Goal: Task Accomplishment & Management: Manage account settings

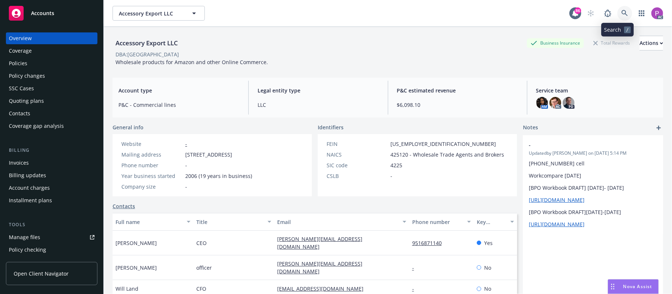
click at [617, 9] on link at bounding box center [624, 13] width 15 height 15
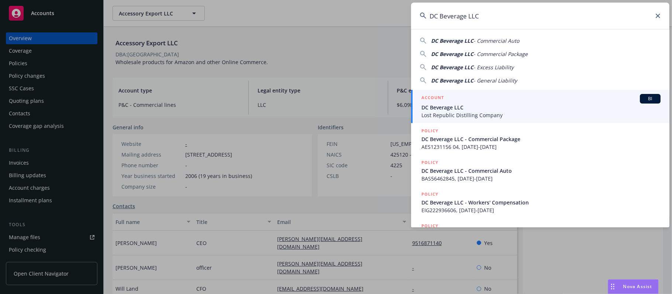
type input "DC Beverage LLC"
click at [506, 106] on span "DC Beverage LLC" at bounding box center [540, 108] width 239 height 8
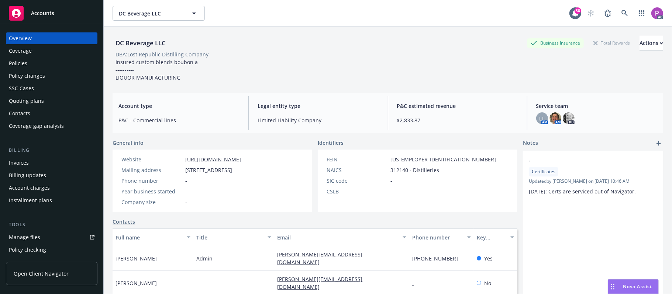
click at [15, 236] on div "Manage files" at bounding box center [24, 238] width 31 height 12
click at [621, 13] on icon at bounding box center [624, 13] width 7 height 7
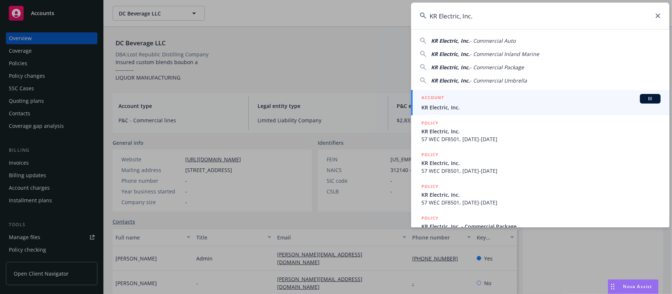
type input "KR Electric, Inc."
click at [483, 100] on div "ACCOUNT BI" at bounding box center [540, 99] width 239 height 10
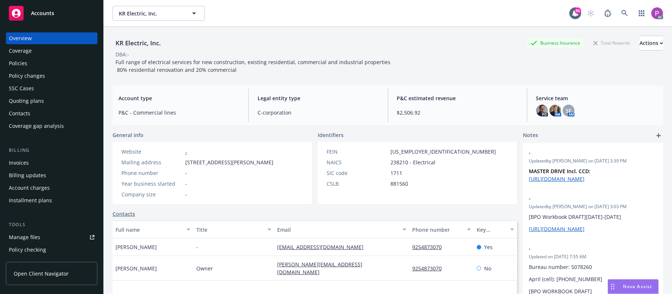
click at [18, 235] on div "Manage files" at bounding box center [24, 238] width 31 height 12
click at [617, 12] on link at bounding box center [624, 13] width 15 height 15
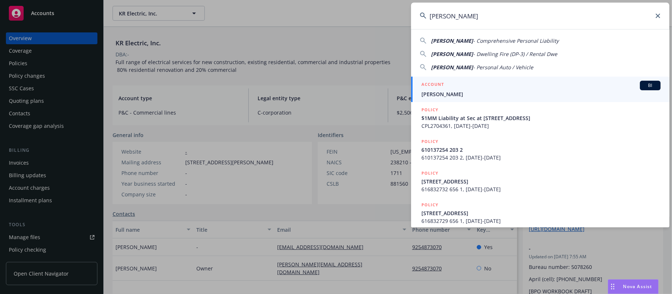
type input "Yousef Riyhani"
click at [488, 86] on div "ACCOUNT BI" at bounding box center [540, 86] width 239 height 10
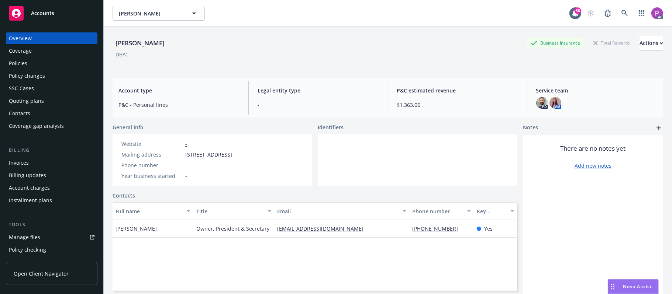
click at [47, 235] on link "Manage files" at bounding box center [51, 238] width 91 height 12
click at [621, 12] on icon at bounding box center [624, 13] width 7 height 7
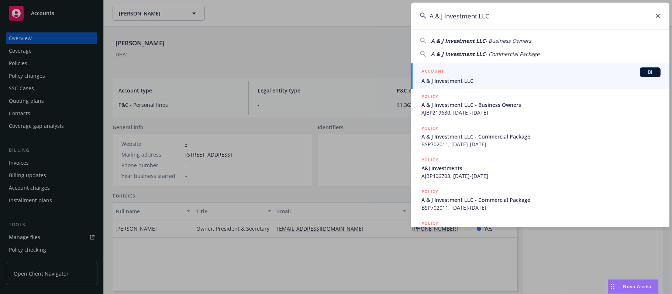
type input "A & J Investment LLC"
click at [480, 72] on div "ACCOUNT BI" at bounding box center [540, 72] width 239 height 10
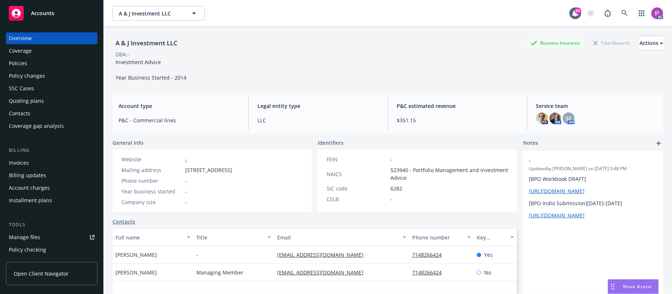
click at [35, 235] on div "Manage files" at bounding box center [24, 238] width 31 height 12
click at [621, 15] on icon at bounding box center [624, 13] width 7 height 7
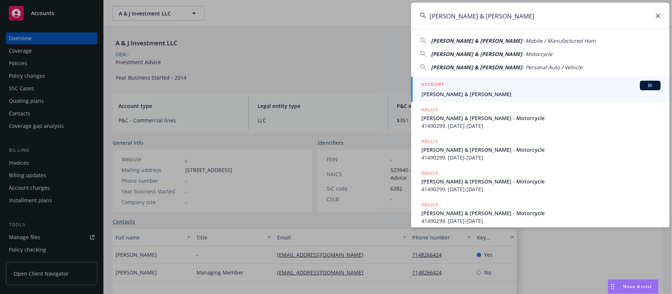
type input "Waleri, Dennis & Peggy"
click at [514, 88] on div "ACCOUNT BI" at bounding box center [540, 86] width 239 height 10
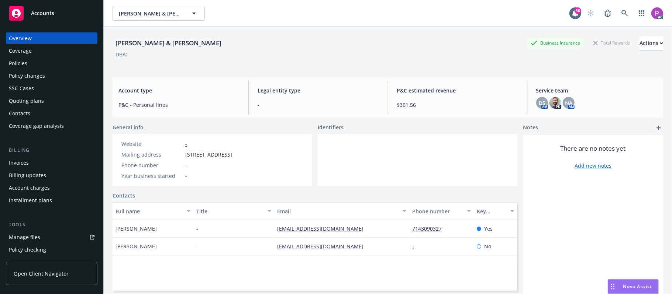
click at [40, 236] on link "Manage files" at bounding box center [51, 238] width 91 height 12
click at [621, 14] on link at bounding box center [624, 13] width 15 height 15
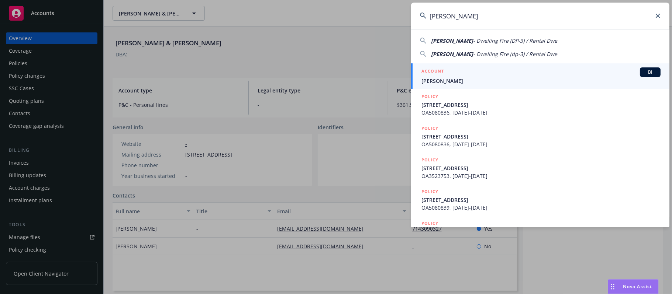
type input "Rogers, Donald"
click at [501, 80] on span "Rogers, Donald" at bounding box center [540, 81] width 239 height 8
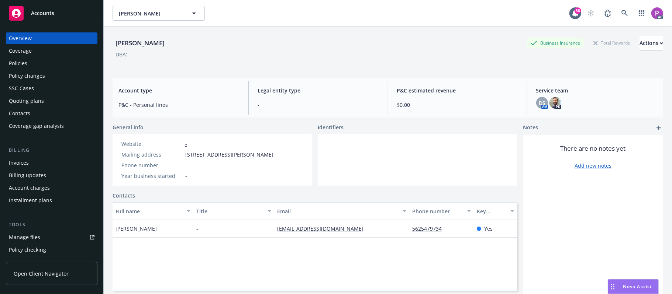
click at [22, 237] on div "Manage files" at bounding box center [24, 238] width 31 height 12
click at [27, 238] on div "Manage files" at bounding box center [24, 238] width 31 height 12
click at [621, 13] on icon at bounding box center [624, 13] width 7 height 7
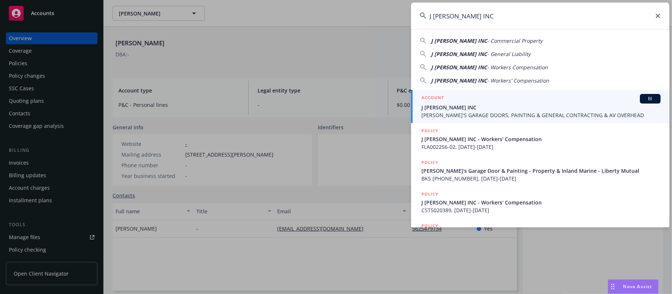
type input "J STEED INC"
click at [468, 100] on div "ACCOUNT BI" at bounding box center [540, 99] width 239 height 10
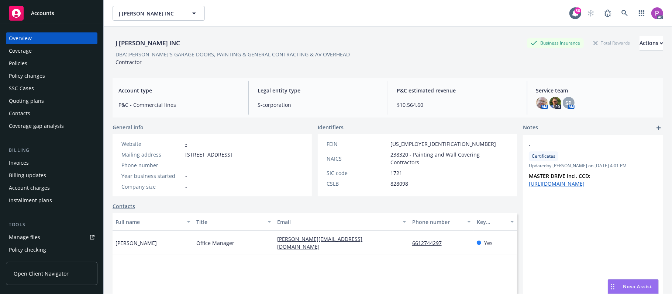
click at [31, 238] on div "Manage files" at bounding box center [24, 238] width 31 height 12
click at [621, 12] on icon at bounding box center [624, 13] width 7 height 7
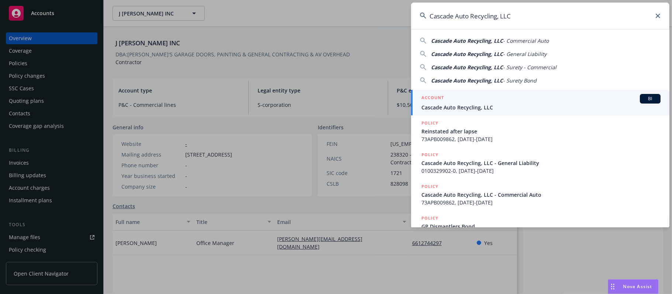
type input "Cascade Auto Recycling, LLC"
click at [482, 96] on div "ACCOUNT BI" at bounding box center [540, 99] width 239 height 10
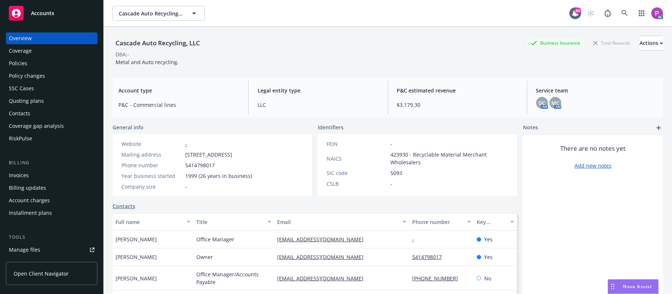
click at [49, 252] on link "Manage files" at bounding box center [51, 250] width 91 height 12
click at [617, 8] on link at bounding box center [624, 13] width 15 height 15
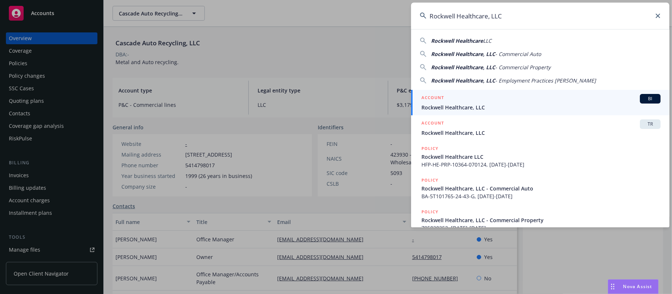
type input "Rockwell Healthcare, LLC"
click at [489, 99] on div "ACCOUNT BI" at bounding box center [540, 99] width 239 height 10
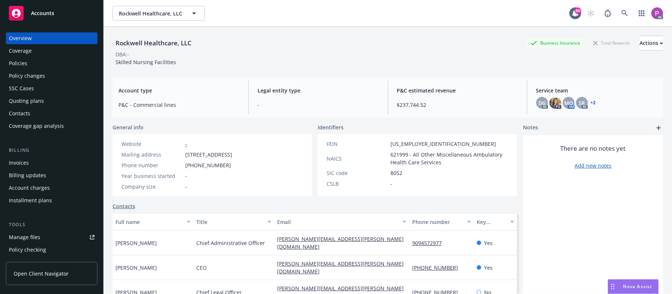
click at [36, 238] on div "Manage files" at bounding box center [24, 238] width 31 height 12
click at [617, 9] on link at bounding box center [624, 13] width 15 height 15
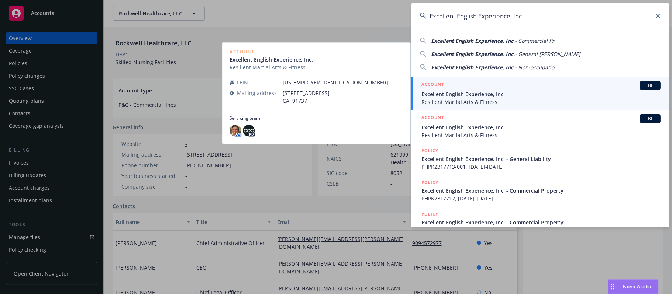
type input "Excellent English Experience, Inc."
click at [535, 92] on span "Excellent English Experience, Inc." at bounding box center [540, 94] width 239 height 8
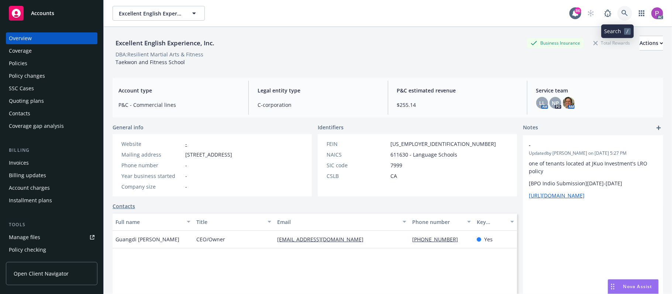
click at [621, 12] on icon at bounding box center [624, 13] width 7 height 7
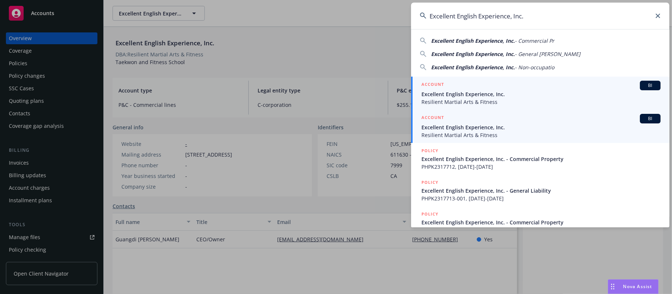
type input "Excellent English Experience, Inc."
click at [551, 121] on div "ACCOUNT BI" at bounding box center [540, 119] width 239 height 10
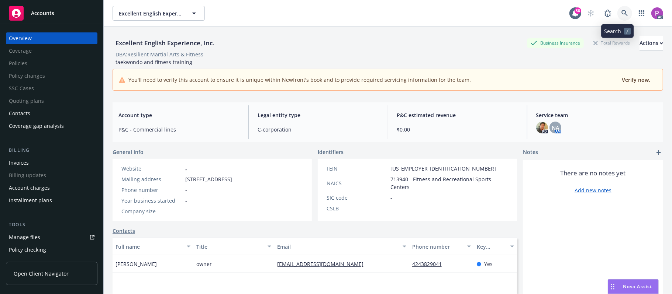
click at [621, 7] on link at bounding box center [624, 13] width 15 height 15
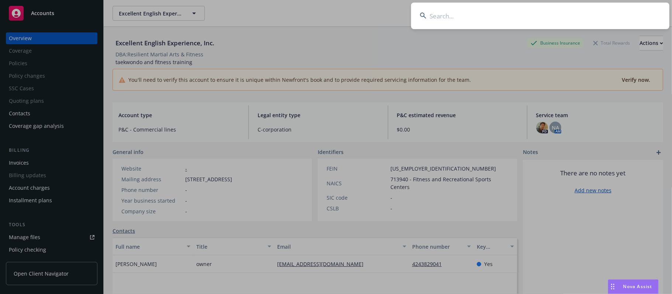
type input "Excellent English Experience, Inc."
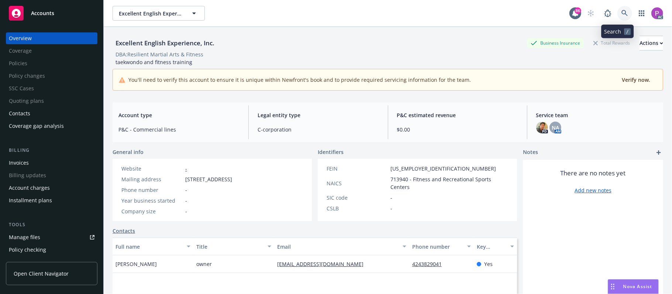
click at [617, 7] on link at bounding box center [624, 13] width 15 height 15
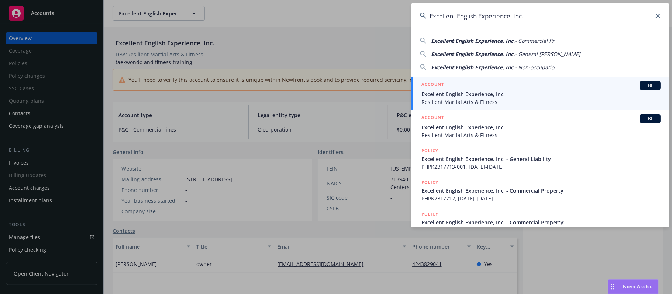
type input "Excellent English Experience, Inc."
click at [495, 90] on span "Excellent English Experience, Inc." at bounding box center [540, 94] width 239 height 8
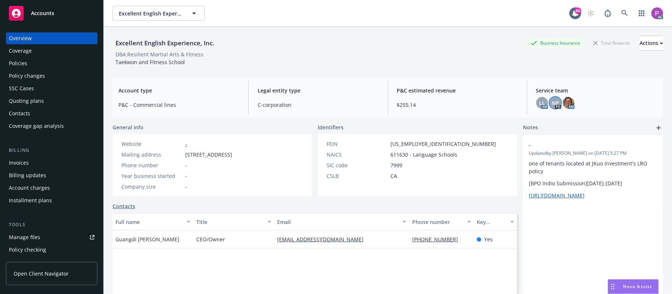
click at [553, 101] on div "NP" at bounding box center [555, 103] width 12 height 12
click at [539, 103] on span "LL" at bounding box center [542, 103] width 6 height 8
click at [565, 102] on img at bounding box center [568, 103] width 12 height 12
click at [617, 13] on link at bounding box center [624, 13] width 15 height 15
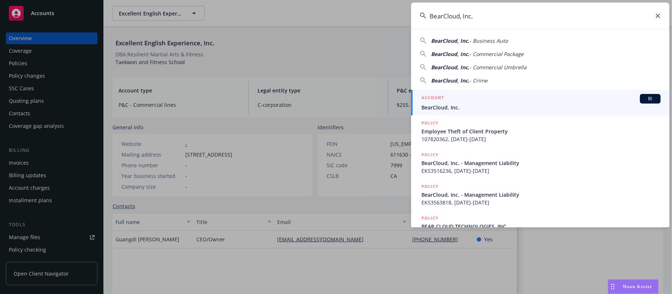
type input "BearCloud, Inc."
click at [471, 104] on div "ACCOUNT BI BearCloud, Inc." at bounding box center [540, 102] width 239 height 17
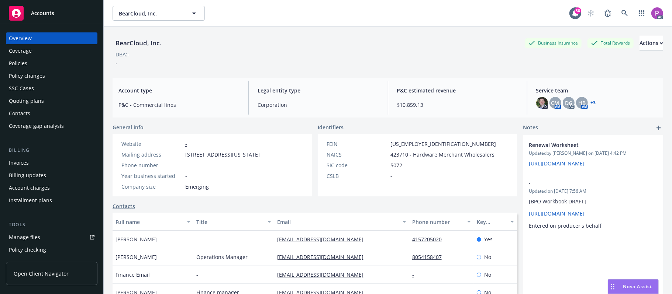
click at [43, 235] on link "Manage files" at bounding box center [51, 238] width 91 height 12
click at [622, 13] on link at bounding box center [624, 13] width 15 height 15
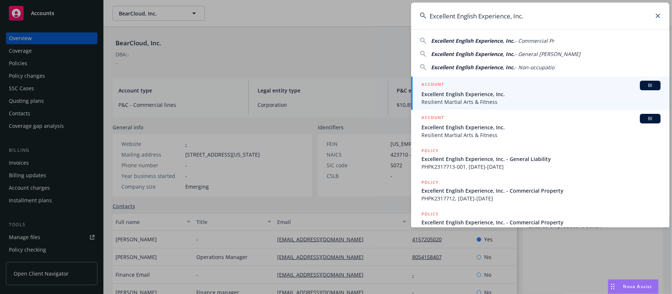
type input "Excellent English Experience, Inc."
click at [480, 93] on span "Excellent English Experience, Inc." at bounding box center [540, 94] width 239 height 8
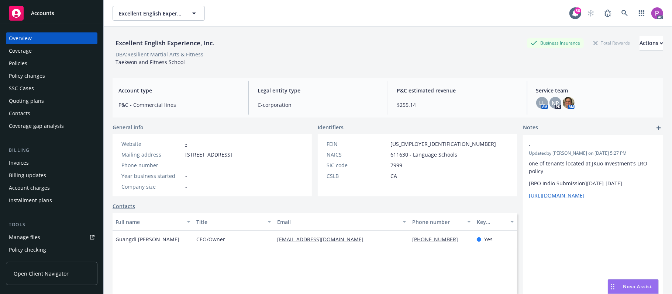
click at [18, 235] on div "Manage files" at bounding box center [24, 238] width 31 height 12
click at [621, 13] on icon at bounding box center [624, 13] width 7 height 7
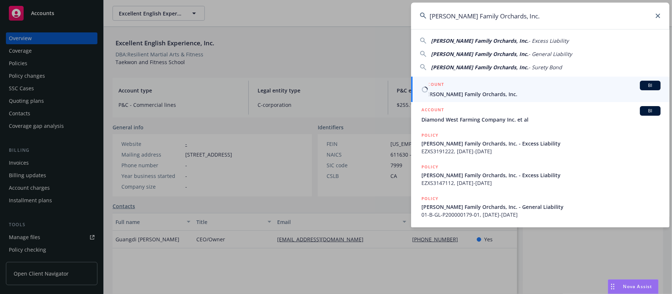
type input "Sran Family Orchards, Inc."
click at [549, 84] on div "ACCOUNT BI" at bounding box center [540, 86] width 239 height 10
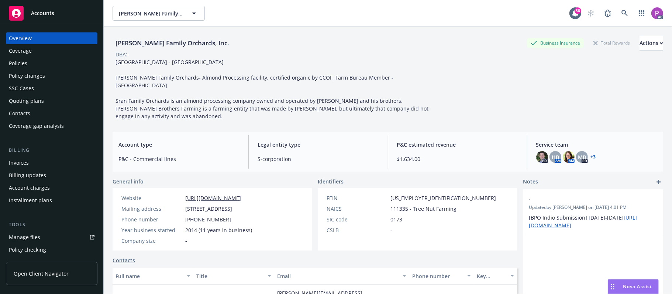
click at [44, 235] on link "Manage files" at bounding box center [51, 238] width 91 height 12
click at [617, 11] on link at bounding box center [624, 13] width 15 height 15
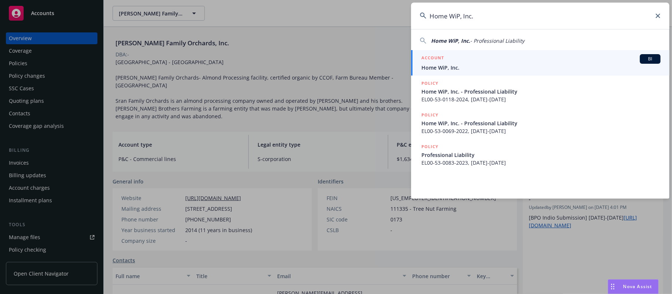
type input "Home WiP, Inc."
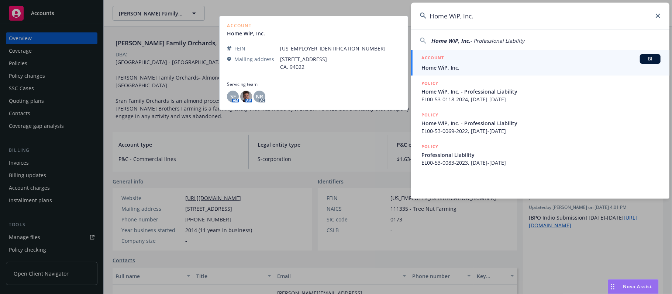
click at [489, 68] on span "Home WiP, Inc." at bounding box center [540, 68] width 239 height 8
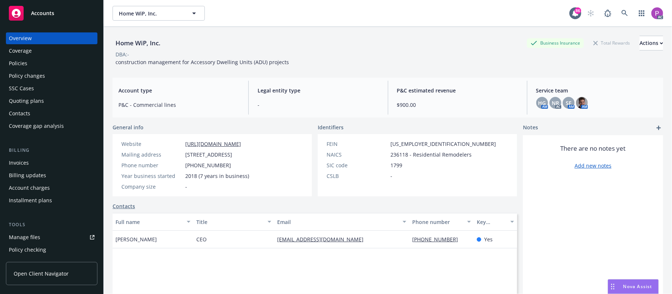
click at [19, 233] on div "Manage files" at bounding box center [24, 238] width 31 height 12
click at [617, 13] on link at bounding box center [624, 13] width 15 height 15
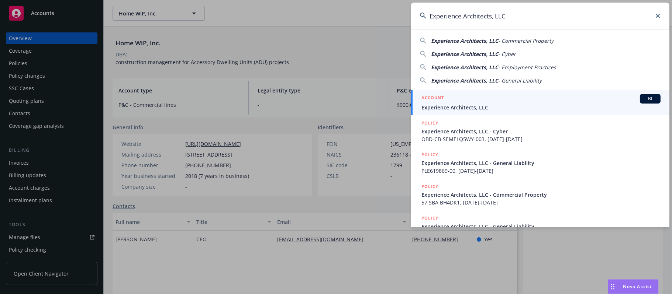
type input "Experience Architects, LLC"
click at [533, 102] on div "ACCOUNT BI" at bounding box center [540, 99] width 239 height 10
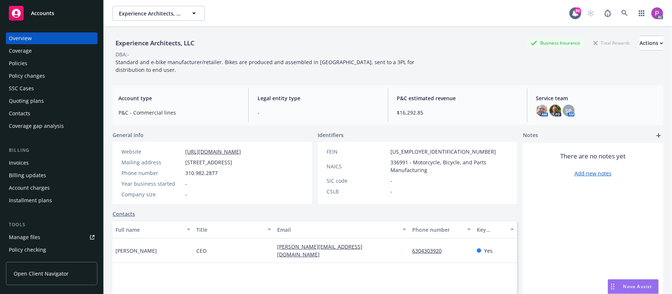
click at [34, 236] on div "Manage files" at bounding box center [24, 238] width 31 height 12
click at [621, 15] on icon at bounding box center [624, 13] width 7 height 7
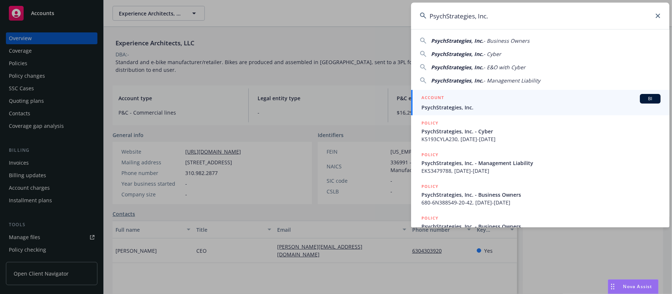
type input "PsychStrategies, Inc."
click at [506, 105] on span "PsychStrategies, Inc." at bounding box center [540, 108] width 239 height 8
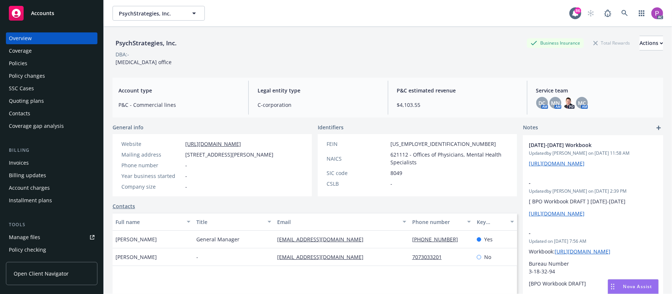
click at [23, 237] on div "Manage files" at bounding box center [24, 238] width 31 height 12
click at [623, 14] on link at bounding box center [624, 13] width 15 height 15
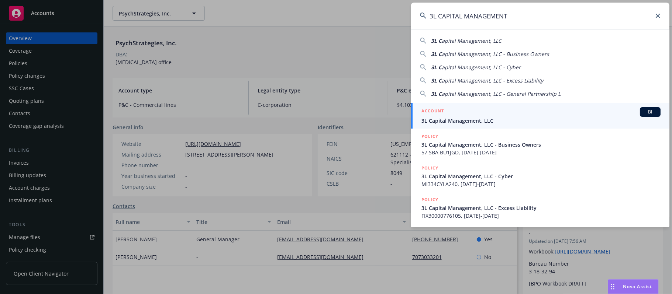
type input "3L CAPITAL MANAGEMENT"
click at [504, 108] on div "ACCOUNT BI" at bounding box center [540, 112] width 239 height 10
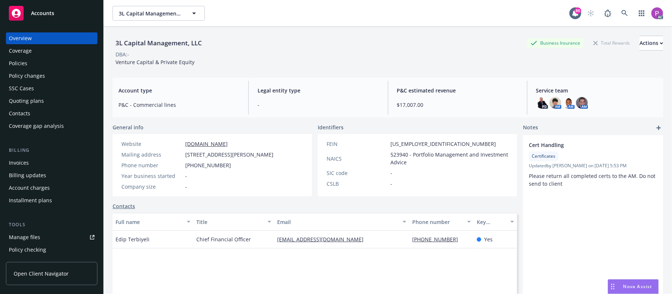
click at [34, 239] on div "Manage files" at bounding box center [24, 238] width 31 height 12
click at [21, 59] on div "Policies" at bounding box center [18, 64] width 18 height 12
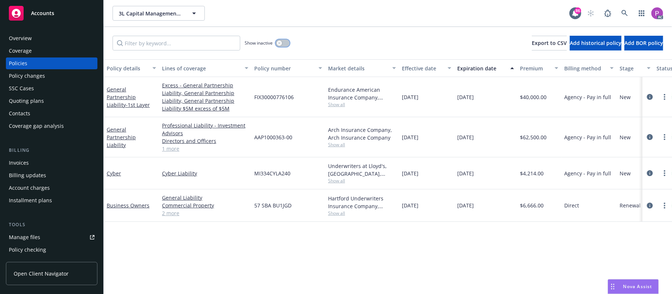
click at [286, 41] on button "button" at bounding box center [282, 42] width 14 height 7
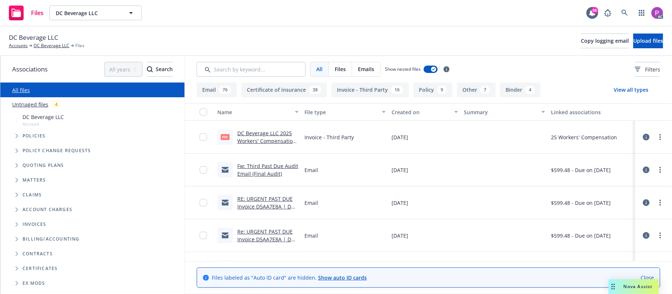
click at [34, 102] on link "Untriaged files" at bounding box center [30, 105] width 36 height 8
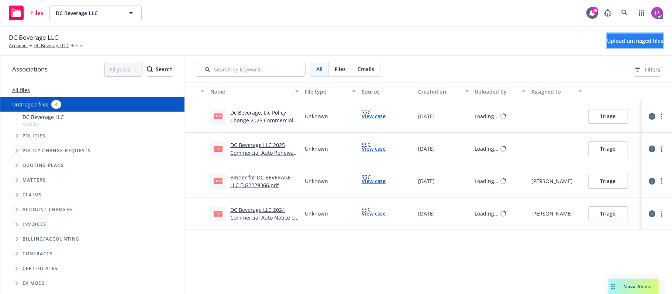
click at [607, 43] on span "Upload untriaged files" at bounding box center [635, 40] width 56 height 7
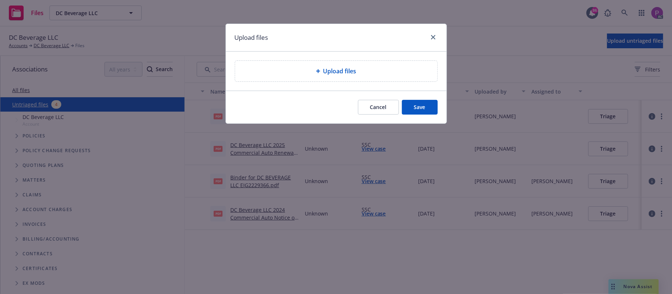
click at [312, 69] on div "Upload files" at bounding box center [336, 71] width 190 height 9
click at [347, 70] on span "Upload files" at bounding box center [339, 71] width 33 height 9
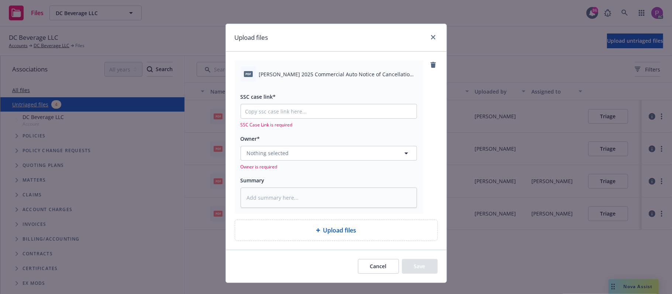
click at [302, 77] on span "Avery Ransome 2025 Commercial Auto Notice of Cancellation Eff. 10-02-2025.pdf" at bounding box center [338, 74] width 158 height 8
copy div "Avery Ransome 2025 Commercial Auto Notice of Cancellation Eff. 10-02-2025.pdf"
click at [301, 200] on textarea at bounding box center [328, 198] width 176 height 21
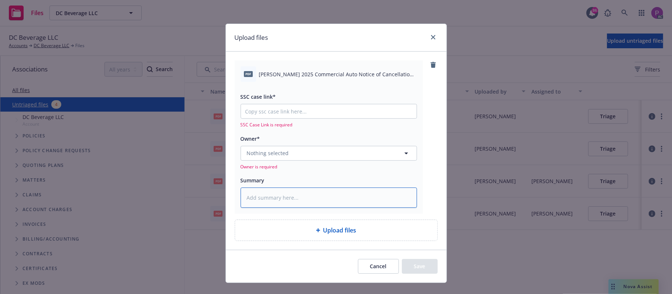
paste textarea "Avery Ransome 2025 Commercial Auto Notice of Cancellation Eff. 10-02-2025.pdf"
type textarea "x"
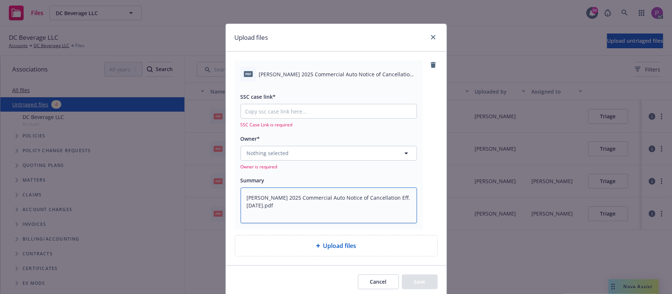
type textarea "Avery Ransome 2025 Commercial Auto Notice of Cancellation Eff. 10-02-2025.pdf"
click at [266, 111] on input "SSC case link*" at bounding box center [329, 111] width 176 height 14
paste input "https://newfront-ssc.lightning.force.com/lightning/r/Case/500Vz00000S4VOYIA3/vi…"
type textarea "x"
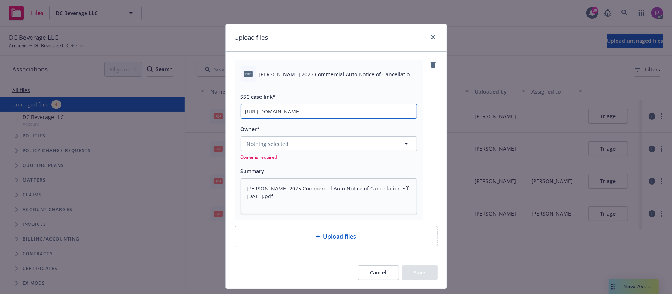
scroll to position [0, 103]
type input "https://newfront-ssc.lightning.force.com/lightning/r/Case/500Vz00000S4VOYIA3/vi…"
click at [268, 142] on span "Nothing selected" at bounding box center [268, 144] width 42 height 8
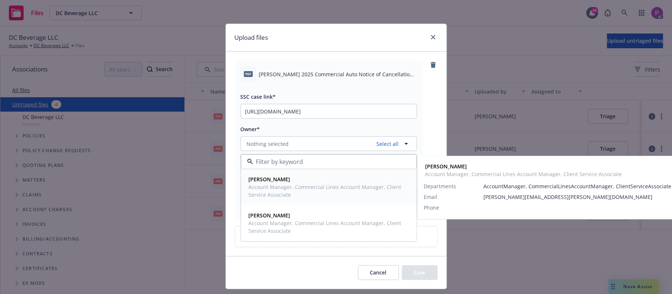
click at [273, 184] on span "Account Manager, Commercial Lines Account Manager, Client Service Associate" at bounding box center [328, 190] width 159 height 15
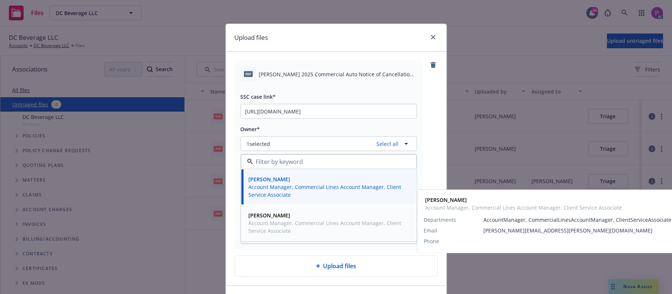
click at [274, 221] on span "Account Manager, Commercial Lines Account Manager, Client Service Associate" at bounding box center [328, 226] width 159 height 15
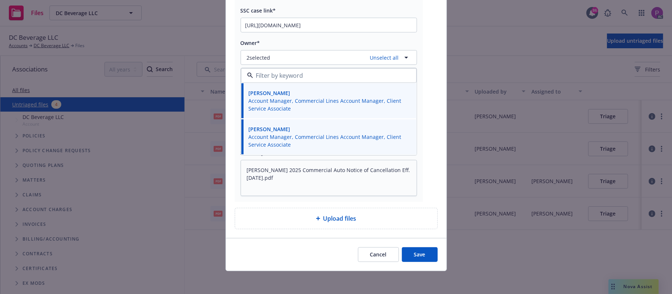
scroll to position [88, 0]
click at [426, 260] on button "Save" at bounding box center [420, 254] width 36 height 15
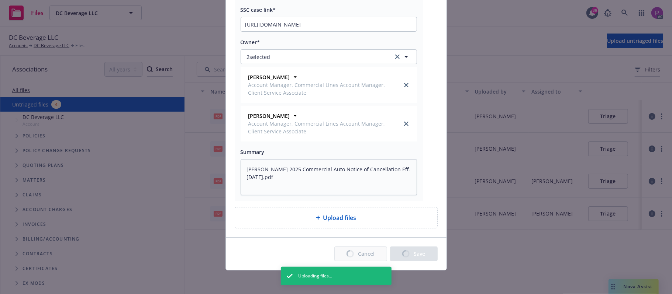
type textarea "x"
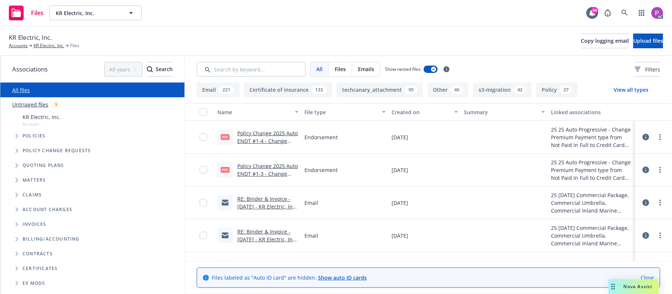
click at [32, 103] on link "Untriaged files" at bounding box center [30, 105] width 36 height 8
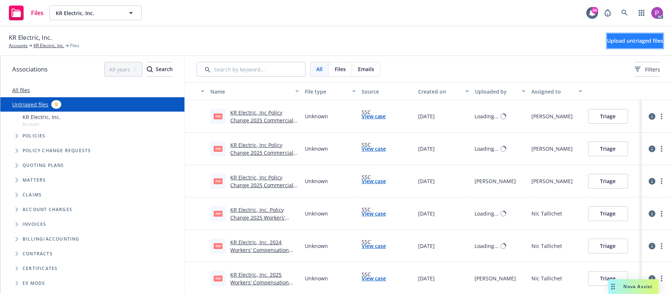
click at [610, 41] on span "Upload untriaged files" at bounding box center [635, 40] width 56 height 7
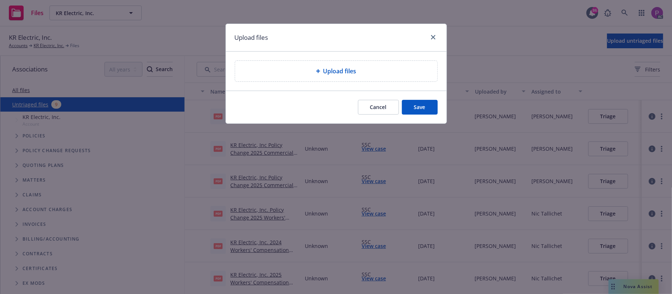
click at [252, 79] on div "Upload files" at bounding box center [336, 71] width 202 height 21
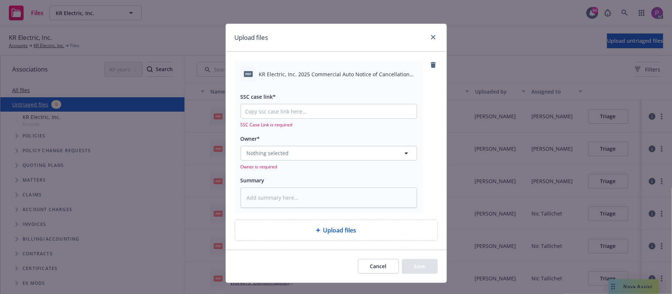
click at [289, 76] on span "KR Electric, Inc. 2025 Commercial Auto Notice of Cancellation Eff. 09-26-2025.p…" at bounding box center [338, 74] width 158 height 8
copy div "KR Electric, Inc. 2025 Commercial Auto Notice of Cancellation Eff. 09-26-2025.p…"
click at [302, 197] on textarea at bounding box center [328, 198] width 176 height 21
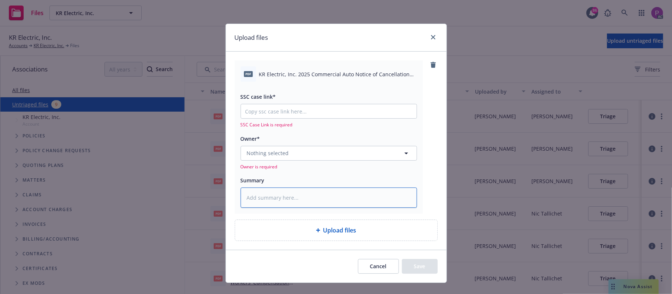
paste textarea "KR Electric, Inc. 2025 Commercial Auto Notice of Cancellation Eff. 09-26-2025.p…"
type textarea "x"
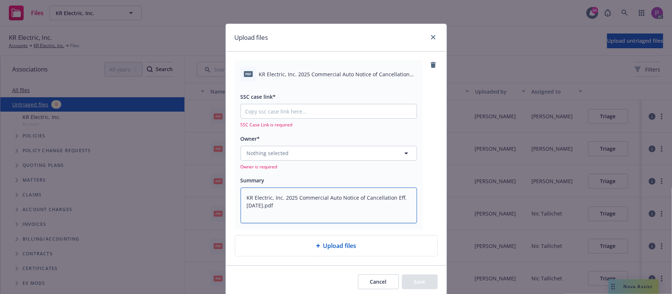
type textarea "KR Electric, Inc. 2025 Commercial Auto Notice of Cancellation Eff. 09-26-2025.p…"
click at [261, 109] on input "SSC case link*" at bounding box center [329, 111] width 176 height 14
paste input "https://newfront-ssc.lightning.force.com/lightning/r/Case/500Vz00000S5OOGIA3/vi…"
type textarea "x"
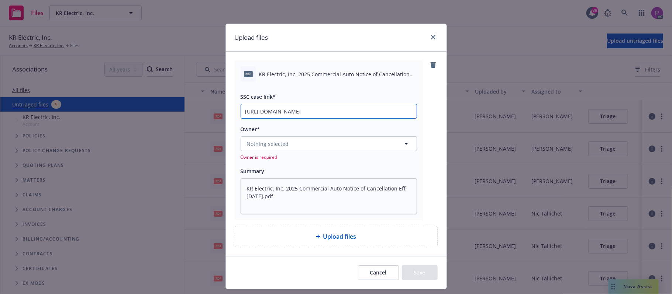
scroll to position [0, 105]
type input "https://newfront-ssc.lightning.force.com/lightning/r/Case/500Vz00000S5OOGIA3/vi…"
click at [281, 146] on span "Nothing selected" at bounding box center [268, 144] width 42 height 8
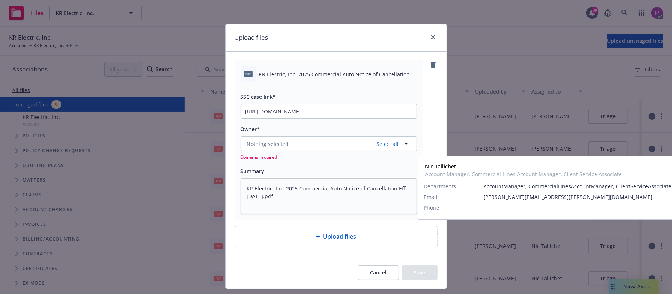
click at [277, 197] on span "Account Manager, Commercial Lines Account Manager, Client Service Associate" at bounding box center [328, 190] width 159 height 15
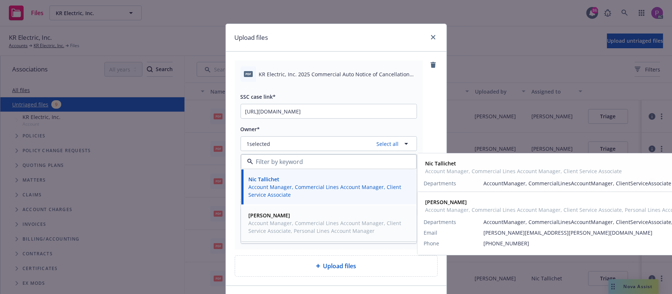
click at [277, 230] on span "Account Manager, Commercial Lines Account Manager, Client Service Associate, Pe…" at bounding box center [328, 226] width 159 height 15
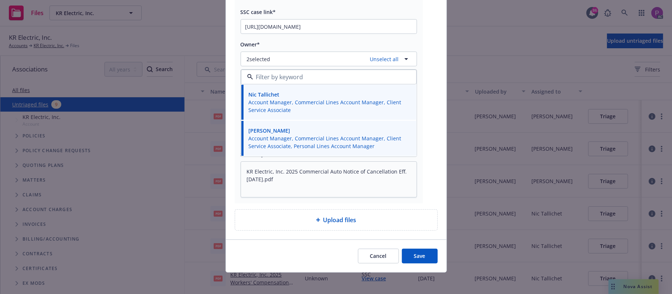
scroll to position [88, 0]
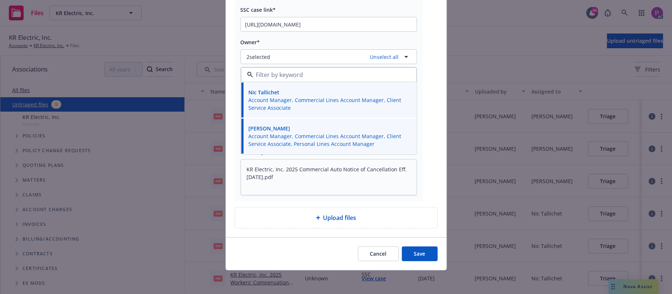
click at [425, 260] on button "Save" at bounding box center [420, 254] width 36 height 15
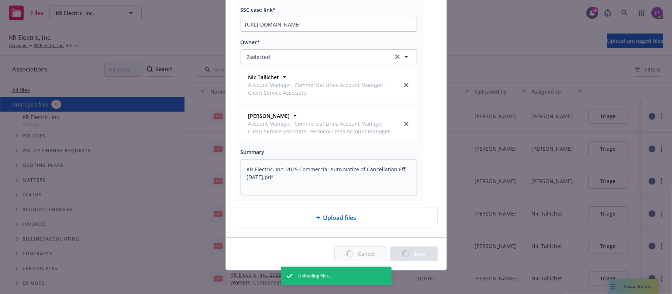
type textarea "x"
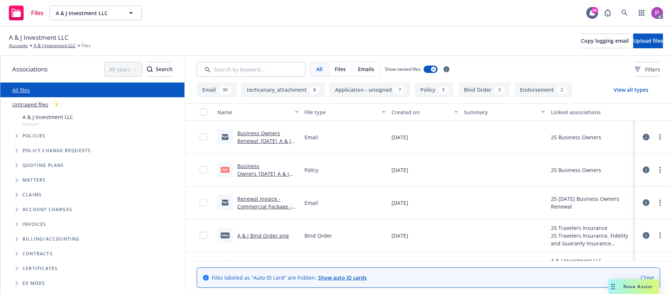
drag, startPoint x: 35, startPoint y: 105, endPoint x: 55, endPoint y: 103, distance: 20.1
click at [34, 105] on link "Untriaged files" at bounding box center [30, 105] width 36 height 8
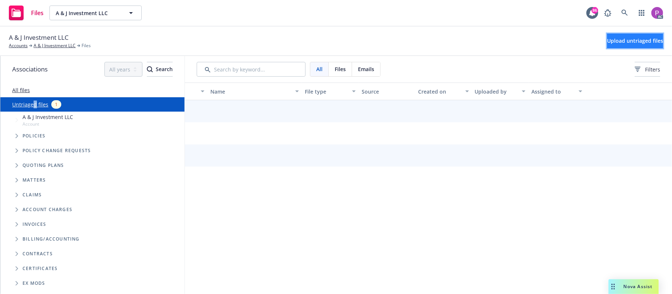
click at [626, 44] on span "Upload untriaged files" at bounding box center [635, 40] width 56 height 7
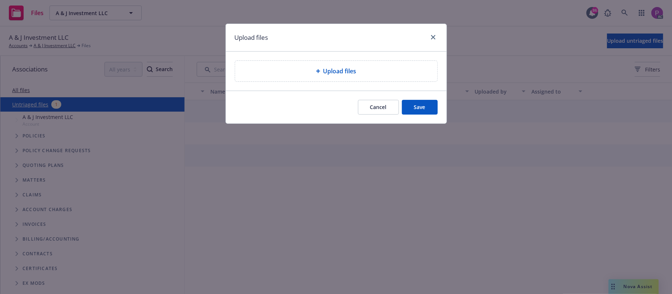
click at [302, 80] on div "Upload files" at bounding box center [336, 71] width 202 height 21
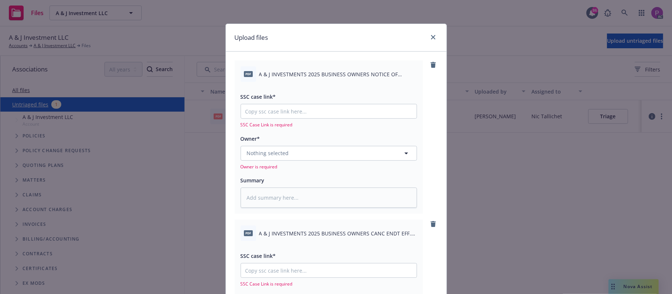
click at [378, 72] on span "A & J INVESTMENTS 2025 BUSINESS OWNERS NOTICE OF CANCELLATION EFF. 11-14-2025.p…" at bounding box center [338, 74] width 158 height 8
copy div "A & J INVESTMENTS 2025 BUSINESS OWNERS NOTICE OF CANCELLATION EFF. 11-14-2025.p…"
click at [350, 193] on textarea at bounding box center [328, 198] width 176 height 21
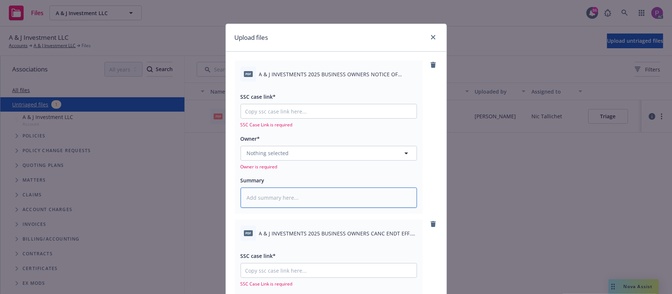
paste textarea "A & J INVESTMENTS 2025 BUSINESS OWNERS NOTICE OF CANCELLATION EFF. 11-14-2025.p…"
type textarea "A & J INVESTMENTS 2025 BUSINESS OWNERS NOTICE OF CANCELLATION EFF. 11-14-2025.p…"
type textarea "x"
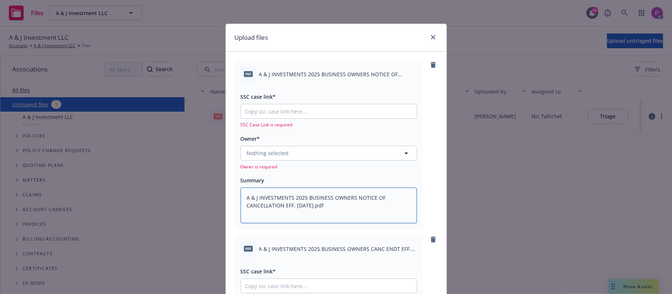
type textarea "A & J INVESTMENTS 2025 BUSINESS OWNERS NOTICE OF CANCELLATION EFF. 11-14-2025.p…"
click at [330, 247] on span "A & J INVESTMENTS 2025 BUSINESS OWNERS CANC ENDT EFF. 11-14-2025 .pdf" at bounding box center [338, 249] width 158 height 8
copy div "A & J INVESTMENTS 2025 BUSINESS OWNERS CANC ENDT EFF. 11-14-2025 .pdf"
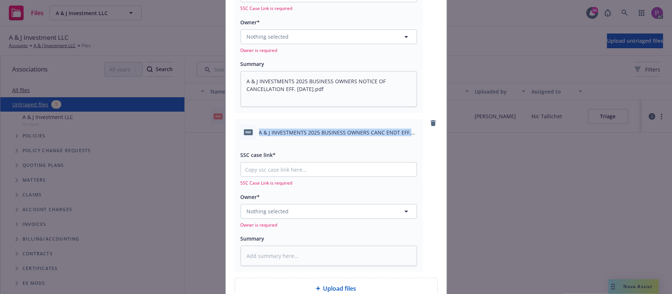
scroll to position [148, 0]
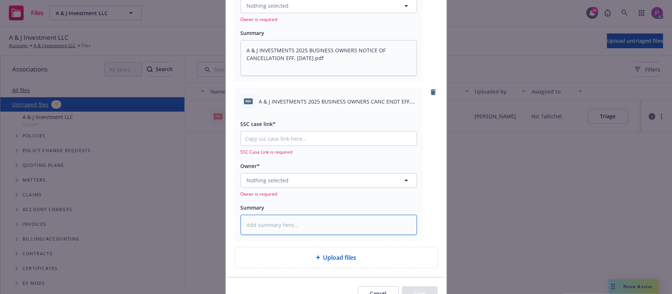
click at [322, 217] on textarea at bounding box center [328, 225] width 176 height 21
paste textarea "A & J INVESTMENTS 2025 BUSINESS OWNERS CANC ENDT EFF. 11-14-2025 .pdf"
type textarea "A & J INVESTMENTS 2025 BUSINESS OWNERS CANC ENDT EFF. 11-14-2025 .pdf"
type textarea "x"
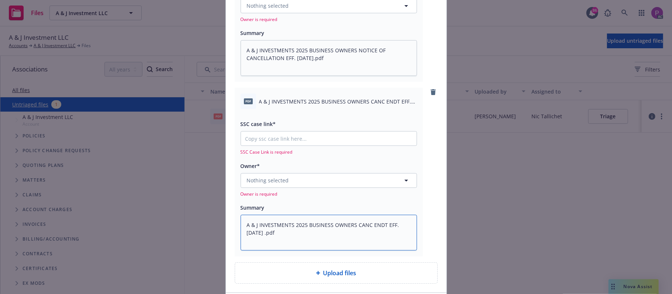
type textarea "A & J INVESTMENTS 2025 BUSINESS OWNERS CANC ENDT EFF. 11-14-2025 .pdf"
type textarea "x"
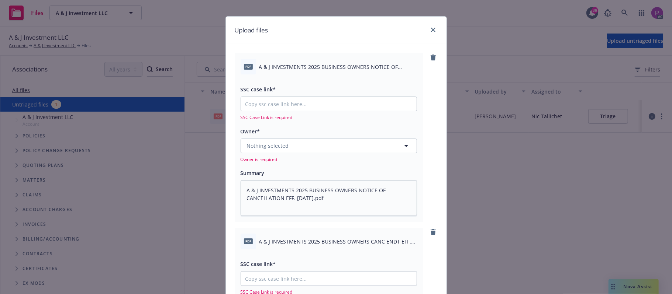
scroll to position [0, 0]
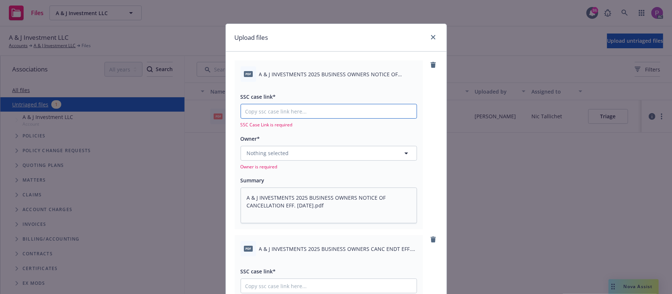
click at [301, 114] on input "SSC case link*" at bounding box center [329, 111] width 176 height 14
paste input "https://newfront-ssc.lightning.force.com/lightning/r/Case/500Vz00000S5eXlIAJ/vi…"
type input "https://newfront-ssc.lightning.force.com/lightning/r/Case/500Vz00000S5eXlIAJ/vi…"
type textarea "x"
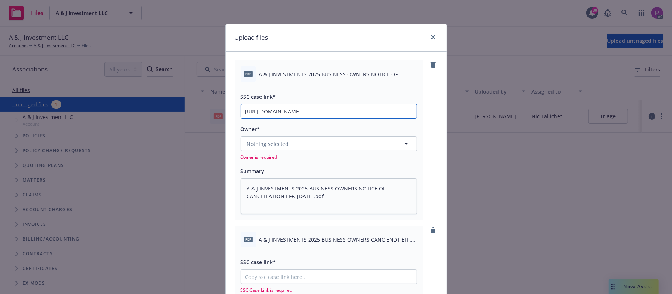
scroll to position [0, 33]
type input "https://newfront-ssc.lightning.force.com/lightning/r/Case/500Vz00000S5eXlIAJ/vi…"
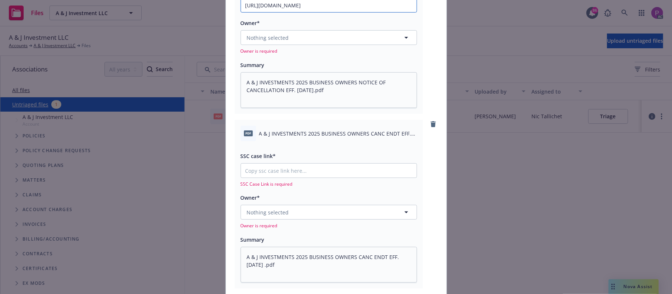
scroll to position [194, 0]
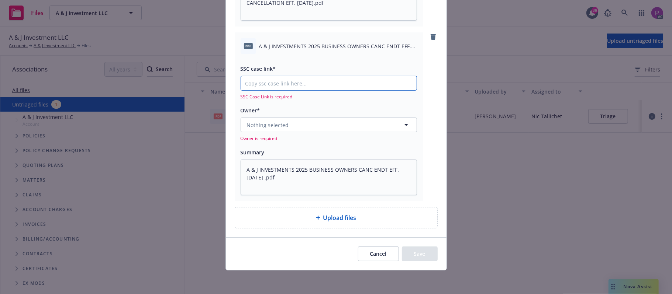
click at [329, 82] on input "SSC case link*" at bounding box center [329, 83] width 176 height 14
paste input "https://newfront-ssc.lightning.force.com/lightning/r/Case/500Vz00000S5cZCIAZ/vi…"
type textarea "x"
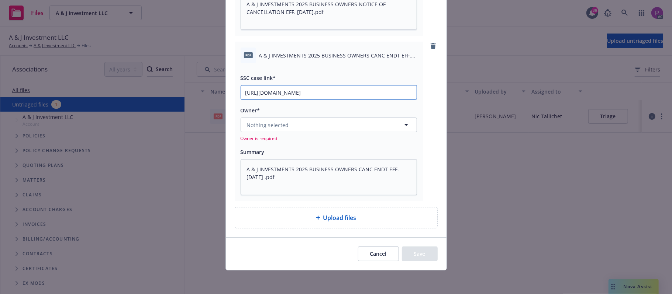
scroll to position [185, 0]
type input "https://newfront-ssc.lightning.force.com/lightning/r/Case/500Vz00000S5cZCIAZ/vi…"
click at [295, 130] on button "Nothing selected" at bounding box center [328, 125] width 176 height 15
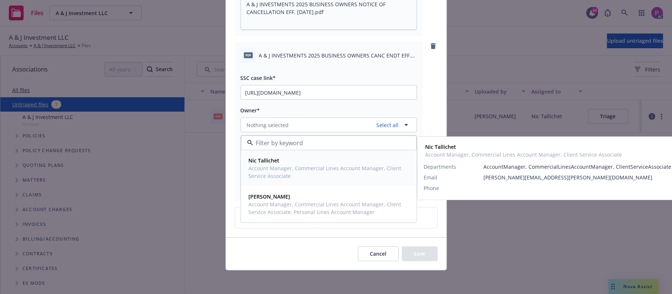
click at [289, 170] on span "Account Manager, Commercial Lines Account Manager, Client Service Associate" at bounding box center [328, 171] width 159 height 15
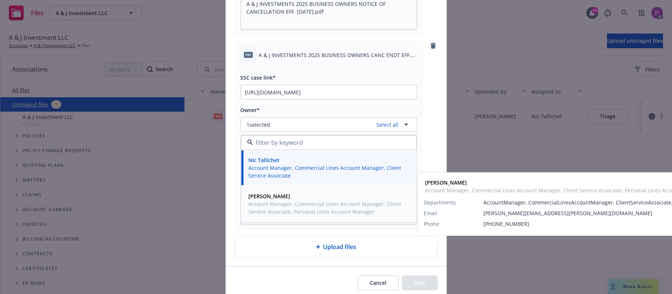
click at [288, 201] on span "Account Manager, Commercial Lines Account Manager, Client Service Associate, Pe…" at bounding box center [328, 207] width 159 height 15
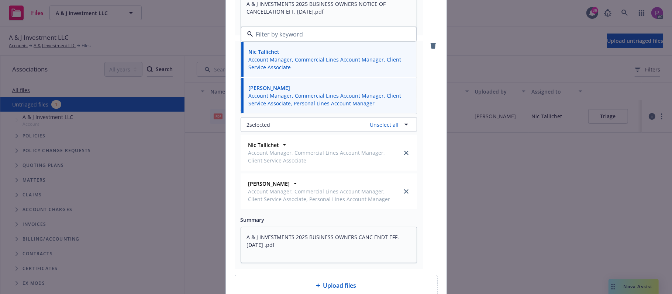
scroll to position [37, 0]
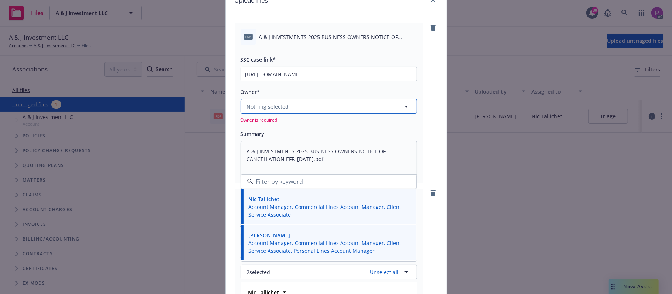
click at [298, 111] on button "Nothing selected" at bounding box center [328, 106] width 176 height 15
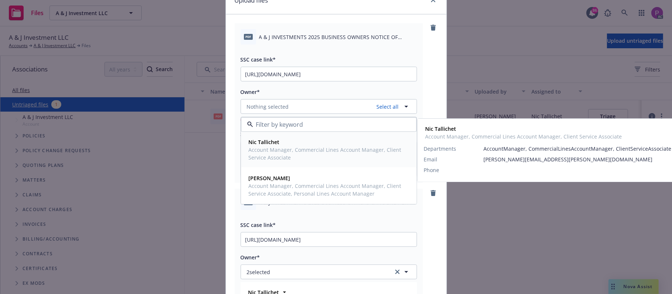
click at [296, 152] on span "Account Manager, Commercial Lines Account Manager, Client Service Associate" at bounding box center [328, 153] width 159 height 15
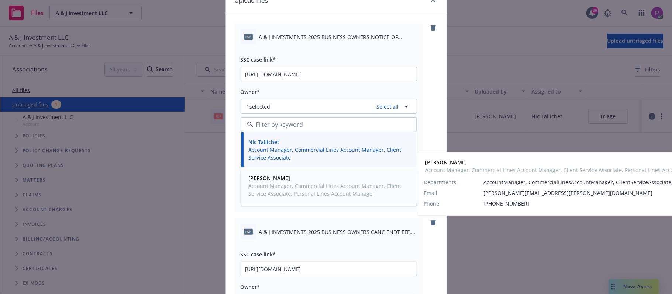
click at [285, 185] on span "Account Manager, Commercial Lines Account Manager, Client Service Associate, Pe…" at bounding box center [328, 189] width 159 height 15
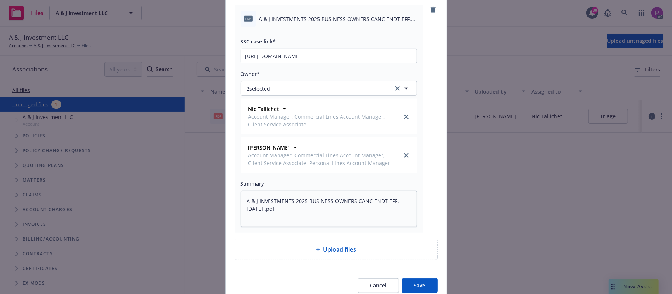
scroll to position [322, 0]
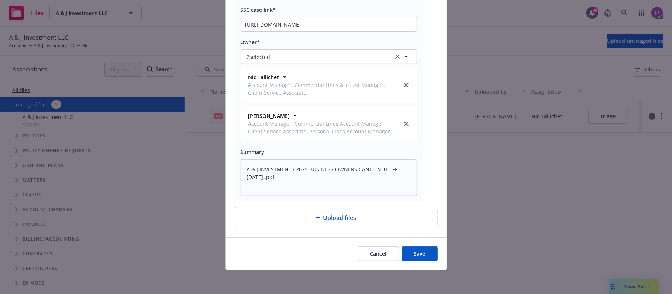
click at [407, 257] on button "Save" at bounding box center [420, 254] width 36 height 15
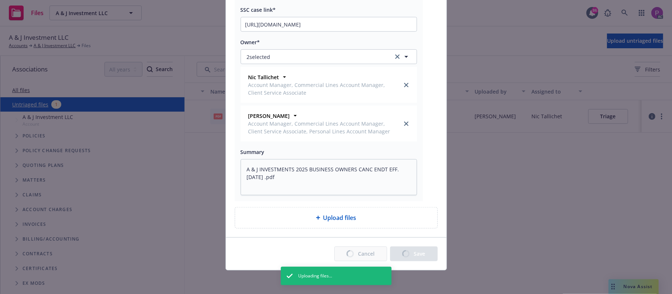
type textarea "x"
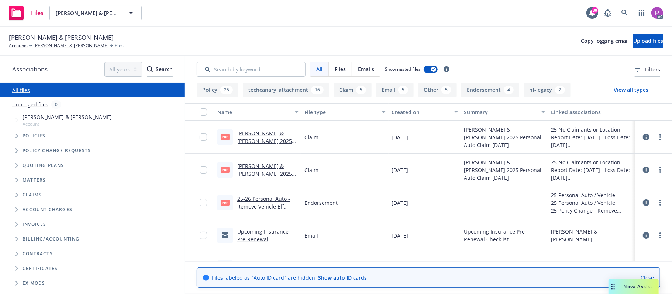
click at [39, 102] on link "Untriaged files" at bounding box center [30, 105] width 36 height 8
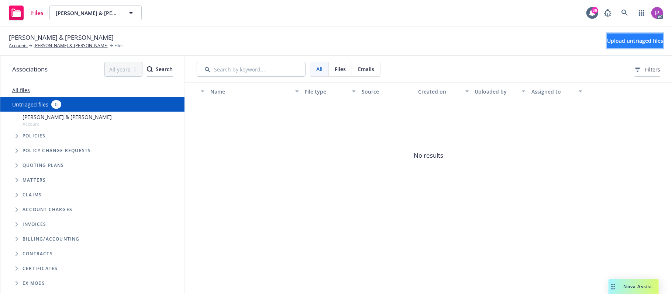
click at [607, 43] on span "Upload untriaged files" at bounding box center [635, 40] width 56 height 7
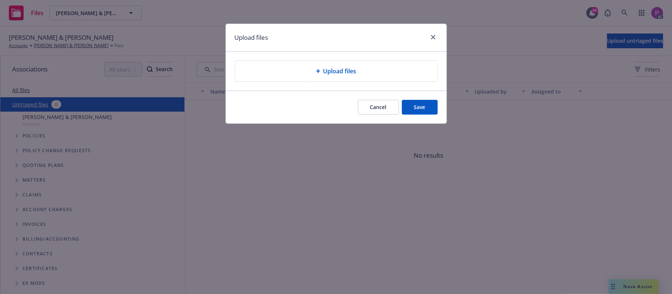
click at [323, 63] on div "Upload files" at bounding box center [336, 71] width 202 height 21
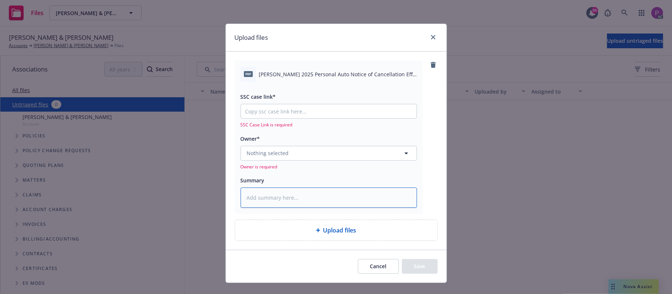
click at [284, 196] on textarea at bounding box center [328, 198] width 176 height 21
paste textarea "Waleri, Peggy 2025 Personal Auto Notice of Cancellation Eff. 08-30-2025"
type textarea "Waleri, Peggy 2025 Personal Auto Notice of Cancellation Eff. 08-30-2025"
type textarea "x"
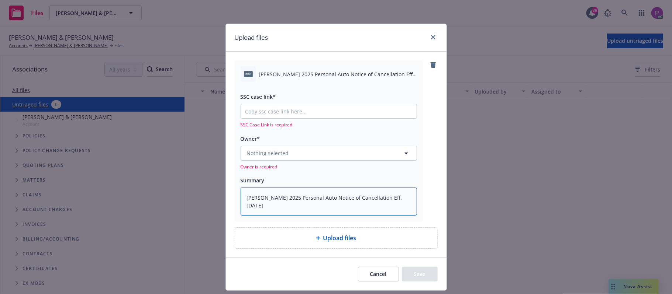
type textarea "Waleri, Peggy 2025 Personal Auto Notice of Cancellation Eff. 08-30-2025"
type textarea "x"
click at [318, 114] on input "SSC case link*" at bounding box center [329, 111] width 176 height 14
paste input "https://newfront-ssc.lightning.force.com/lightning/r/Case/500Vz00000S6DC9IAN/vi…"
type input "https://newfront-ssc.lightning.force.com/lightning/r/Case/500Vz00000S6DC9IAN/vi…"
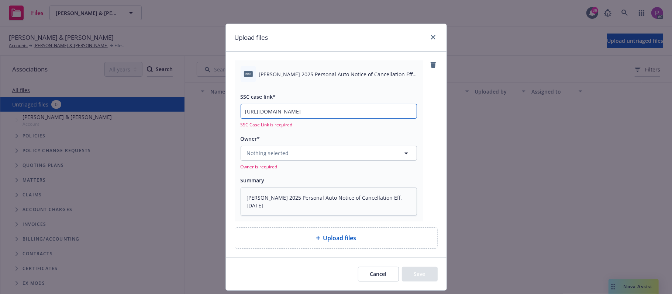
type textarea "x"
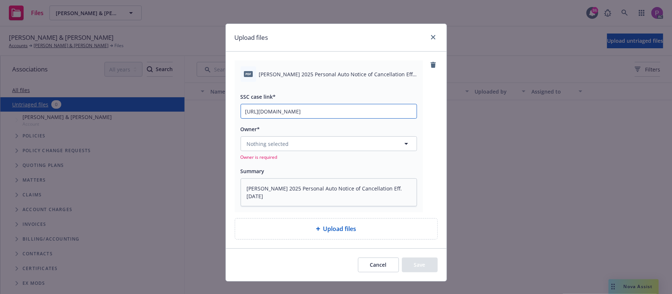
scroll to position [0, 104]
type input "https://newfront-ssc.lightning.force.com/lightning/r/Case/500Vz00000S6DC9IAN/vi…"
click at [299, 154] on div "Nothing selected Owner is required" at bounding box center [328, 148] width 176 height 24
click at [298, 150] on button "Nothing selected" at bounding box center [328, 143] width 176 height 15
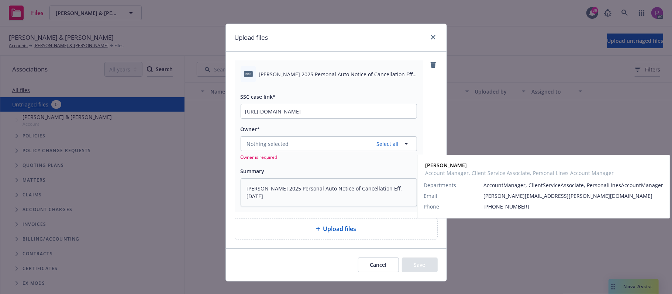
click at [292, 186] on span "Account Manager, Client Service Associate, Personal Lines Account Manager" at bounding box center [328, 190] width 159 height 15
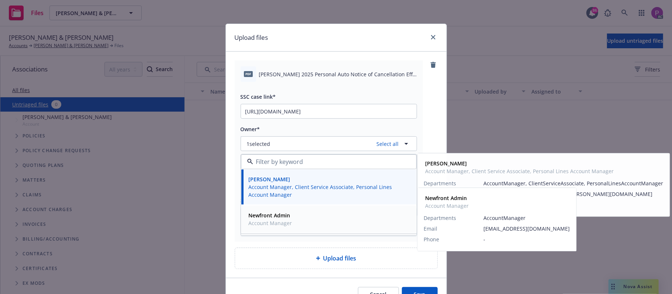
click at [291, 223] on div "Newfront Admin Account Manager" at bounding box center [329, 219] width 166 height 18
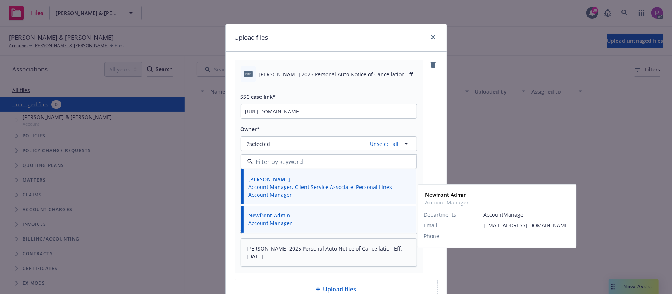
click at [313, 219] on div "Newfront Admin Account Manager" at bounding box center [329, 219] width 166 height 18
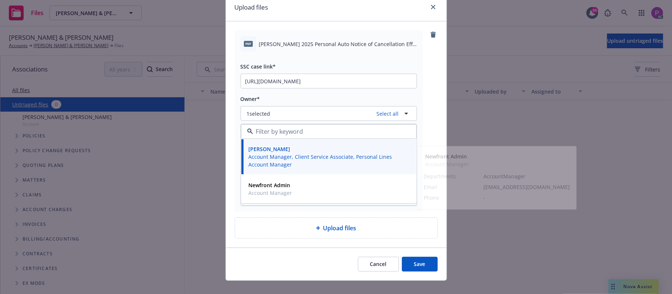
scroll to position [41, 0]
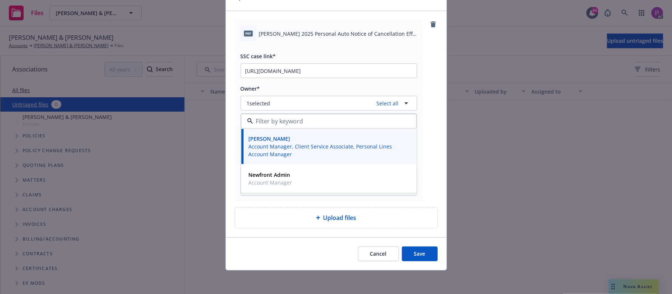
click at [409, 251] on button "Save" at bounding box center [420, 254] width 36 height 15
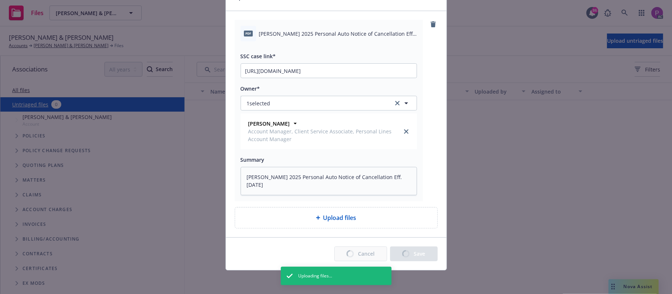
type textarea "x"
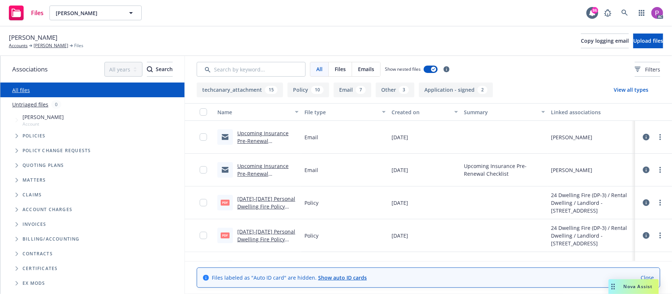
click at [37, 102] on link "Untriaged files" at bounding box center [30, 105] width 36 height 8
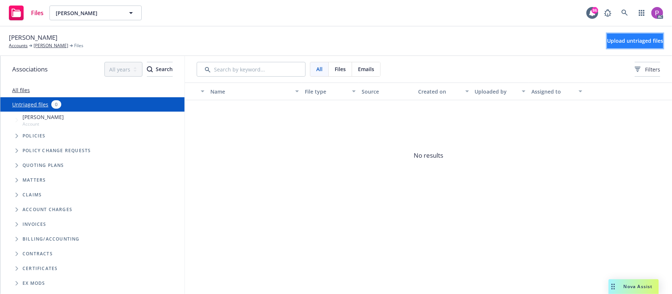
click at [607, 46] on button "Upload untriaged files" at bounding box center [635, 41] width 56 height 15
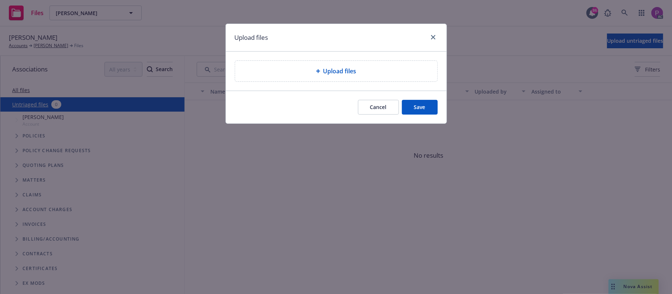
click at [344, 69] on span "Upload files" at bounding box center [339, 71] width 33 height 9
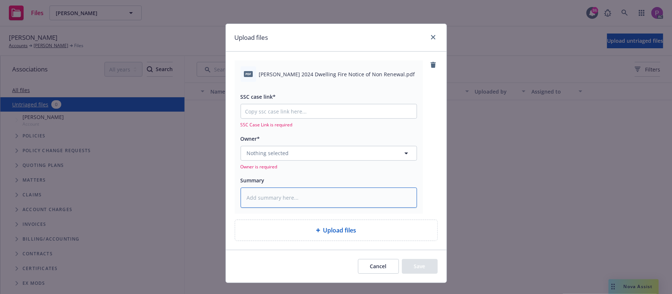
click at [295, 203] on textarea at bounding box center [328, 198] width 176 height 21
paste textarea "[PERSON_NAME] 2024 Dwelling Fire Notice of Non Renewal"
type textarea "[PERSON_NAME] 2024 Dwelling Fire Notice of Non Renewal"
type textarea "x"
type textarea "[PERSON_NAME] 2024 Dwelling Fire Notice of Non Renewal"
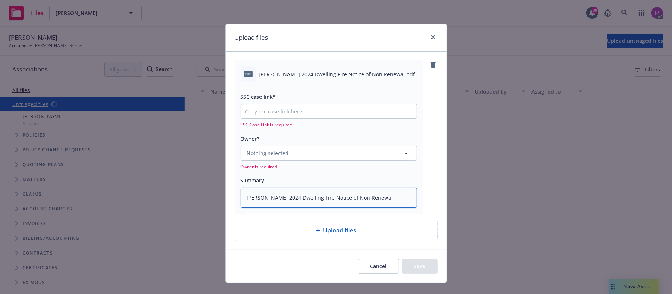
type textarea "x"
click at [350, 110] on input "SSC case link*" at bounding box center [329, 111] width 176 height 14
paste input "[URL][DOMAIN_NAME]"
type input "[URL][DOMAIN_NAME]"
type textarea "x"
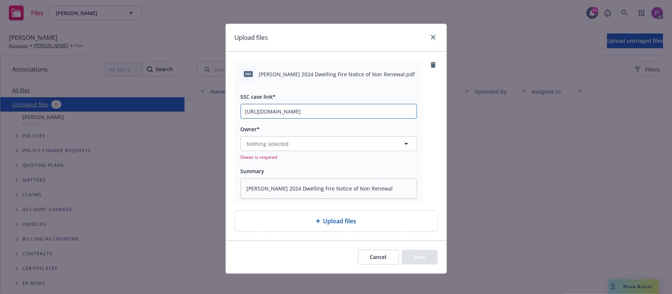
scroll to position [0, 34]
type input "[URL][DOMAIN_NAME]"
click at [286, 156] on span "Owner is required" at bounding box center [328, 157] width 176 height 6
click at [289, 145] on button "Nothing selected" at bounding box center [328, 143] width 176 height 15
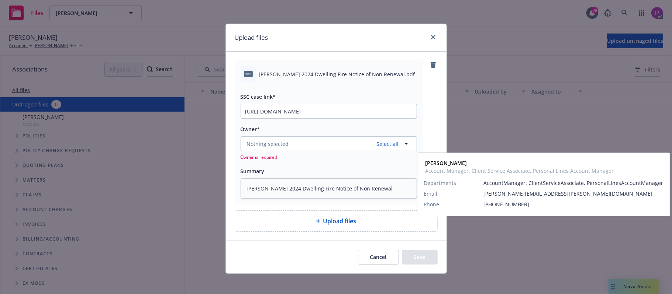
click at [291, 179] on span "[PERSON_NAME]" at bounding box center [328, 180] width 159 height 8
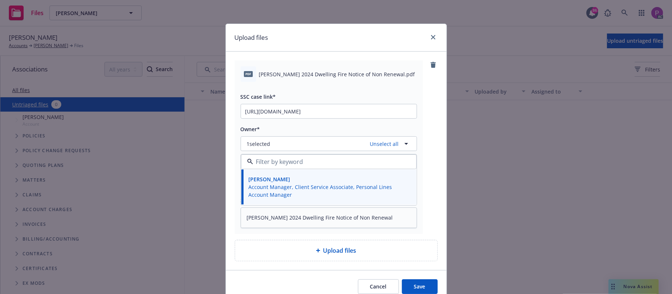
click at [406, 284] on button "Save" at bounding box center [420, 287] width 36 height 15
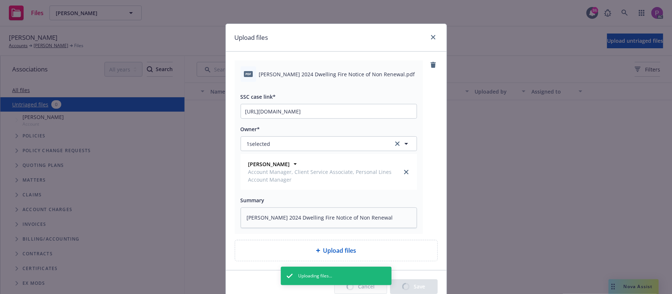
type textarea "x"
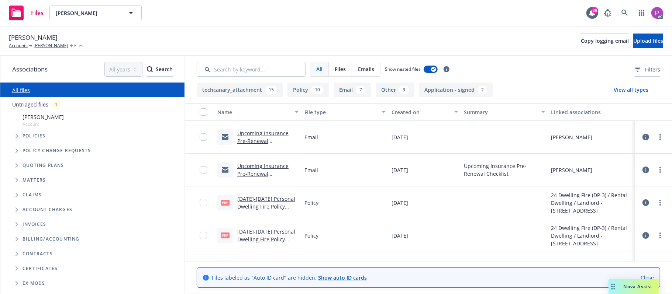
click at [32, 103] on link "Untriaged files" at bounding box center [30, 105] width 36 height 8
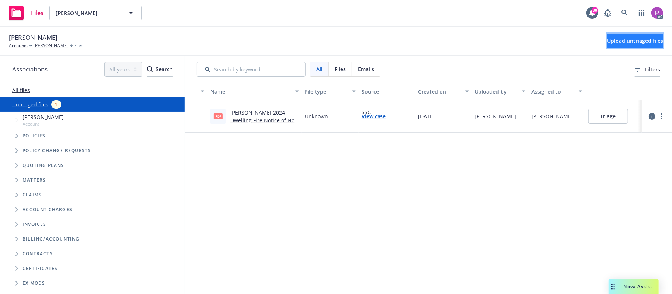
click at [623, 39] on span "Upload untriaged files" at bounding box center [635, 40] width 56 height 7
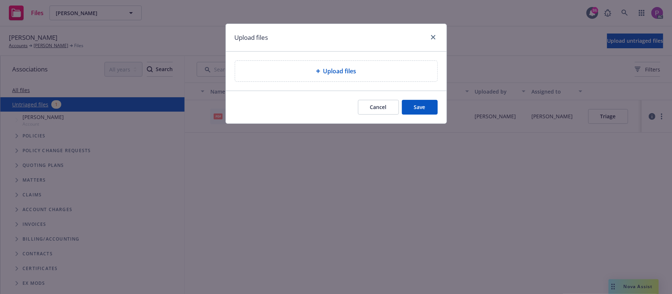
click at [285, 72] on div "Upload files" at bounding box center [336, 71] width 190 height 9
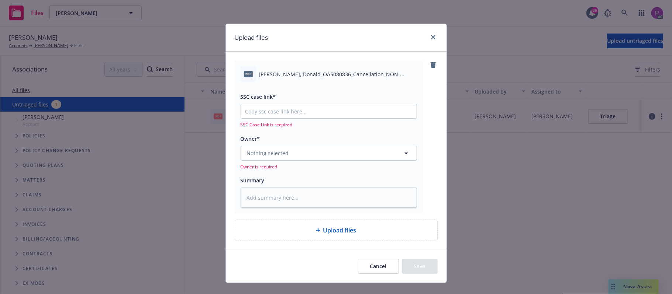
click at [372, 264] on button "Cancel" at bounding box center [378, 266] width 41 height 15
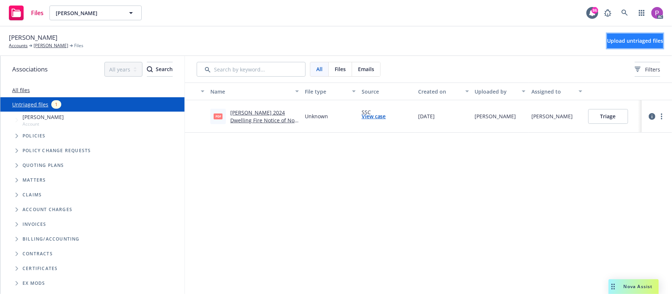
click at [607, 41] on span "Upload untriaged files" at bounding box center [635, 40] width 56 height 7
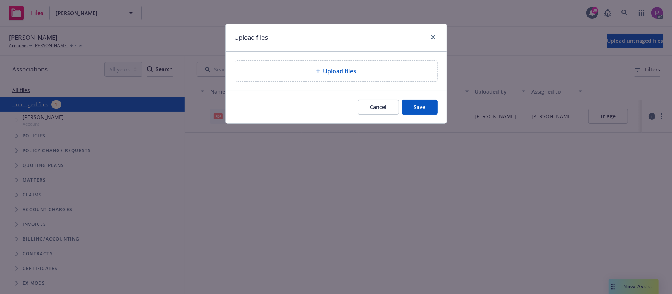
drag, startPoint x: 335, startPoint y: 80, endPoint x: 331, endPoint y: 80, distance: 4.4
click at [334, 80] on div "Upload files" at bounding box center [336, 71] width 202 height 21
type textarea "x"
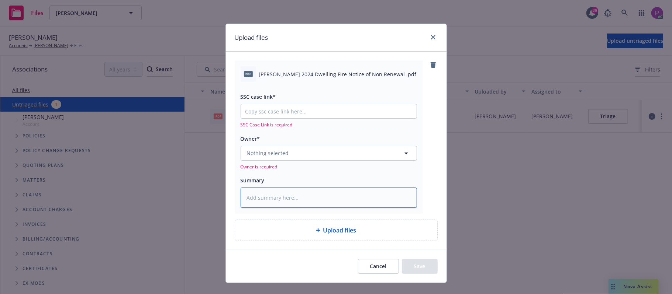
click at [306, 193] on textarea at bounding box center [328, 198] width 176 height 21
paste textarea "Rogers, Donald 2024 Dwelling Fire Notice of Non Renewal"
type textarea "Rogers, Donald 2024 Dwelling Fire Notice of Non Renewal"
type textarea "x"
type textarea "Rogers, Donald 2024 Dwelling Fire Notice of Non Renewal"
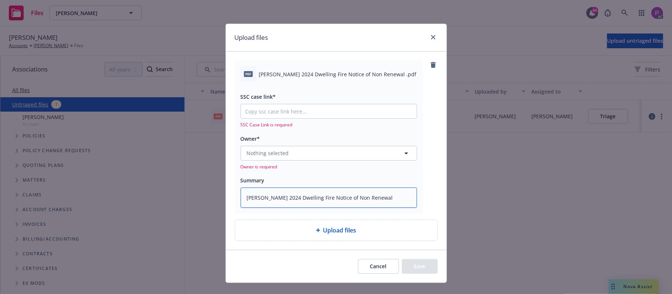
type textarea "x"
click at [279, 107] on input "SSC case link*" at bounding box center [329, 111] width 176 height 14
paste input "https://newfront-ssc.lightning.force.com/lightning/r/Case/500Vz00000S6KaDIAV/vi…"
type input "https://newfront-ssc.lightning.force.com/lightning/r/Case/500Vz00000S6KaDIAV/vi…"
type textarea "x"
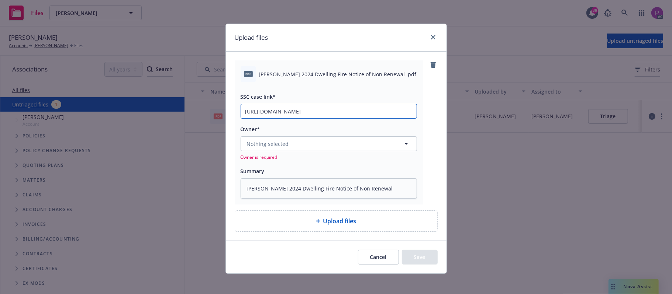
scroll to position [0, 37]
type input "https://newfront-ssc.lightning.force.com/lightning/r/Case/500Vz00000S6KaDIAV/vi…"
click at [260, 145] on span "Nothing selected" at bounding box center [268, 144] width 42 height 8
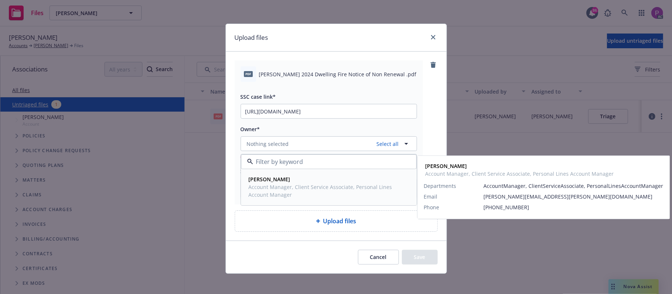
click at [271, 180] on strong "David Shepard" at bounding box center [270, 179] width 42 height 7
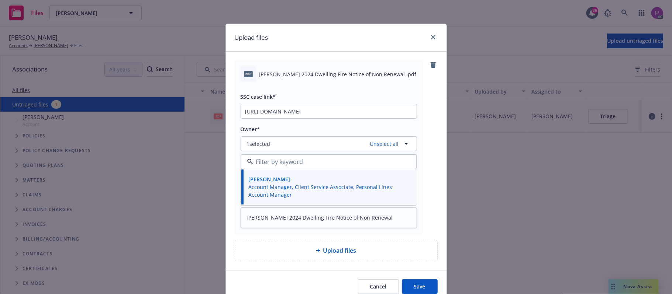
click at [413, 288] on button "Save" at bounding box center [420, 287] width 36 height 15
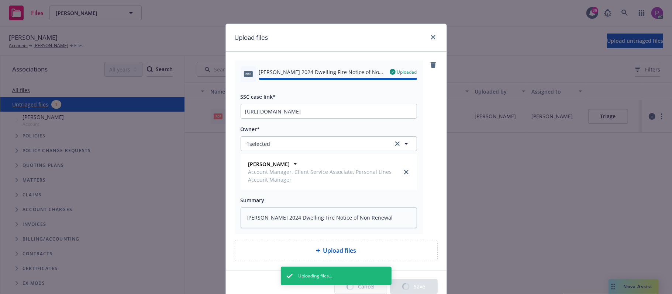
type textarea "x"
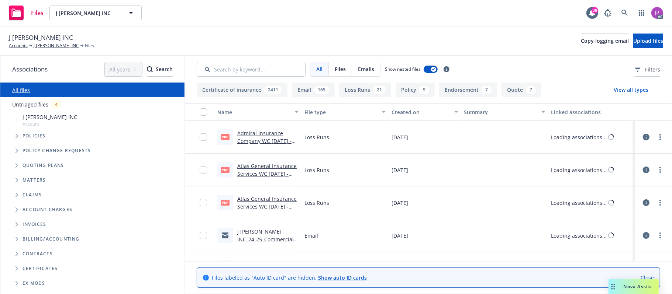
click at [40, 104] on link "Untriaged files" at bounding box center [30, 105] width 36 height 8
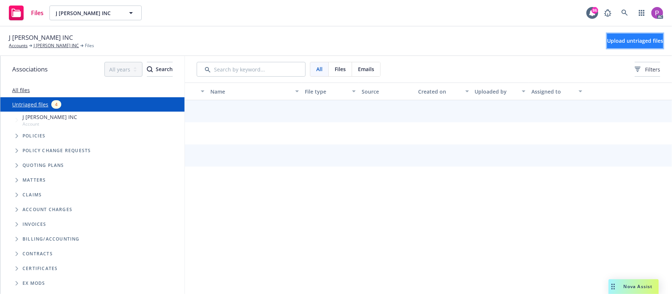
click at [607, 38] on span "Upload untriaged files" at bounding box center [635, 40] width 56 height 7
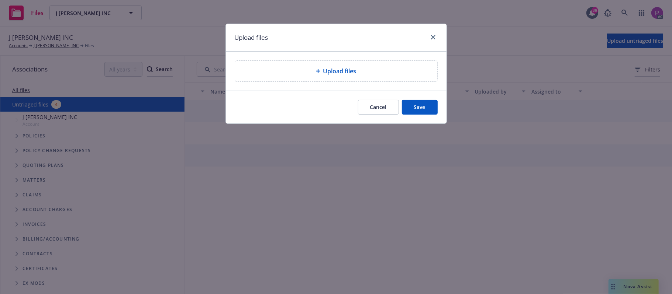
click at [317, 69] on icon at bounding box center [318, 71] width 4 height 4
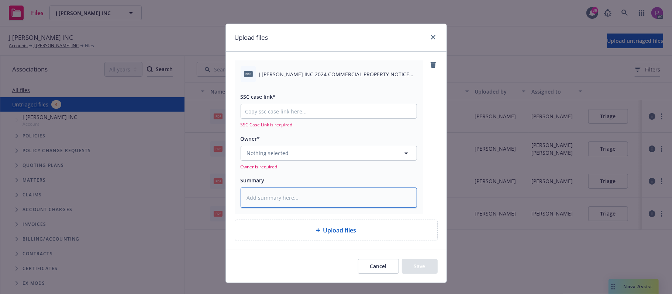
click at [287, 193] on textarea at bounding box center [328, 198] width 176 height 21
paste textarea "J [PERSON_NAME] INC 2024 COMMERCIAL PROPERTY NOTICE OF CANCELLATION EFF. [DATE]"
type textarea "J [PERSON_NAME] INC 2024 COMMERCIAL PROPERTY NOTICE OF CANCELLATION EFF. [DATE]"
type textarea "x"
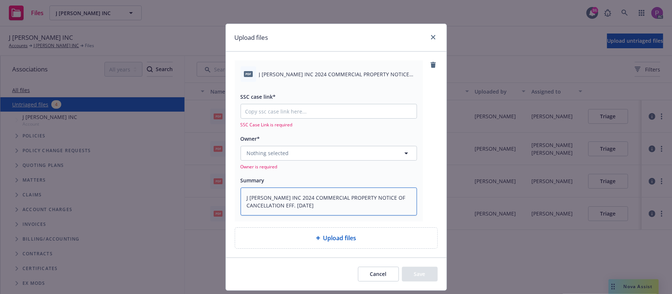
type textarea "J [PERSON_NAME] INC 2024 COMMERCIAL PROPERTY NOTICE OF CANCELLATION EFF. [DATE]"
click at [291, 112] on input "SSC case link*" at bounding box center [329, 111] width 176 height 14
paste input "[URL][DOMAIN_NAME]"
type textarea "x"
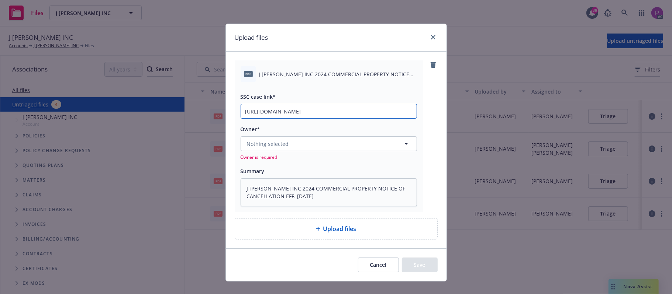
scroll to position [0, 36]
type input "[URL][DOMAIN_NAME]"
click at [294, 150] on button "Nothing selected" at bounding box center [328, 143] width 176 height 15
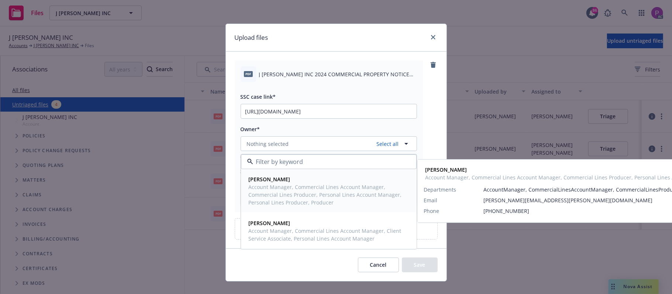
click at [288, 193] on span "Account Manager, Commercial Lines Account Manager, Commercial Lines Producer, P…" at bounding box center [328, 194] width 159 height 23
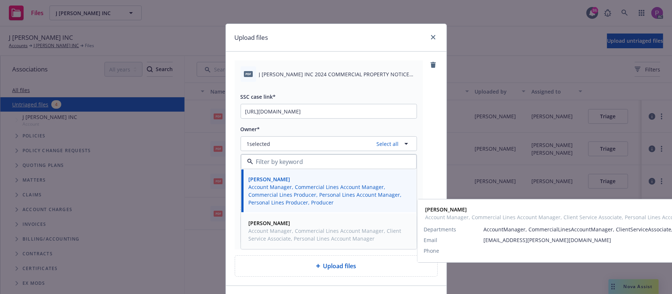
click at [285, 233] on span "Account Manager, Commercial Lines Account Manager, Client Service Associate, Pe…" at bounding box center [328, 234] width 159 height 15
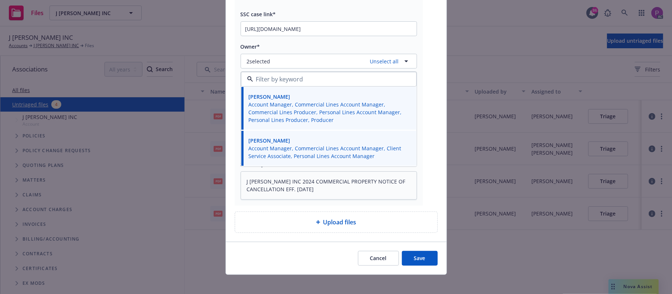
scroll to position [88, 0]
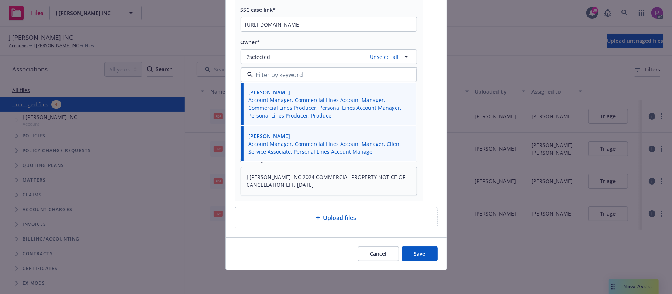
click at [414, 254] on button "Save" at bounding box center [420, 254] width 36 height 15
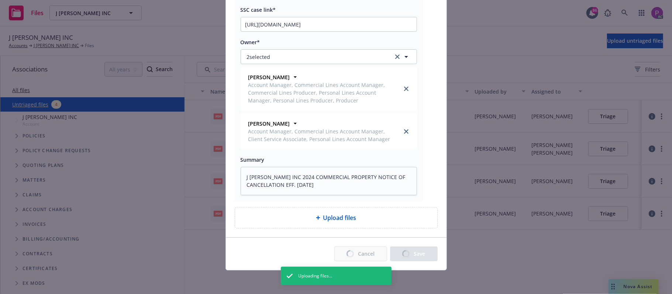
type textarea "x"
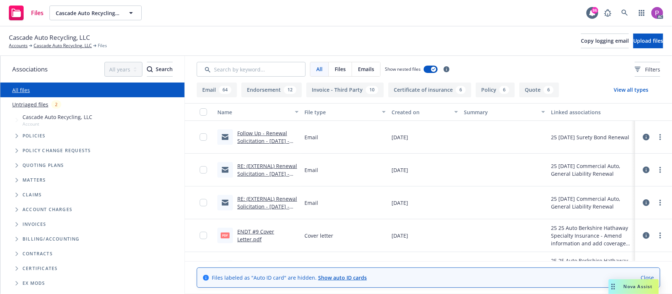
click at [34, 102] on link "Untriaged files" at bounding box center [30, 105] width 36 height 8
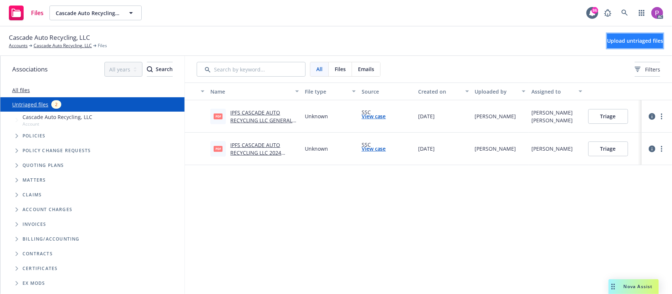
click at [607, 42] on span "Upload untriaged files" at bounding box center [635, 40] width 56 height 7
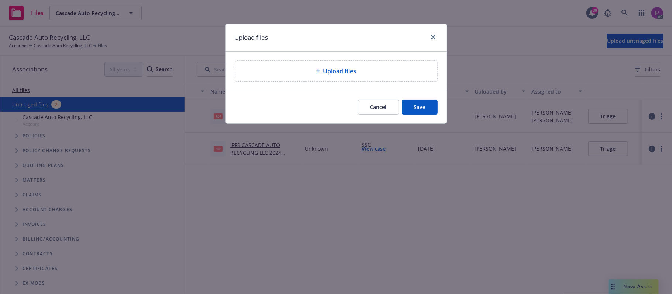
click at [372, 66] on div "Upload files" at bounding box center [336, 71] width 202 height 21
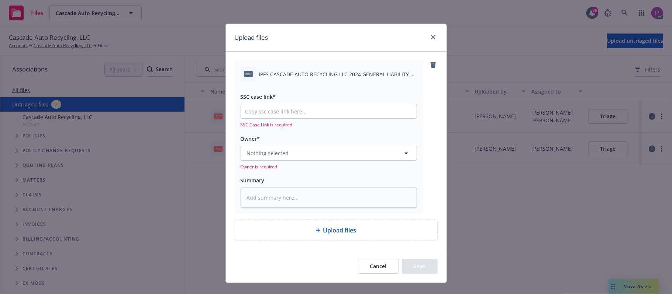
click at [322, 77] on span "IPFS CASCADE AUTO RECYCLING LLC 2024 GENERAL LIABILITY & COMMERCIAL AUTO NOTICE…" at bounding box center [338, 74] width 158 height 8
copy div "IPFS CASCADE AUTO RECYCLING LLC 2024 GENERAL LIABILITY & COMMERCIAL AUTO NOTICE…"
click at [310, 203] on textarea at bounding box center [328, 198] width 176 height 21
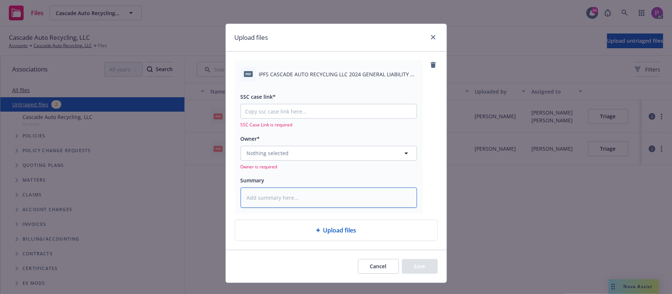
paste textarea "IPFS CASCADE AUTO RECYCLING LLC 2024 GENERAL LIABILITY & COMMERCIAL AUTO NOTICE…"
type textarea "IPFS CASCADE AUTO RECYCLING LLC 2024 GENERAL LIABILITY & COMMERCIAL AUTO NOTICE…"
type textarea "x"
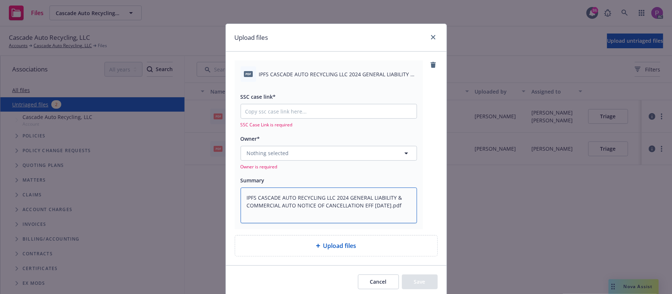
scroll to position [1, 0]
type textarea "IPFS CASCADE AUTO RECYCLING LLC 2024 GENERAL LIABILITY & COMMERCIAL AUTO NOTICE…"
click at [282, 110] on input "SSC case link*" at bounding box center [329, 111] width 176 height 14
paste input "[URL][DOMAIN_NAME]"
type textarea "x"
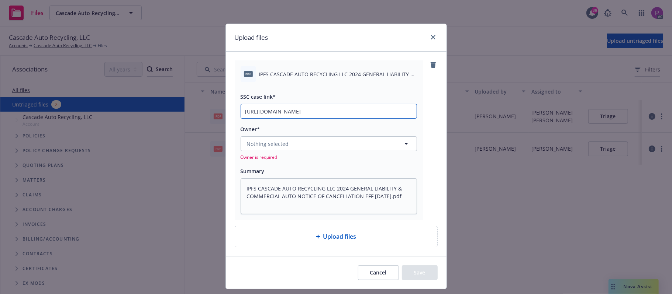
scroll to position [0, 34]
type input "[URL][DOMAIN_NAME]"
click at [284, 138] on button "Nothing selected" at bounding box center [328, 143] width 176 height 15
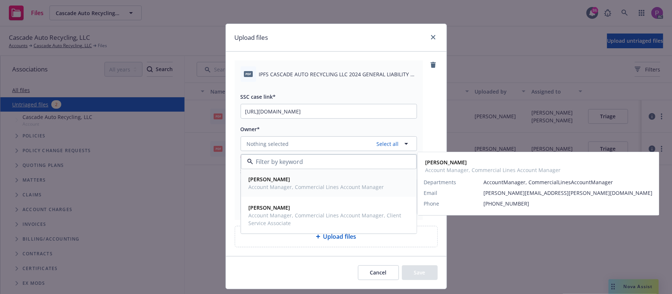
click at [287, 178] on span "[PERSON_NAME]" at bounding box center [316, 180] width 135 height 8
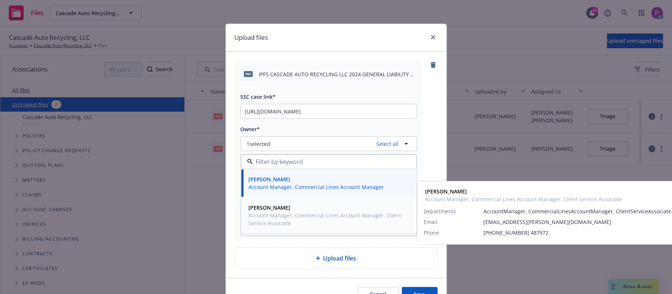
click at [287, 218] on span "Account Manager, Commercial Lines Account Manager, Client Service Associate" at bounding box center [328, 219] width 159 height 15
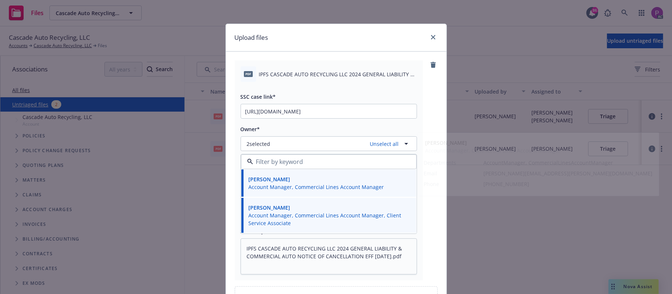
scroll to position [80, 0]
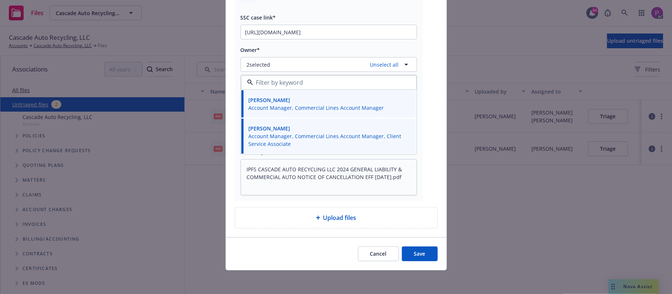
click at [423, 251] on button "Save" at bounding box center [420, 254] width 36 height 15
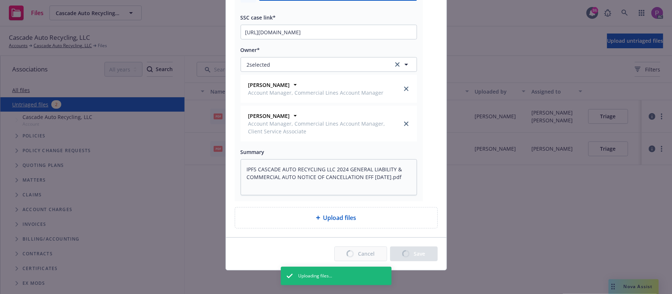
type textarea "x"
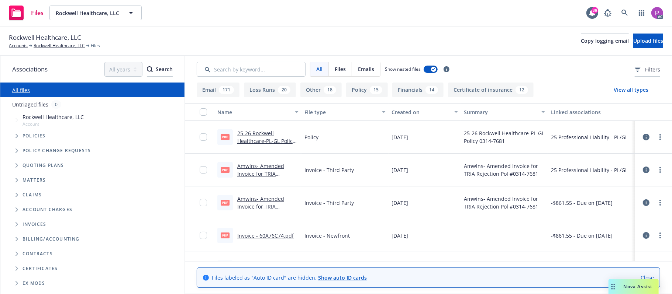
click at [31, 104] on link "Untriaged files" at bounding box center [30, 105] width 36 height 8
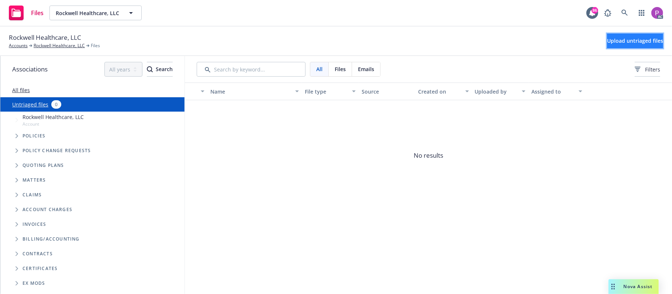
click at [610, 42] on span "Upload untriaged files" at bounding box center [635, 40] width 56 height 7
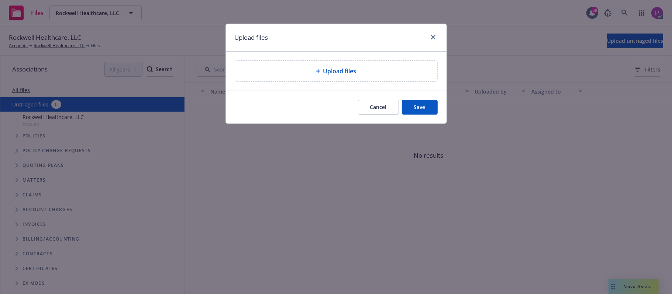
click at [343, 76] on div "Upload files" at bounding box center [336, 71] width 202 height 21
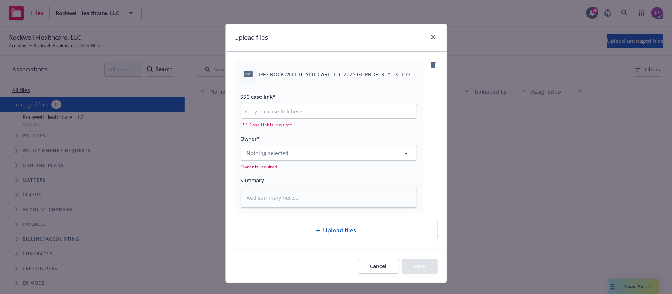
click at [316, 80] on div "pdf IPFS ROCKWELL HEALTHCARE, LLC 2025 GL-PROPERTY-EXCESS PROPERTY-EPLI NOTICE …" at bounding box center [328, 73] width 176 height 15
click at [316, 75] on span "IPFS ROCKWELL HEALTHCARE, LLC 2025 GL-PROPERTY-EXCESS PROPERTY-EPLI NOTICE OF I…" at bounding box center [338, 74] width 158 height 8
click at [315, 74] on span "IPFS ROCKWELL HEALTHCARE, LLC 2025 GL-PROPERTY-EXCESS PROPERTY-EPLI NOTICE OF I…" at bounding box center [338, 74] width 158 height 8
copy div "IPFS ROCKWELL HEALTHCARE, LLC 2025 GL-PROPERTY-EXCESS PROPERTY-EPLI NOTICE OF I…"
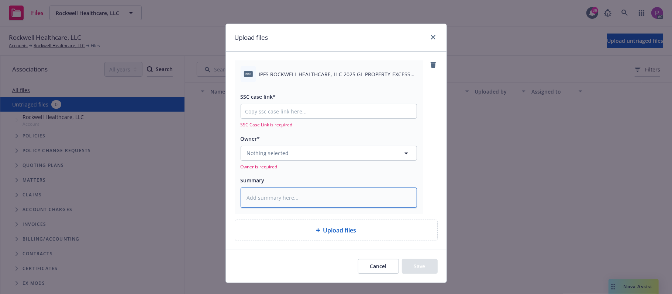
click at [299, 195] on textarea at bounding box center [328, 198] width 176 height 21
paste textarea "IPFS ROCKWELL HEALTHCARE, LLC 2025 GL-PROPERTY-EXCESS PROPERTY-EPLI NOTICE OF I…"
type textarea "x"
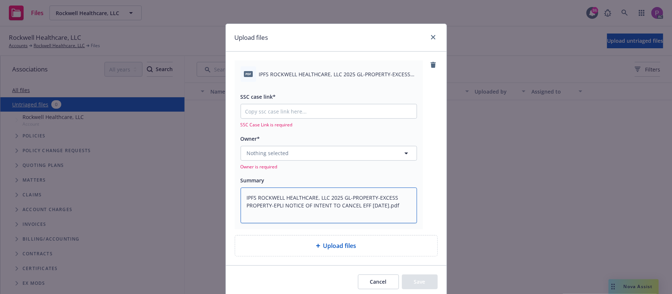
scroll to position [1, 0]
type textarea "IPFS ROCKWELL HEALTHCARE, LLC 2025 GL-PROPERTY-EXCESS PROPERTY-EPLI NOTICE OF I…"
type textarea "x"
click at [260, 107] on input "SSC case link*" at bounding box center [329, 111] width 176 height 14
paste input "[URL][DOMAIN_NAME]"
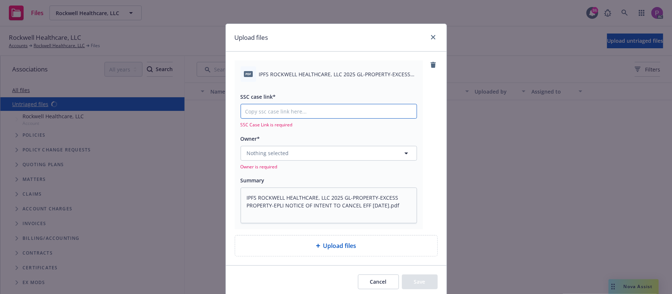
type input "[URL][DOMAIN_NAME]"
type textarea "x"
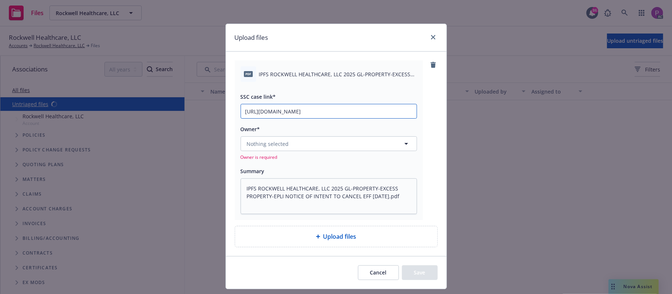
scroll to position [0, 102]
type input "[URL][DOMAIN_NAME]"
click at [260, 146] on span "Nothing selected" at bounding box center [268, 144] width 42 height 8
click at [268, 136] on button "Nothing selected" at bounding box center [328, 143] width 176 height 15
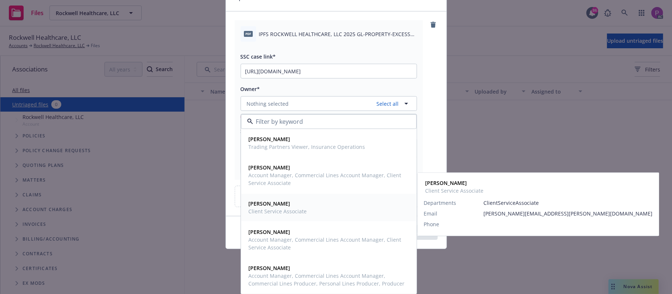
scroll to position [41, 0]
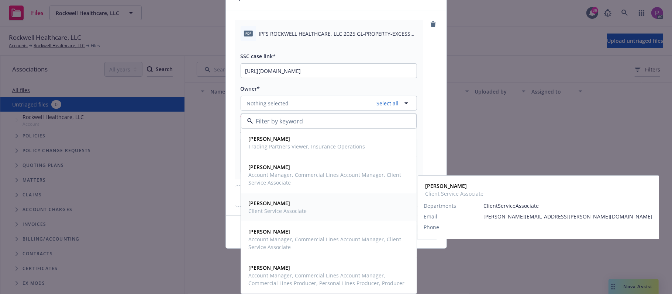
click at [294, 208] on span "Client Service Associate" at bounding box center [278, 211] width 58 height 8
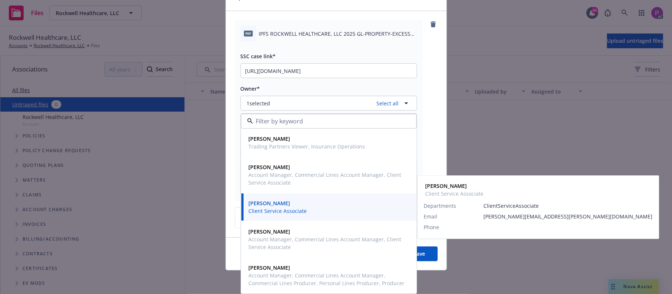
scroll to position [41, 0]
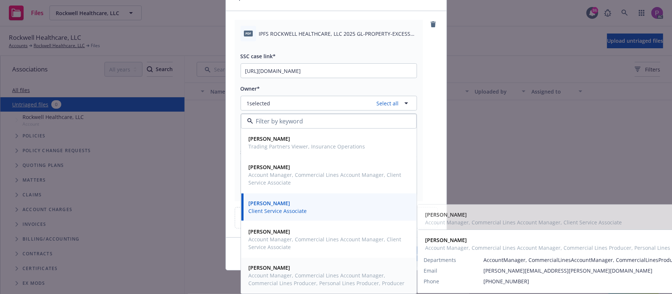
click at [284, 275] on span "Account Manager, Commercial Lines Account Manager, Commercial Lines Producer, P…" at bounding box center [328, 279] width 159 height 15
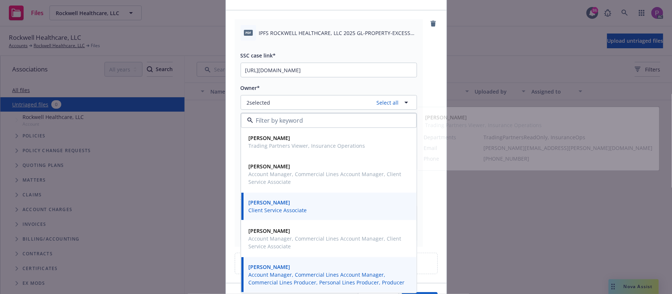
click at [433, 69] on div "pdf IPFS ROCKWELL HEALTHCARE, LLC 2025 GL-PROPERTY-EXCESS PROPERTY-EPLI NOTICE …" at bounding box center [336, 133] width 203 height 228
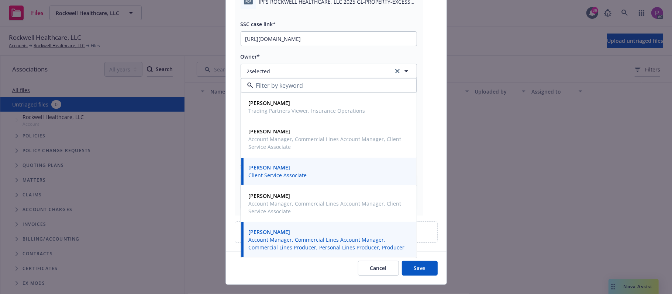
scroll to position [88, 0]
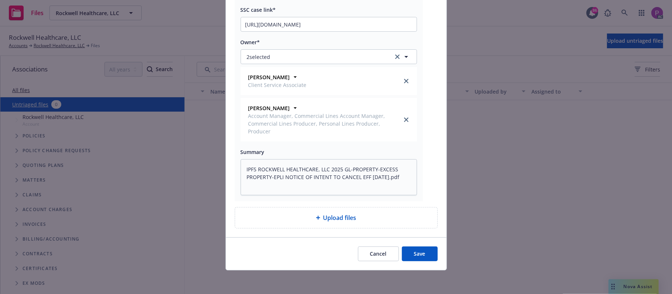
click at [413, 250] on button "Save" at bounding box center [420, 254] width 36 height 15
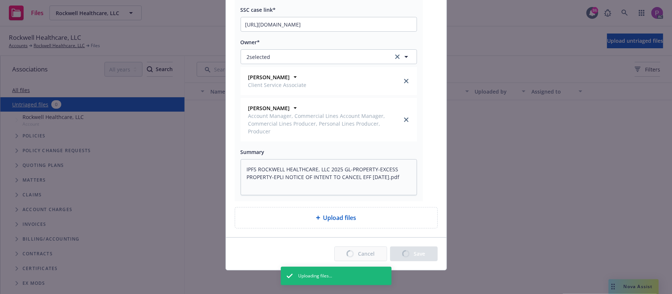
type textarea "x"
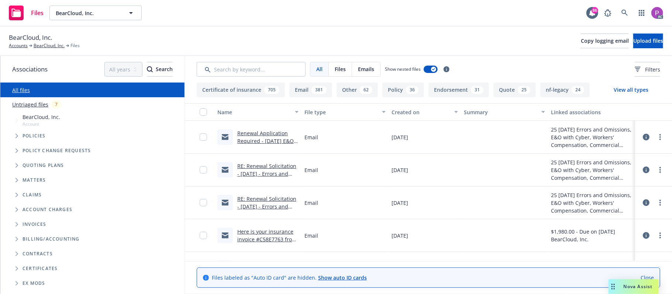
click at [39, 105] on link "Untriaged files" at bounding box center [30, 105] width 36 height 8
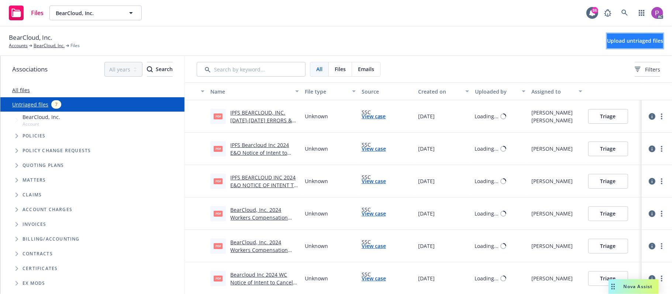
click at [607, 40] on span "Upload untriaged files" at bounding box center [635, 40] width 56 height 7
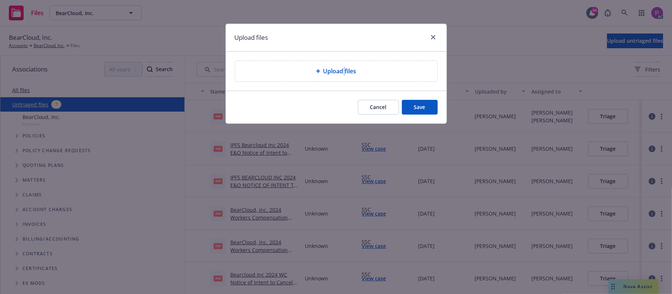
click at [344, 80] on div "Upload files" at bounding box center [336, 71] width 202 height 21
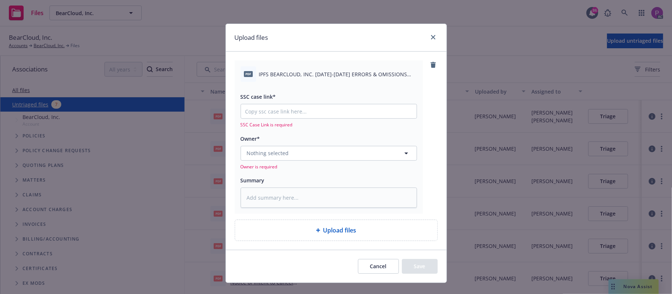
click at [292, 73] on span "IPFS BEARCLOUD, INC. [DATE]-[DATE] ERRORS & OMISSIONS NOTICE OF INTENT TO CANCE…" at bounding box center [338, 74] width 158 height 8
copy div "IPFS BEARCLOUD, INC. [DATE]-[DATE] ERRORS & OMISSIONS NOTICE OF INTENT TO CANCE…"
click at [279, 204] on textarea at bounding box center [328, 198] width 176 height 21
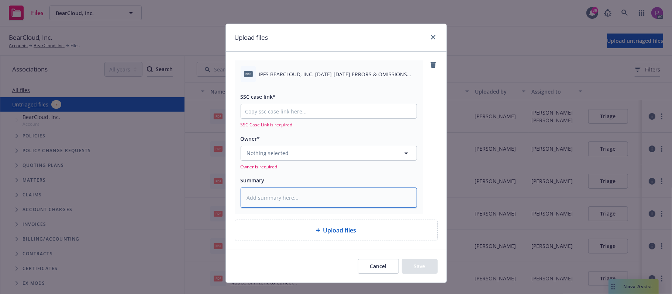
paste textarea "IPFS BEARCLOUD, INC. [DATE]-[DATE] ERRORS & OMISSIONS NOTICE OF INTENT TO CANCE…"
type textarea "IPFS BEARCLOUD, INC. [DATE]-[DATE] ERRORS & OMISSIONS NOTICE OF INTENT TO CANCE…"
type textarea "x"
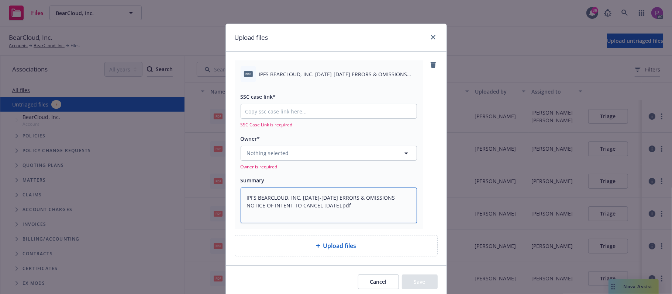
type textarea "IPFS BEARCLOUD, INC. [DATE]-[DATE] ERRORS & OMISSIONS NOTICE OF INTENT TO CANCE…"
click at [266, 114] on input "SSC case link*" at bounding box center [329, 111] width 176 height 14
paste input "[URL][DOMAIN_NAME]"
type textarea "x"
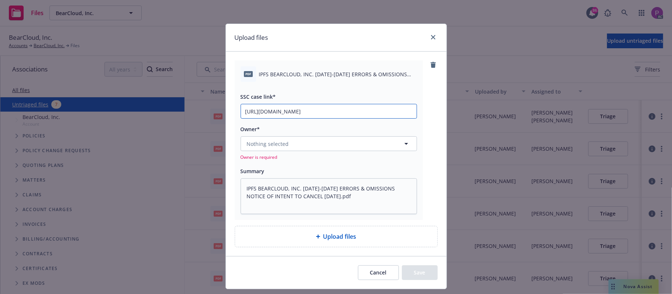
scroll to position [0, 103]
type input "[URL][DOMAIN_NAME]"
click at [270, 150] on button "Nothing selected" at bounding box center [328, 143] width 176 height 15
click at [324, 138] on button "Nothing selected" at bounding box center [328, 143] width 176 height 15
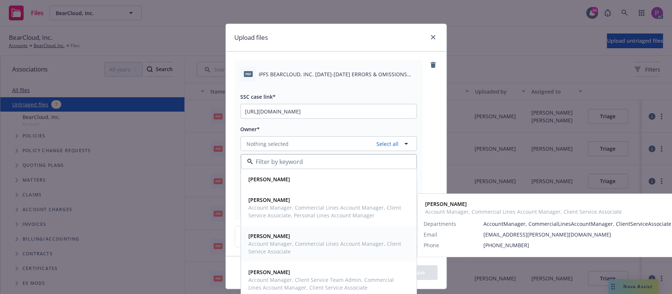
scroll to position [41, 0]
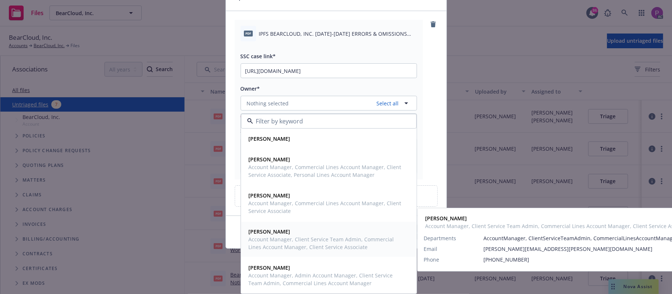
click at [292, 243] on span "Account Manager, Client Service Team Admin, Commercial Lines Account Manager, C…" at bounding box center [328, 243] width 159 height 15
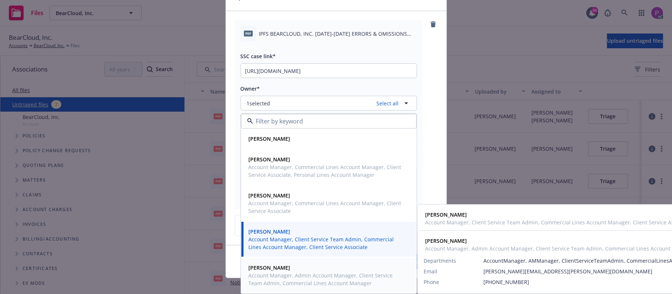
click at [288, 269] on span "[PERSON_NAME]" at bounding box center [328, 268] width 159 height 8
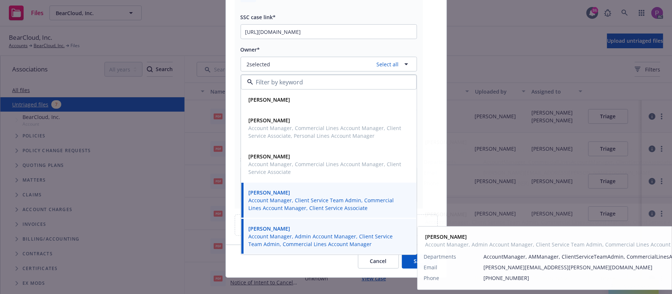
scroll to position [88, 0]
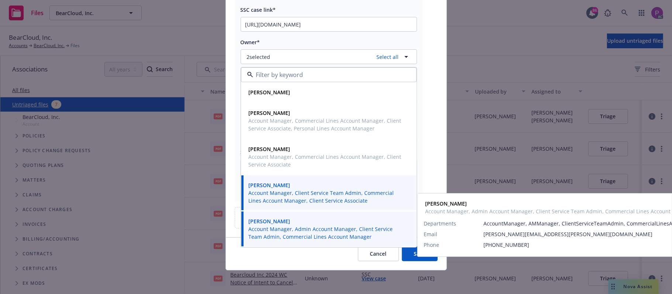
click at [403, 251] on button "Save" at bounding box center [420, 254] width 36 height 15
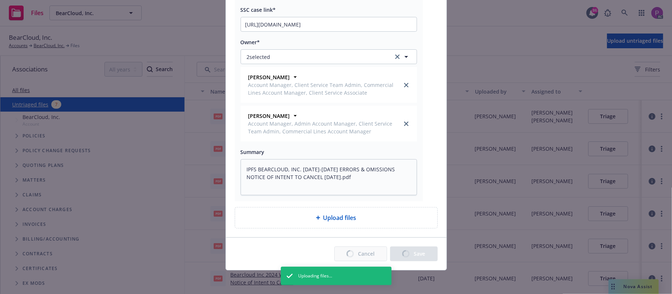
type textarea "x"
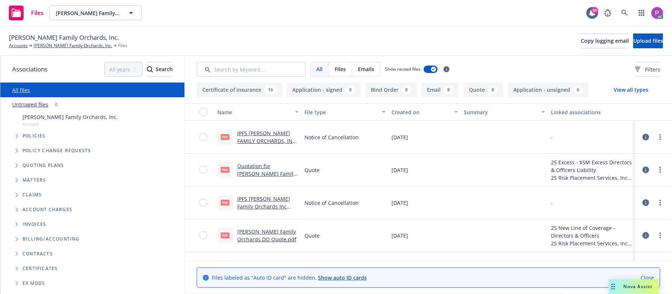
click at [28, 105] on link "Untriaged files" at bounding box center [30, 105] width 36 height 8
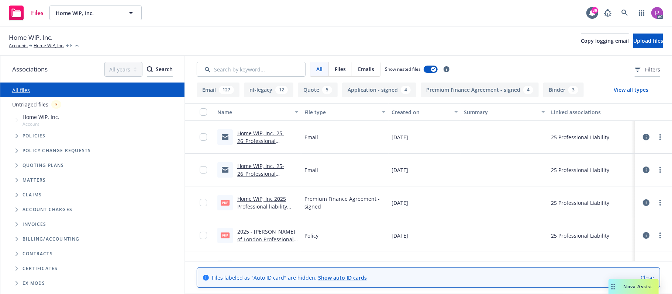
click at [31, 102] on link "Untriaged files" at bounding box center [30, 105] width 36 height 8
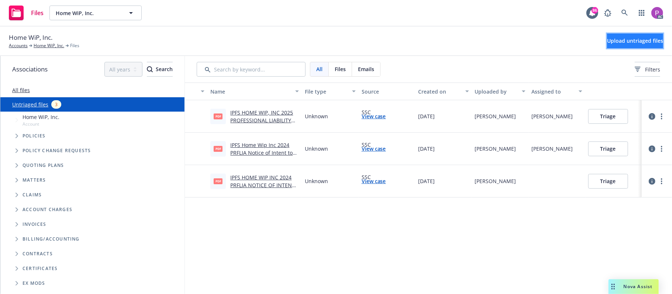
click at [608, 35] on button "Upload untriaged files" at bounding box center [635, 41] width 56 height 15
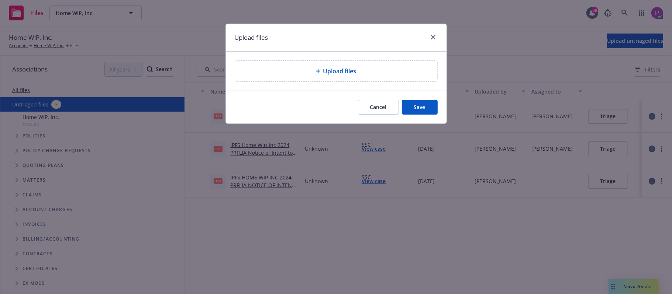
click at [368, 70] on div "Upload files" at bounding box center [336, 71] width 190 height 9
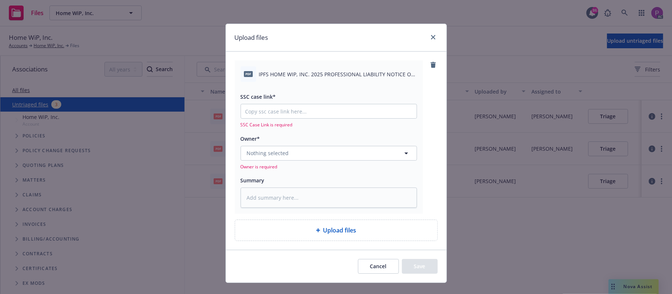
click at [326, 69] on div "pdf IPFS HOME WIP, INC. 2025 PROFESSIONAL LIABILITY NOTICE OF INTENT TO CANCEL …" at bounding box center [328, 73] width 176 height 15
copy div "IPFS HOME WIP, INC. 2025 PROFESSIONAL LIABILITY NOTICE OF INTENT TO CANCEL EFF …"
click at [307, 194] on textarea at bounding box center [328, 198] width 176 height 21
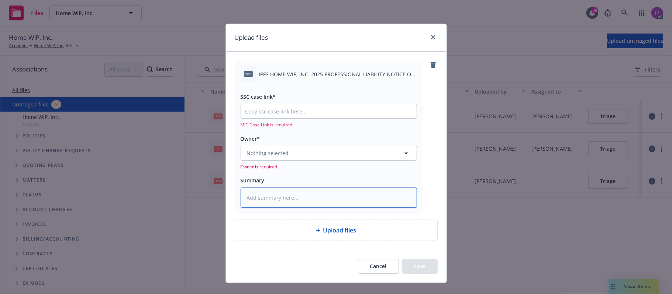
paste textarea "IPFS HOME WIP, INC. 2025 PROFESSIONAL LIABILITY NOTICE OF INTENT TO CANCEL EFF …"
type textarea "x"
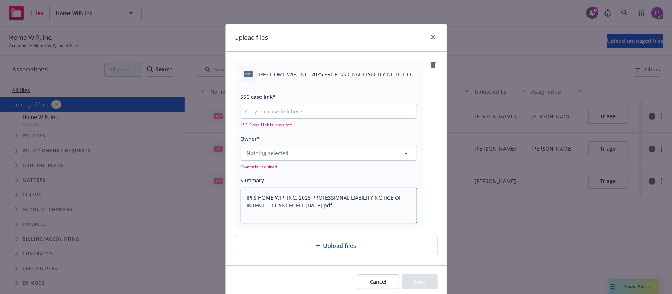
type textarea "IPFS HOME WIP, INC. 2025 PROFESSIONAL LIABILITY NOTICE OF INTENT TO CANCEL EFF …"
type textarea "x"
click at [284, 117] on input "SSC case link*" at bounding box center [329, 111] width 176 height 14
paste input "[URL][DOMAIN_NAME]"
type input "[URL][DOMAIN_NAME]"
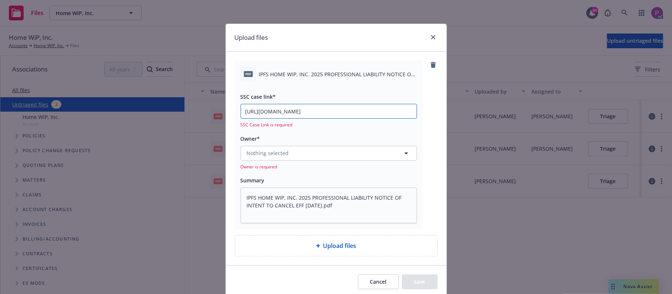
type textarea "x"
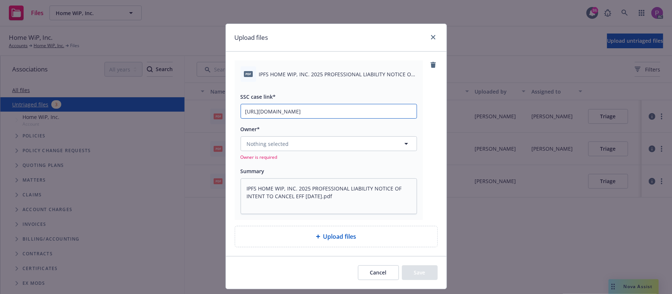
scroll to position [0, 101]
type input "[URL][DOMAIN_NAME]"
click at [277, 145] on span "Nothing selected" at bounding box center [268, 144] width 42 height 8
click at [277, 152] on div "Nothing selected Owner is required" at bounding box center [328, 148] width 176 height 24
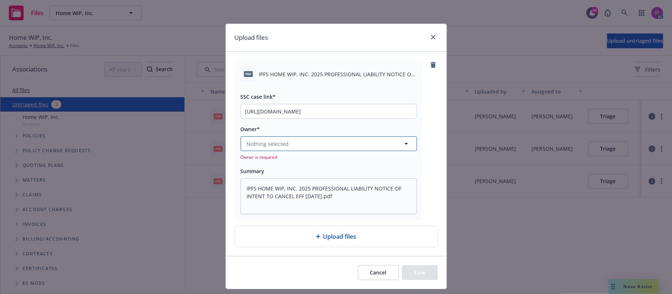
click at [278, 145] on span "Nothing selected" at bounding box center [268, 144] width 42 height 8
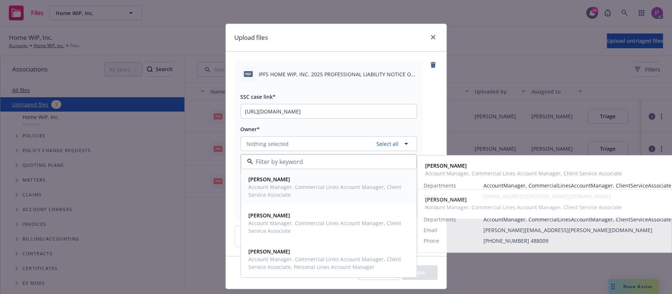
click at [295, 192] on span "Account Manager, Commercial Lines Account Manager, Client Service Associate" at bounding box center [328, 190] width 159 height 15
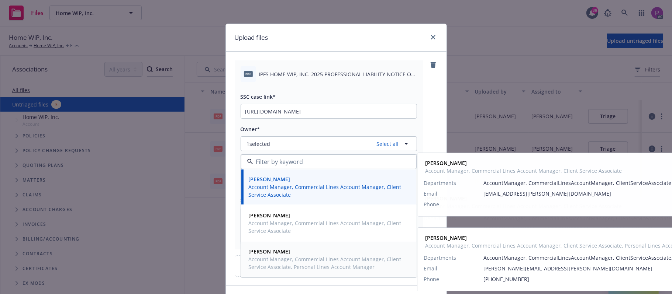
click at [294, 261] on span "Account Manager, Commercial Lines Account Manager, Client Service Associate, Pe…" at bounding box center [328, 263] width 159 height 15
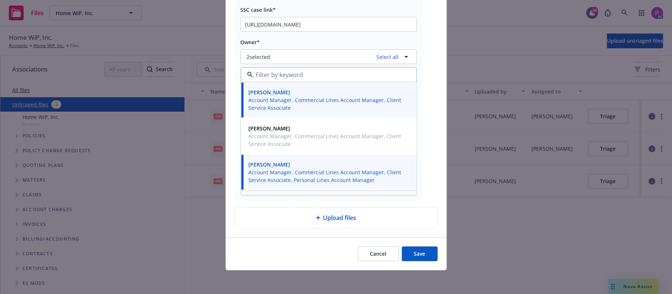
scroll to position [88, 0]
click at [415, 256] on button "Save" at bounding box center [420, 254] width 36 height 15
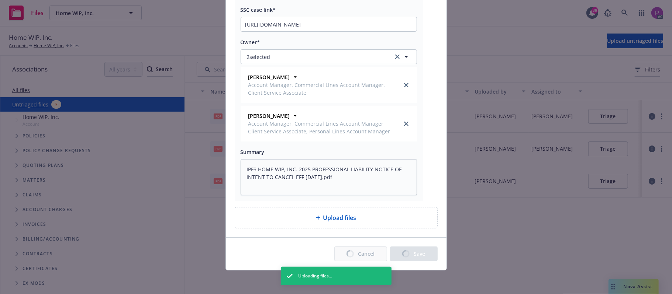
type textarea "x"
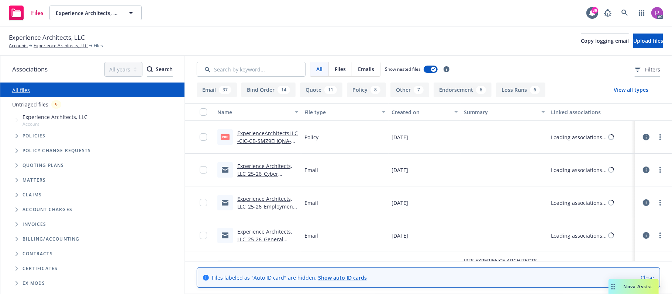
click at [34, 104] on link "Untriaged files" at bounding box center [30, 105] width 36 height 8
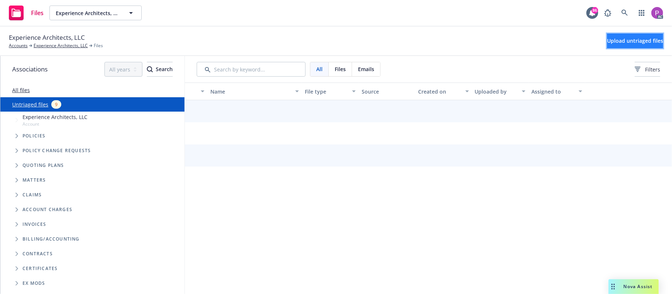
click at [607, 38] on span "Upload untriaged files" at bounding box center [635, 40] width 56 height 7
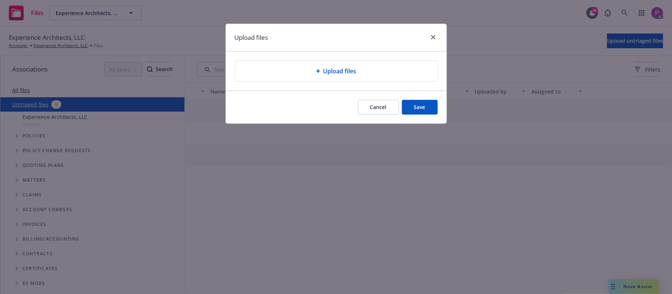
click at [320, 76] on div "Upload files" at bounding box center [336, 71] width 190 height 9
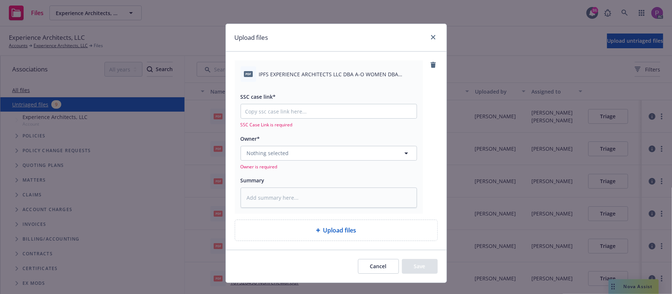
click at [294, 75] on span "IPFS EXPERIENCE ARCHITECTS LLC DBA A-O WOMEN DBA SIXTHREEZERO DBA BEACH BIKES D…" at bounding box center [338, 74] width 158 height 8
click at [295, 75] on span "IPFS EXPERIENCE ARCHITECTS LLC DBA A-O WOMEN DBA SIXTHREEZERO DBA BEACH BIKES D…" at bounding box center [338, 74] width 158 height 8
copy div "IPFS EXPERIENCE ARCHITECTS LLC DBA A-O WOMEN DBA SIXTHREEZERO DBA BEACH BIKES D…"
click at [288, 195] on textarea at bounding box center [328, 198] width 176 height 21
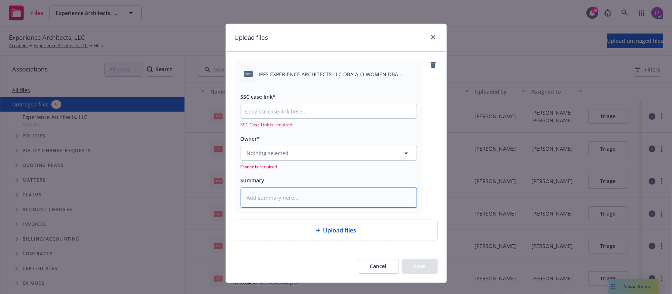
paste textarea "IPFS EXPERIENCE ARCHITECTS LLC DBA A-O WOMEN DBA SIXTHREEZERO DBA BEACH BIKES D…"
type textarea "IPFS EXPERIENCE ARCHITECTS LLC DBA A-O WOMEN DBA SIXTHREEZERO DBA BEACH BIKES D…"
type textarea "x"
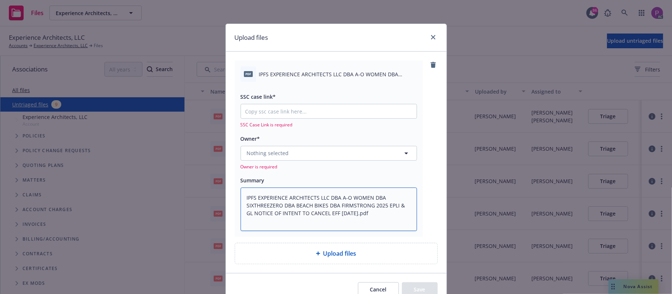
type textarea "IPFS EXPERIENCE ARCHITECTS LLC DBA A-O WOMEN DBA SIXTHREEZERO DBA BEACH BIKES D…"
type textarea "x"
click at [279, 108] on input "SSC case link*" at bounding box center [329, 111] width 176 height 14
paste input "https://newfront-ssc.lightning.force.com/lightning/r/Case/500Vz00000S6a0fIAB/vi…"
type input "https://newfront-ssc.lightning.force.com/lightning/r/Case/500Vz00000S6a0fIAB/vi…"
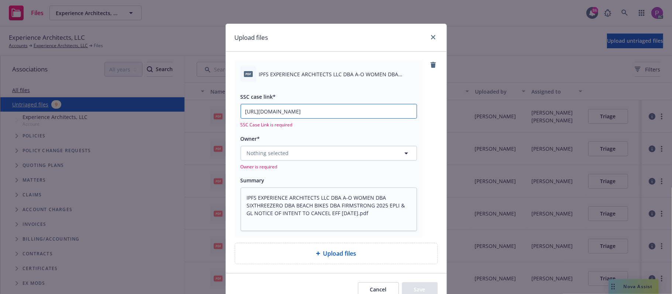
type textarea "x"
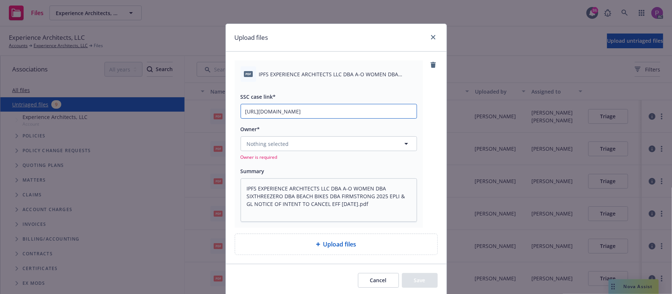
scroll to position [0, 101]
type input "https://newfront-ssc.lightning.force.com/lightning/r/Case/500Vz00000S6a0fIAB/vi…"
click at [277, 152] on div "Nothing selected Owner is required" at bounding box center [328, 148] width 176 height 24
click at [278, 145] on span "Nothing selected" at bounding box center [268, 144] width 42 height 8
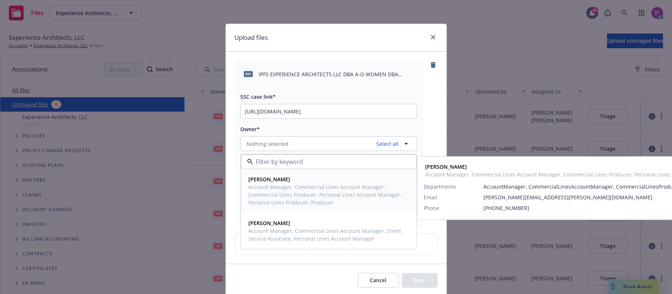
click at [299, 183] on span "James Seagle" at bounding box center [328, 180] width 159 height 8
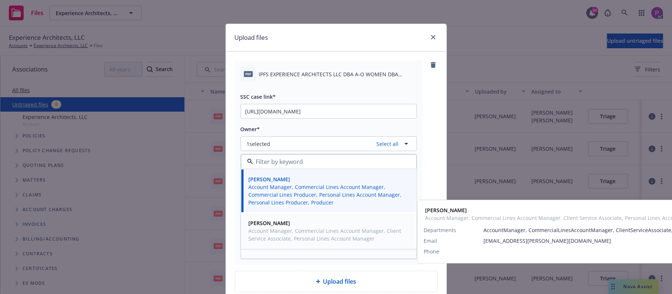
click at [285, 241] on span "Account Manager, Commercial Lines Account Manager, Client Service Associate, Pe…" at bounding box center [328, 234] width 159 height 15
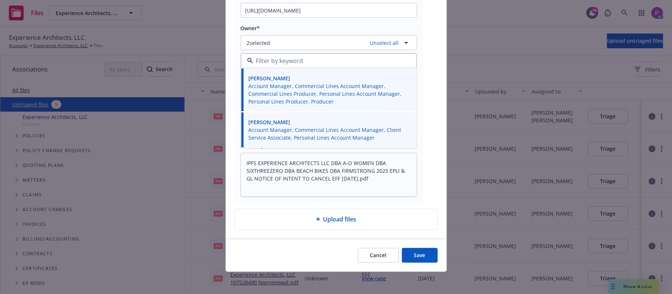
scroll to position [104, 0]
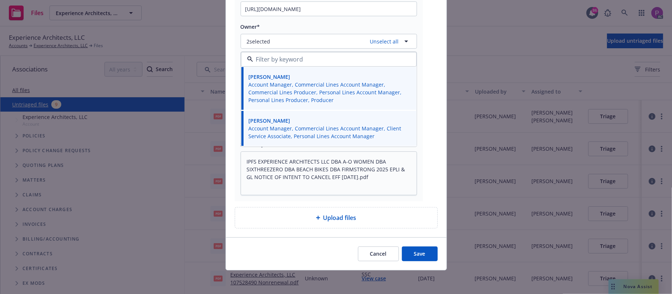
click at [409, 251] on button "Save" at bounding box center [420, 254] width 36 height 15
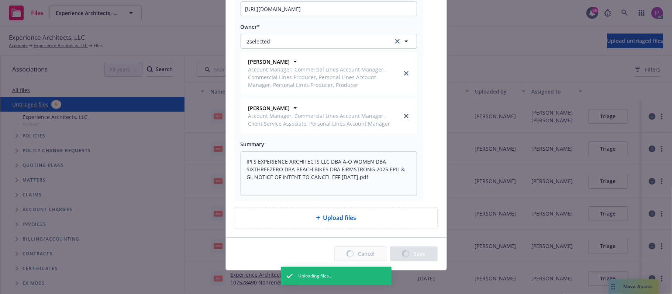
type textarea "x"
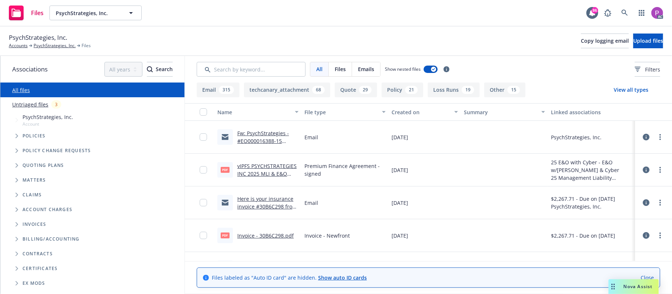
click at [40, 104] on link "Untriaged files" at bounding box center [30, 105] width 36 height 8
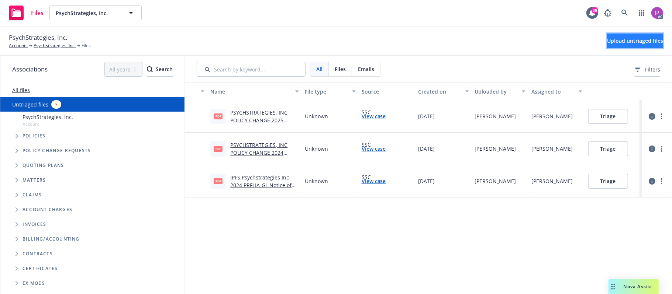
click at [613, 42] on span "Upload untriaged files" at bounding box center [635, 40] width 56 height 7
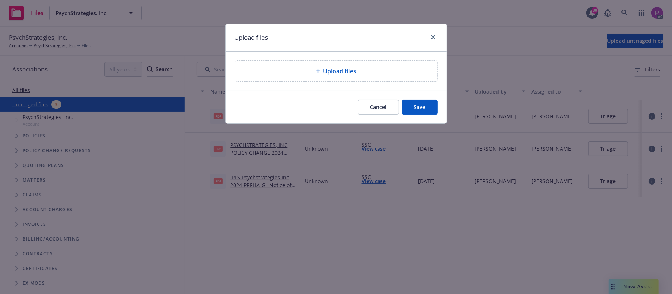
click at [331, 74] on span "Upload files" at bounding box center [339, 71] width 33 height 9
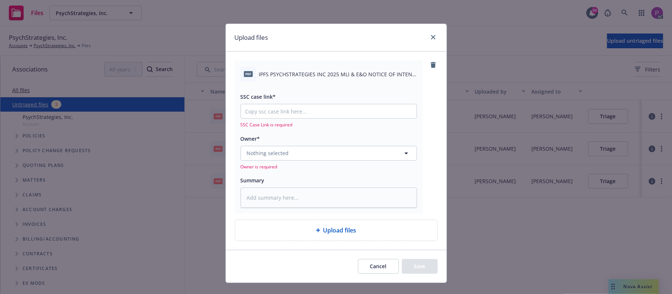
click at [348, 71] on span "IPFS PSYCHSTRATEGIES INC 2025 MLI & E&O NOTICE OF INTENT TO CANCEL [DATE].pdf" at bounding box center [338, 74] width 158 height 8
click at [348, 70] on span "IPFS PSYCHSTRATEGIES INC 2025 MLI & E&O NOTICE OF INTENT TO CANCEL [DATE].pdf" at bounding box center [338, 74] width 158 height 8
click at [347, 70] on span "IPFS PSYCHSTRATEGIES INC 2025 MLI & E&O NOTICE OF INTENT TO CANCEL [DATE].pdf" at bounding box center [338, 74] width 158 height 8
copy div "IPFS PSYCHSTRATEGIES INC 2025 MLI & E&O NOTICE OF INTENT TO CANCEL [DATE].pdf"
click at [313, 207] on textarea at bounding box center [328, 198] width 176 height 21
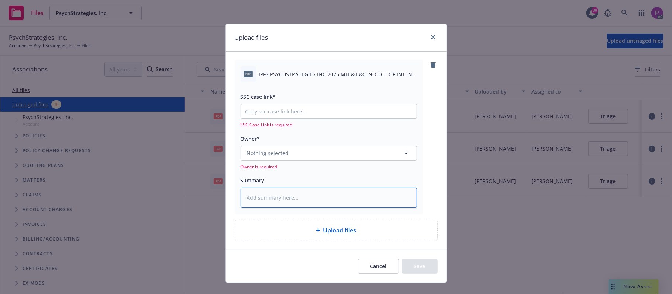
paste textarea "IPFS PSYCHSTRATEGIES INC 2025 MLI & E&O NOTICE OF INTENT TO CANCEL [DATE].pdf"
type textarea "IPFS PSYCHSTRATEGIES INC 2025 MLI & E&O NOTICE OF INTENT TO CANCEL [DATE].pdf"
type textarea "x"
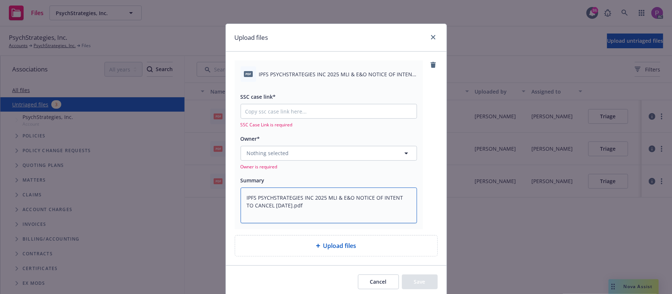
type textarea "IPFS PSYCHSTRATEGIES INC 2025 MLI & E&O NOTICE OF INTENT TO CANCEL [DATE].pdf"
click at [301, 113] on input "SSC case link*" at bounding box center [329, 111] width 176 height 14
paste input "[URL][DOMAIN_NAME]"
type textarea "x"
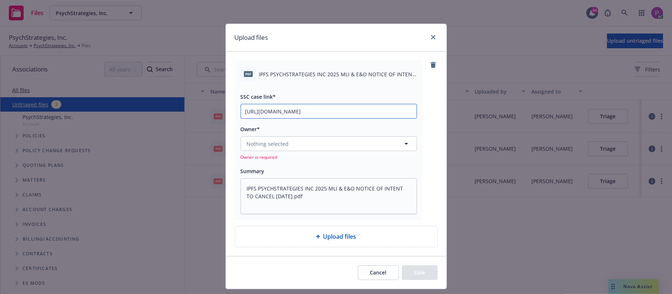
scroll to position [0, 37]
type input "[URL][DOMAIN_NAME]"
click at [285, 147] on button "Nothing selected" at bounding box center [328, 143] width 176 height 15
click at [342, 142] on button "Nothing selected" at bounding box center [328, 143] width 176 height 15
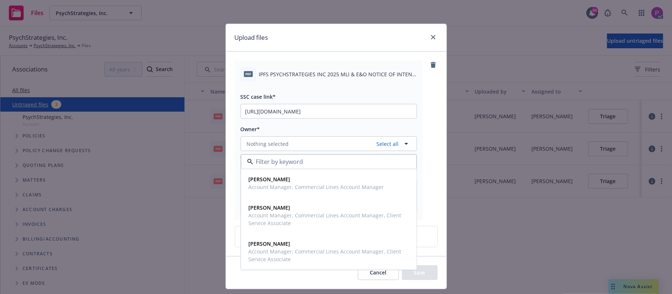
scroll to position [19, 0]
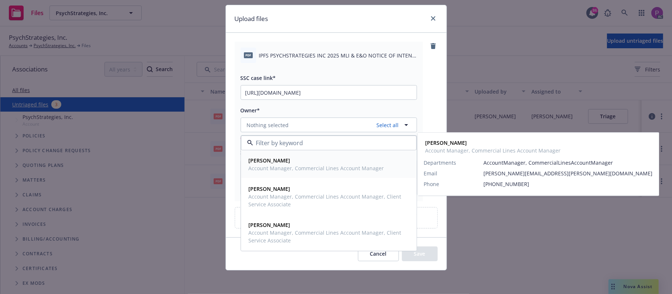
click at [283, 168] on span "Account Manager, Commercial Lines Account Manager" at bounding box center [316, 168] width 135 height 8
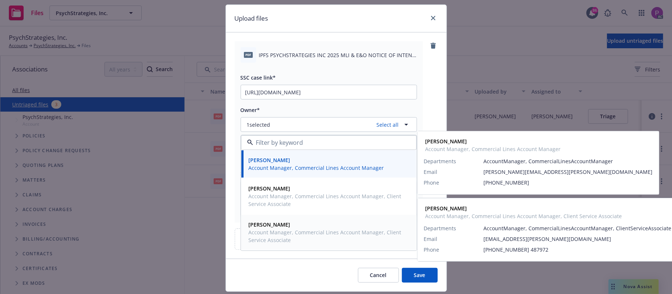
click at [272, 233] on span "Account Manager, Commercial Lines Account Manager, Client Service Associate" at bounding box center [328, 236] width 159 height 15
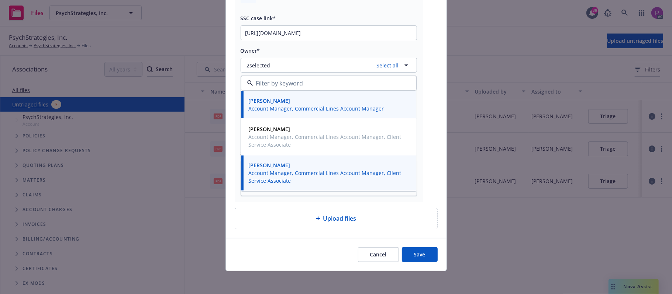
scroll to position [80, 0]
click at [415, 256] on button "Save" at bounding box center [420, 254] width 36 height 15
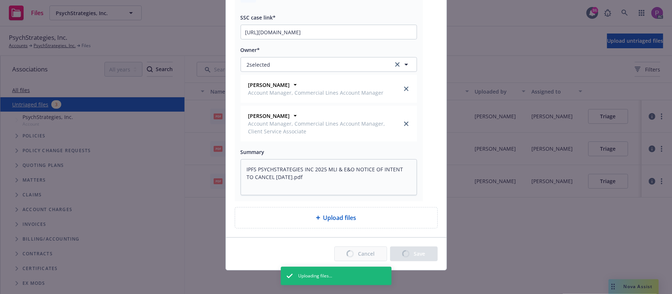
type textarea "x"
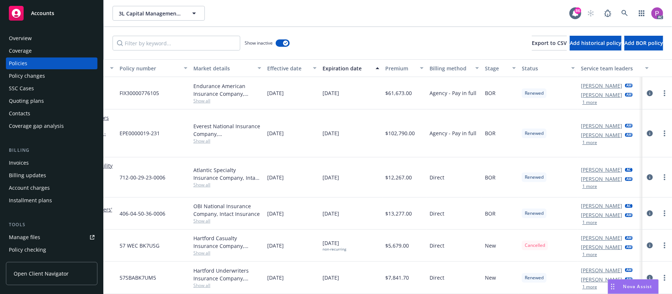
scroll to position [0, 151]
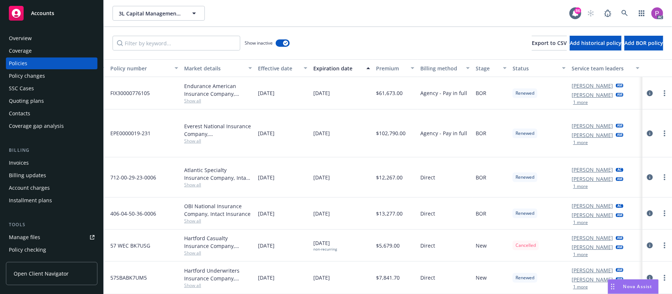
click at [576, 253] on button "1 more" at bounding box center [580, 255] width 15 height 4
click at [633, 8] on div "AC" at bounding box center [623, 13] width 80 height 15
click at [629, 9] on link at bounding box center [624, 13] width 15 height 15
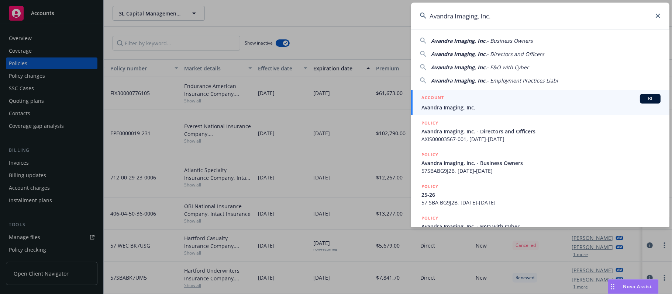
type input "Avandra Imaging, Inc."
click at [506, 99] on div "ACCOUNT BI" at bounding box center [540, 99] width 239 height 10
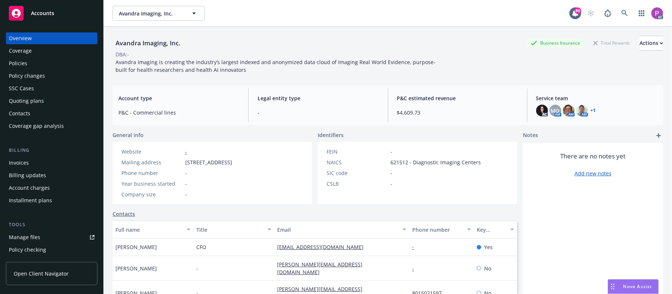
click at [20, 240] on div "Manage files" at bounding box center [24, 238] width 31 height 12
click at [621, 15] on icon at bounding box center [624, 13] width 7 height 7
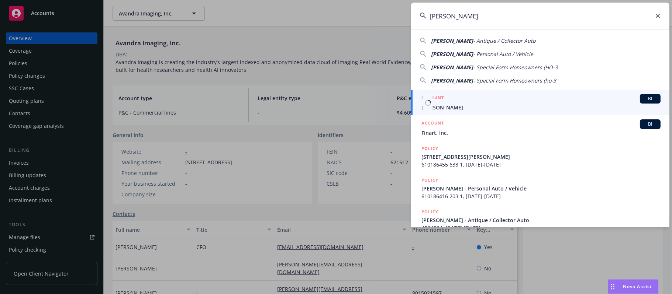
type input "[PERSON_NAME]"
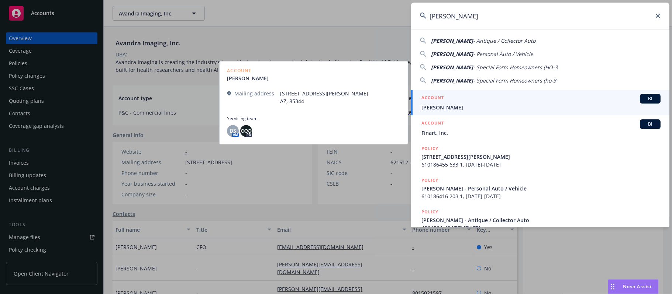
click at [454, 100] on div "ACCOUNT BI" at bounding box center [540, 99] width 239 height 10
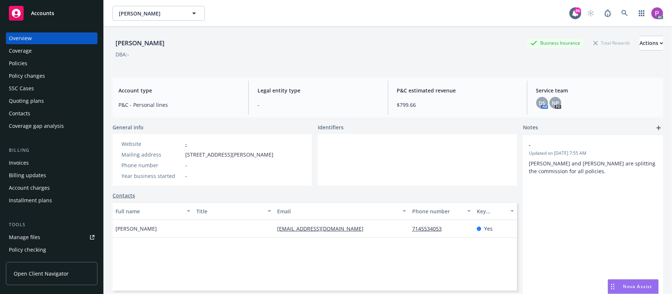
click at [33, 235] on div "Manage files" at bounding box center [24, 238] width 31 height 12
click at [621, 10] on icon at bounding box center [624, 13] width 7 height 7
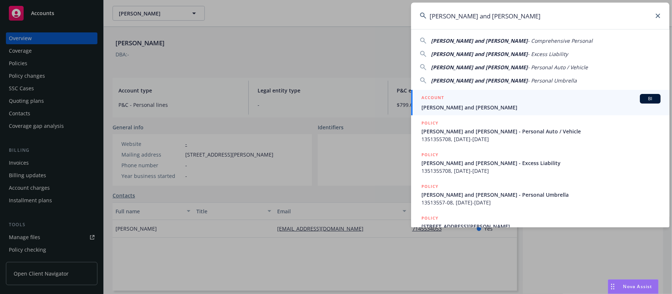
type input "[PERSON_NAME] and [PERSON_NAME]"
click at [504, 98] on div "ACCOUNT BI" at bounding box center [540, 99] width 239 height 10
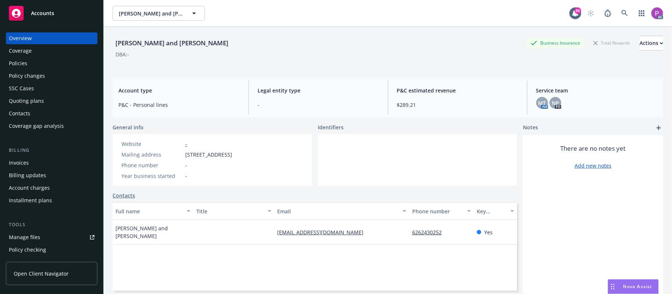
click at [19, 239] on div "Manage files" at bounding box center [24, 238] width 31 height 12
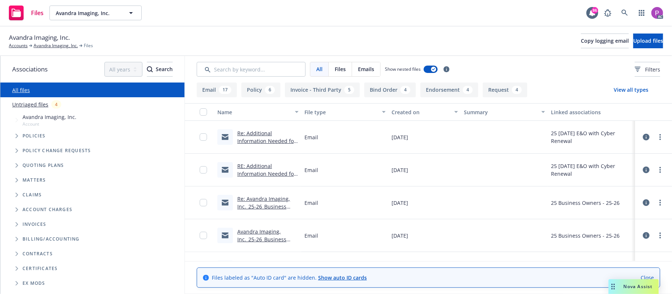
click at [27, 103] on link "Untriaged files" at bounding box center [30, 105] width 36 height 8
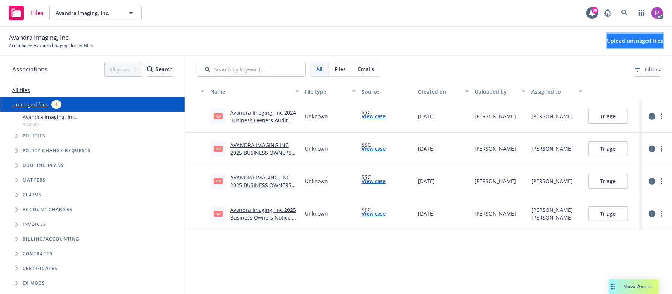
click at [607, 36] on button "Upload untriaged files" at bounding box center [635, 41] width 56 height 15
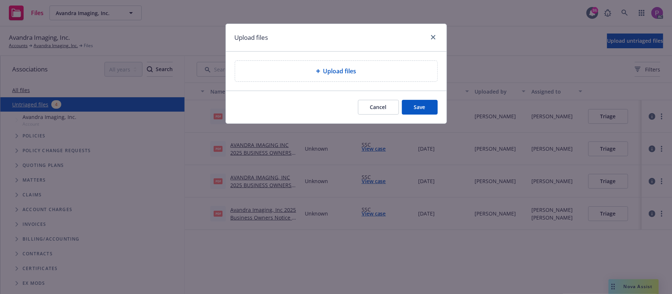
click at [390, 76] on div "Upload files" at bounding box center [336, 71] width 190 height 9
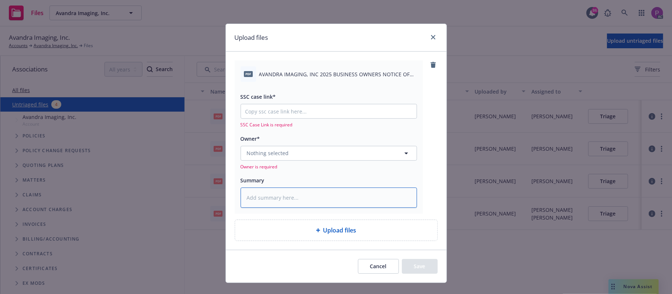
click at [370, 207] on textarea at bounding box center [328, 198] width 176 height 21
paste textarea "AVANDRA IMAGING, INC 2025 BUSINESS OWNERS NOTICE OF CANCELLATION EFF. [DATE]"
type textarea "x"
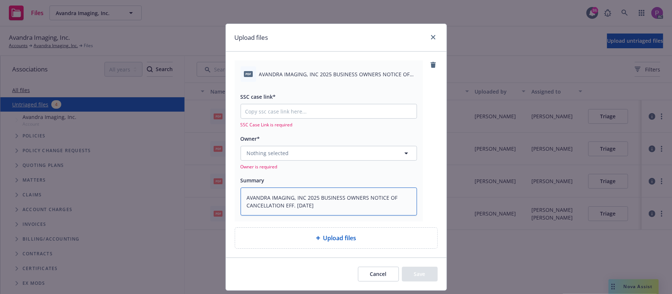
type textarea "AVANDRA IMAGING, INC 2025 BUSINESS OWNERS NOTICE OF CANCELLATION EFF. [DATE]"
click at [295, 109] on input "SSC case link*" at bounding box center [329, 111] width 176 height 14
paste input "[URL][DOMAIN_NAME]"
type textarea "x"
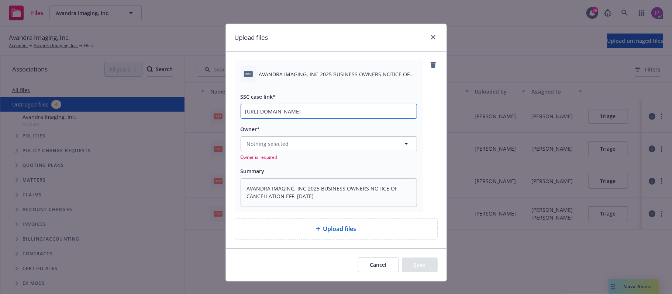
type input "[URL][DOMAIN_NAME]"
click at [288, 135] on div "Owner* Nothing selected Owner is required" at bounding box center [328, 143] width 176 height 36
click at [288, 145] on button "Nothing selected" at bounding box center [328, 143] width 176 height 15
click at [314, 145] on button "Nothing selected" at bounding box center [328, 143] width 176 height 15
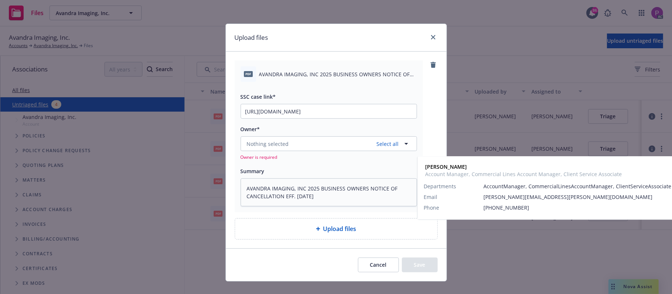
click at [302, 198] on span "Account Manager, Commercial Lines Account Manager, Client Service Associate" at bounding box center [328, 190] width 159 height 15
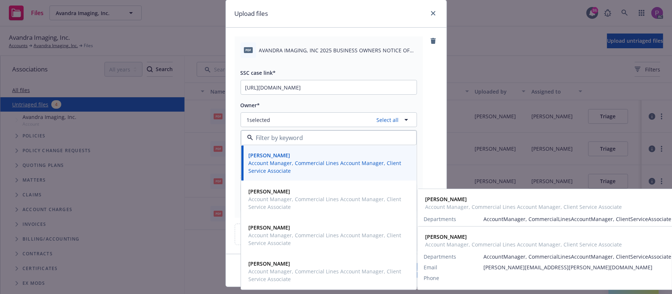
scroll to position [41, 0]
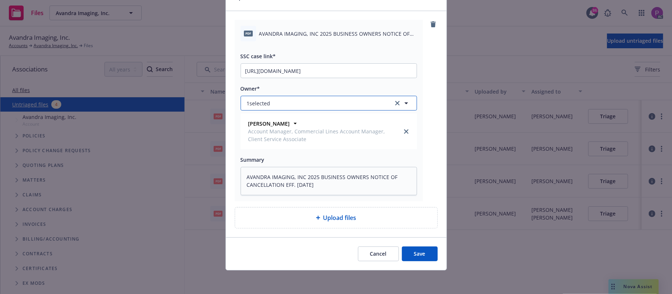
click at [306, 110] on button "1 selected" at bounding box center [328, 103] width 176 height 15
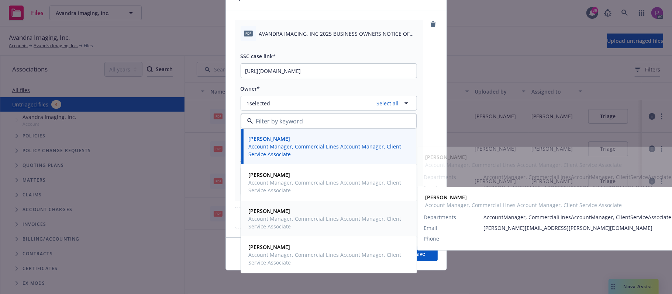
click at [322, 221] on span "Account Manager, Commercial Lines Account Manager, Client Service Associate" at bounding box center [328, 222] width 159 height 15
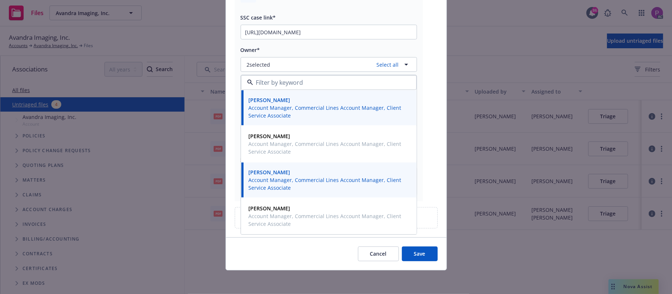
scroll to position [80, 0]
click at [409, 261] on button "Save" at bounding box center [420, 254] width 36 height 15
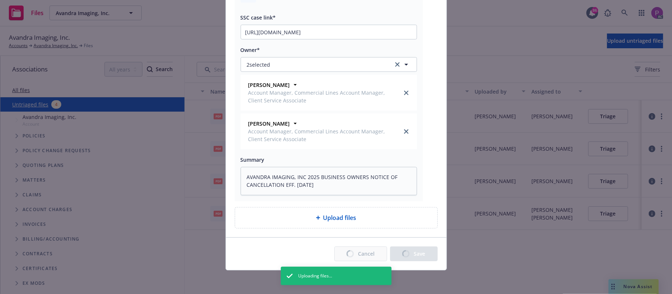
type textarea "x"
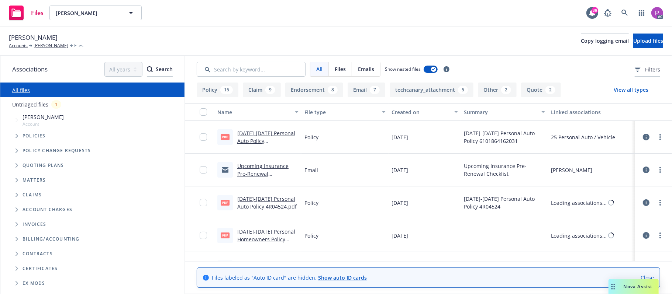
click at [40, 105] on link "Untriaged files" at bounding box center [30, 105] width 36 height 8
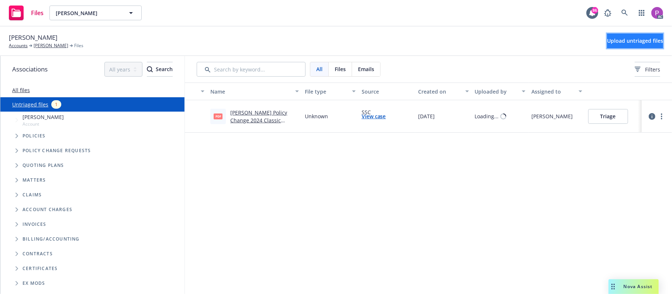
click at [607, 38] on span "Upload untriaged files" at bounding box center [635, 40] width 56 height 7
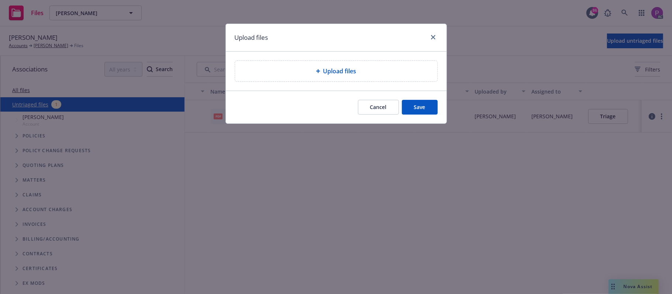
click at [377, 73] on div "Upload files" at bounding box center [336, 71] width 190 height 9
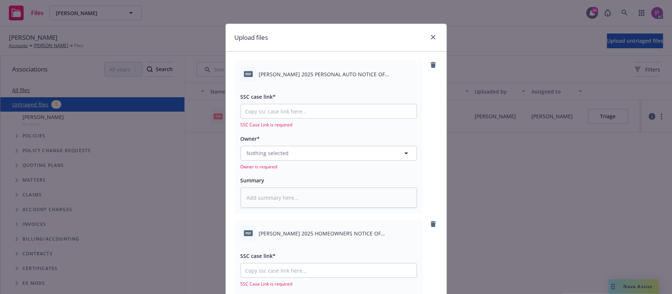
click at [313, 72] on span "[PERSON_NAME] 2025 PERSONAL AUTO NOTICE OF CANCELLATION EFF [DATE].pdf" at bounding box center [338, 74] width 158 height 8
click at [312, 71] on span "[PERSON_NAME] 2025 PERSONAL AUTO NOTICE OF CANCELLATION EFF [DATE].pdf" at bounding box center [338, 74] width 158 height 8
click at [310, 71] on span "[PERSON_NAME] 2025 PERSONAL AUTO NOTICE OF CANCELLATION EFF [DATE].pdf" at bounding box center [338, 74] width 158 height 8
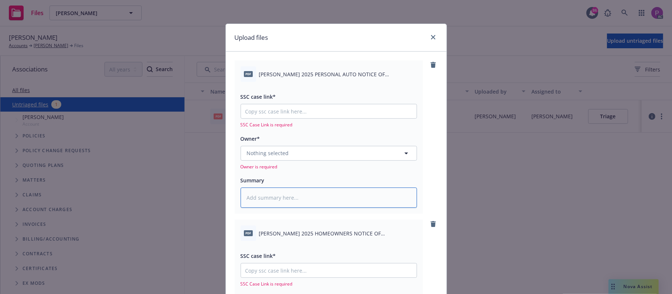
click at [306, 195] on textarea at bounding box center [328, 198] width 176 height 21
paste textarea "[PERSON_NAME] 2025 PERSONAL AUTO NOTICE OF CANCELLATION EFF [DATE].pdf"
type textarea "x"
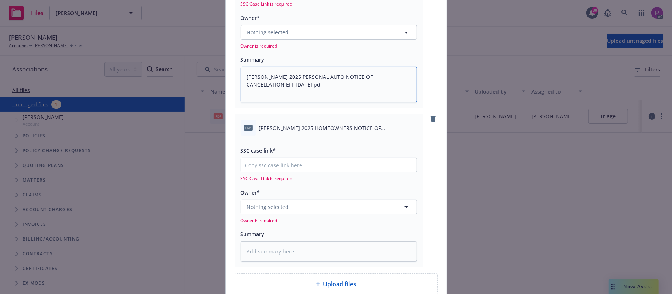
scroll to position [148, 0]
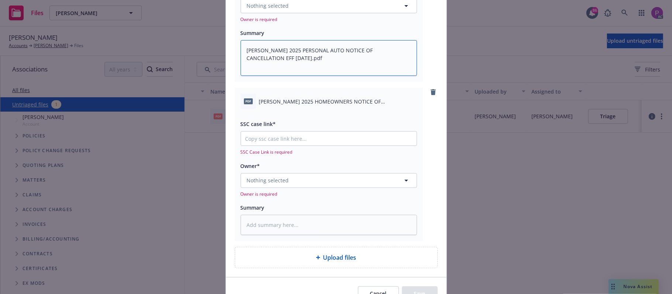
type textarea "[PERSON_NAME] 2025 PERSONAL AUTO NOTICE OF CANCELLATION EFF [DATE].pdf"
click at [311, 102] on span "[PERSON_NAME] 2025 HOMEOWNERS NOTICE OF CANCELLATION EFF [DATE].pdf" at bounding box center [338, 102] width 158 height 8
copy div "[PERSON_NAME] 2025 HOMEOWNERS NOTICE OF CANCELLATION EFF [DATE].pdf"
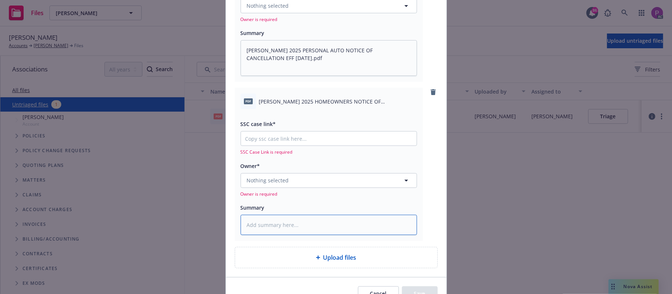
click at [292, 223] on textarea at bounding box center [328, 225] width 176 height 21
paste textarea "[PERSON_NAME] 2025 HOMEOWNERS NOTICE OF CANCELLATION EFF [DATE].pdf"
type textarea "x"
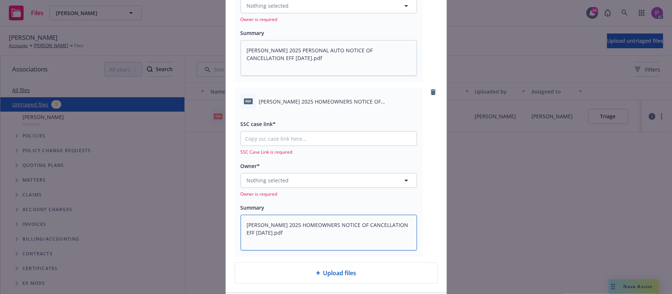
type textarea "[PERSON_NAME] 2025 HOMEOWNERS NOTICE OF CANCELLATION EFF [DATE].pdf"
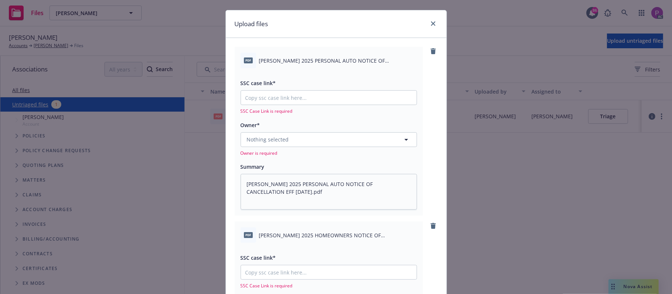
scroll to position [0, 0]
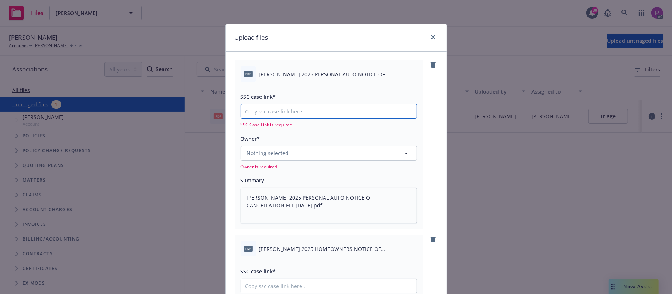
click at [288, 112] on input "SSC case link*" at bounding box center [329, 111] width 176 height 14
paste input "[URL][DOMAIN_NAME]"
type textarea "x"
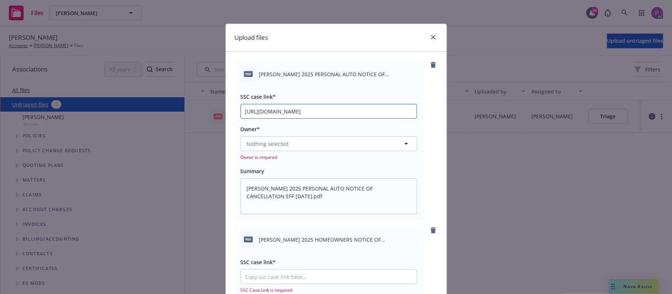
scroll to position [0, 98]
type input "[URL][DOMAIN_NAME]"
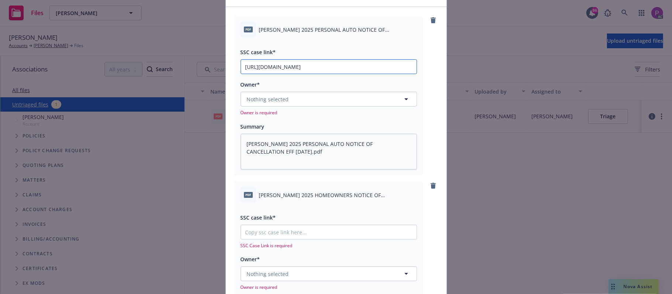
scroll to position [98, 0]
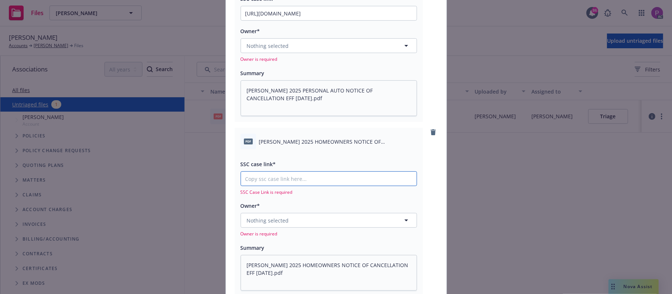
click at [281, 173] on input "SSC case link*" at bounding box center [329, 179] width 176 height 14
paste input "[URL][DOMAIN_NAME]"
type textarea "x"
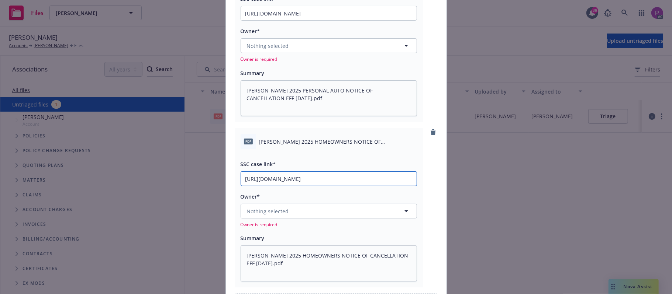
scroll to position [0, 102]
type input "[URL][DOMAIN_NAME]"
click at [282, 209] on span "Nothing selected" at bounding box center [268, 212] width 42 height 8
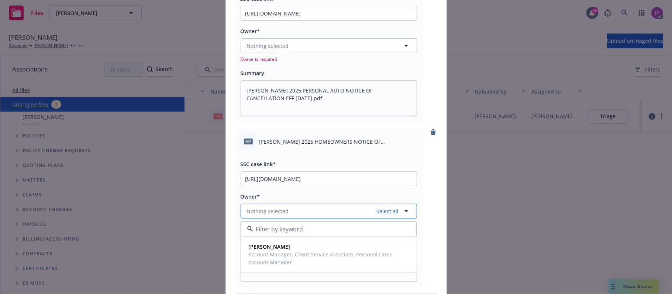
drag, startPoint x: 282, startPoint y: 209, endPoint x: 257, endPoint y: 212, distance: 25.3
click at [257, 212] on span "Nothing selected" at bounding box center [268, 212] width 42 height 8
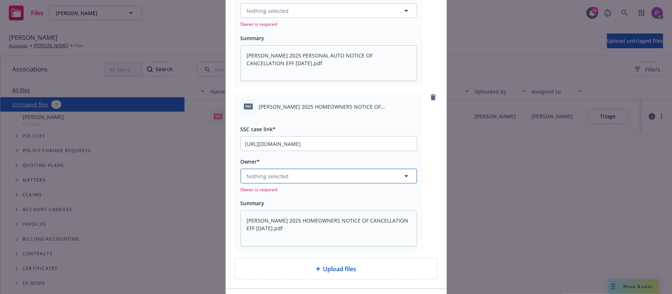
scroll to position [148, 0]
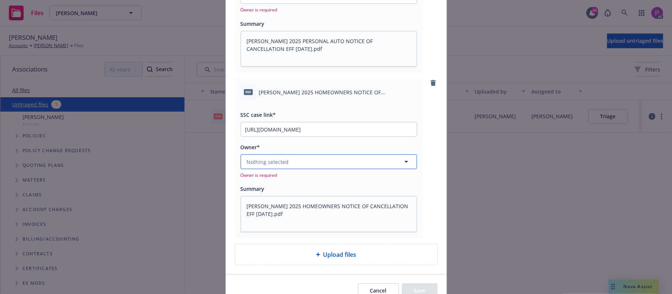
click at [299, 164] on button "Nothing selected" at bounding box center [328, 162] width 176 height 15
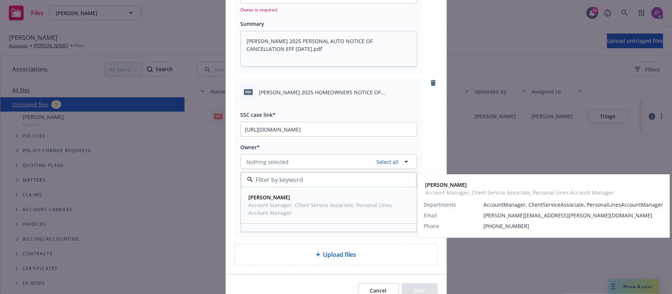
click at [292, 204] on span "Account Manager, Client Service Associate, Personal Lines Account Manager" at bounding box center [328, 208] width 159 height 15
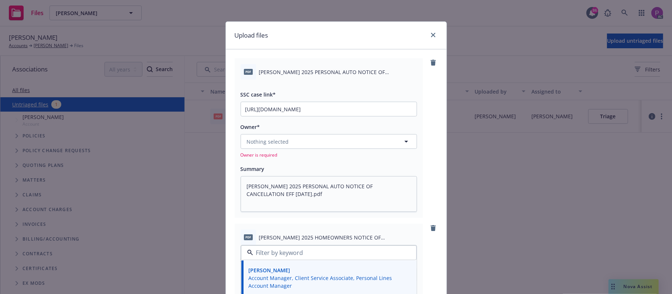
scroll to position [0, 0]
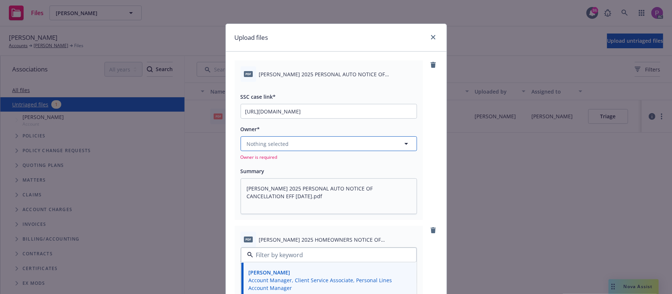
click at [294, 142] on button "Nothing selected" at bounding box center [328, 143] width 176 height 15
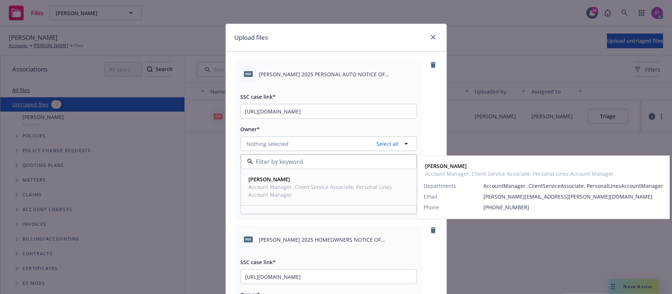
click at [292, 192] on span "Account Manager, Client Service Associate, Personal Lines Account Manager" at bounding box center [328, 190] width 159 height 15
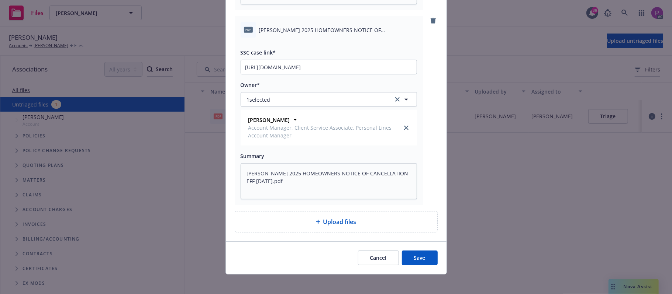
scroll to position [244, 0]
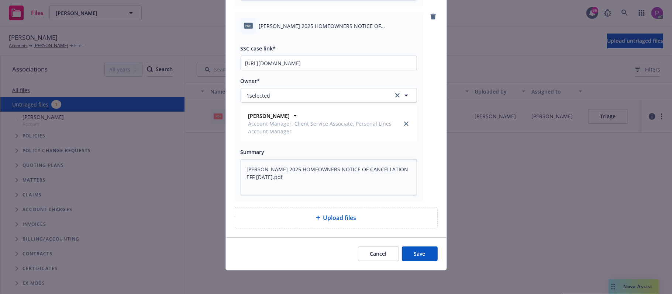
click at [406, 257] on button "Save" at bounding box center [420, 254] width 36 height 15
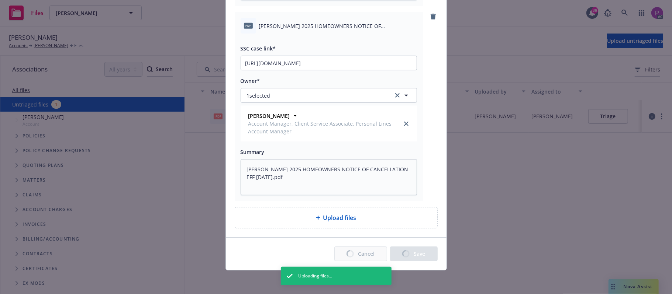
type textarea "x"
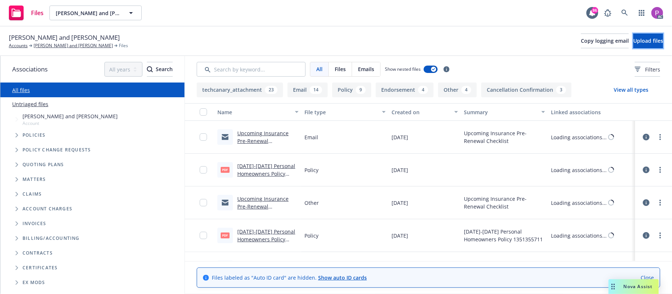
drag, startPoint x: 636, startPoint y: 40, endPoint x: 289, endPoint y: 84, distance: 349.4
click at [306, 84] on div "[PERSON_NAME] and [PERSON_NAME] Accounts [PERSON_NAME] and [PERSON_NAME] Files …" at bounding box center [336, 161] width 672 height 268
click at [40, 105] on link "Untriaged files" at bounding box center [30, 104] width 36 height 8
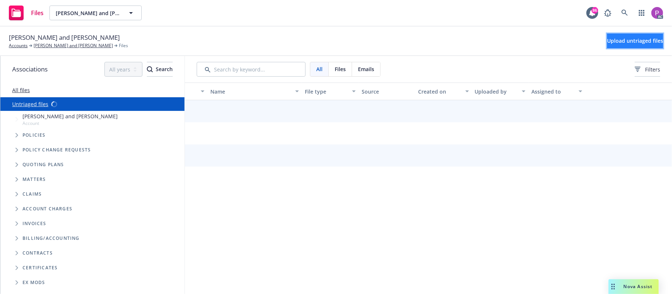
click at [624, 42] on span "Upload untriaged files" at bounding box center [635, 40] width 56 height 7
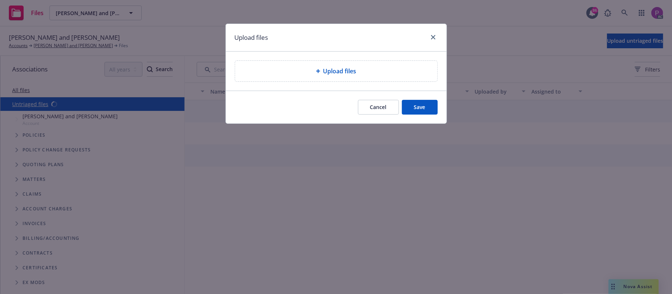
click at [333, 70] on span "Upload files" at bounding box center [339, 71] width 33 height 9
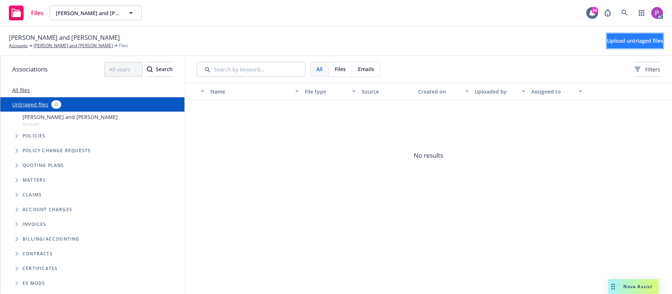
click at [610, 42] on span "Upload untriaged files" at bounding box center [635, 40] width 56 height 7
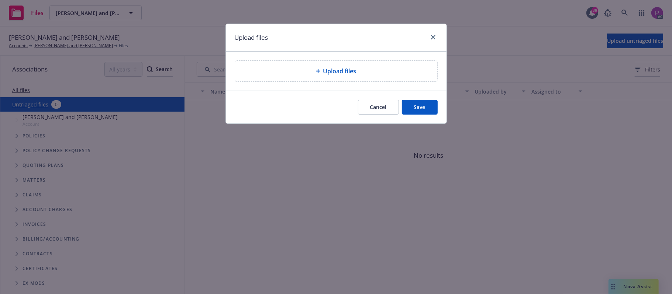
click at [331, 70] on span "Upload files" at bounding box center [339, 71] width 33 height 9
click at [328, 70] on span "Upload files" at bounding box center [339, 71] width 33 height 9
click at [354, 77] on div "Upload files" at bounding box center [336, 71] width 202 height 21
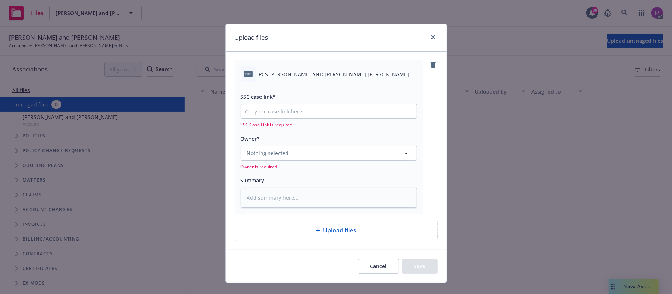
click at [311, 76] on span "PCS [PERSON_NAME] AND [PERSON_NAME] [PERSON_NAME] 2025 HOMEOWNERS CANC ENDT EFF…" at bounding box center [338, 74] width 158 height 8
click at [310, 77] on span "PCS [PERSON_NAME] AND [PERSON_NAME] [PERSON_NAME] 2025 HOMEOWNERS CANC ENDT EFF…" at bounding box center [338, 74] width 158 height 8
click at [310, 79] on div "pdf PCS [PERSON_NAME] AND [PERSON_NAME] [PERSON_NAME] 2025 HOMEOWNERS CANC ENDT…" at bounding box center [328, 73] width 176 height 15
click at [310, 80] on div "pdf PCS [PERSON_NAME] AND [PERSON_NAME] [PERSON_NAME] 2025 HOMEOWNERS CANC ENDT…" at bounding box center [328, 73] width 176 height 15
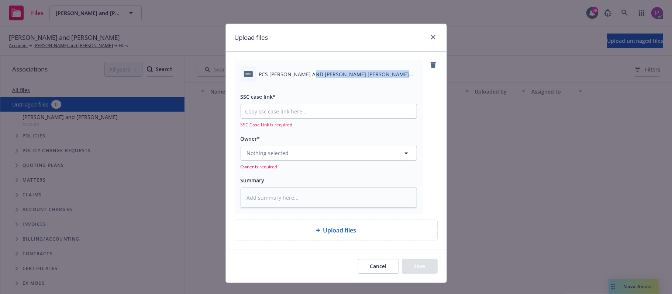
click at [310, 74] on span "PCS [PERSON_NAME] AND [PERSON_NAME] [PERSON_NAME] 2025 HOMEOWNERS CANC ENDT EFF…" at bounding box center [338, 74] width 158 height 8
click at [298, 204] on textarea at bounding box center [328, 198] width 176 height 21
paste textarea "PCS [PERSON_NAME] AND [PERSON_NAME] [PERSON_NAME] 2025 HOMEOWNERS CANC ENDT EFF…"
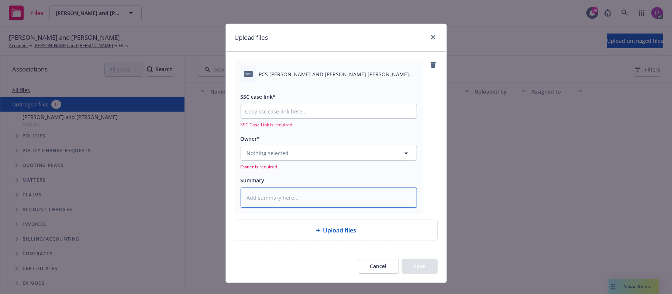
type textarea "x"
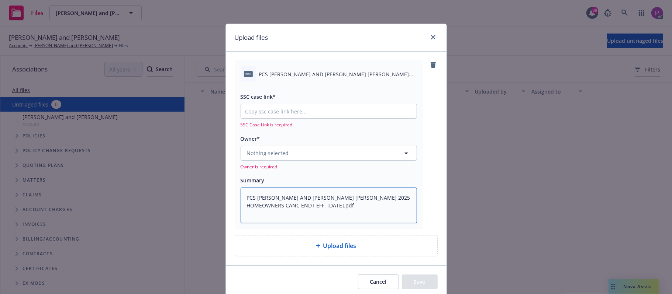
type textarea "PCS [PERSON_NAME] AND [PERSON_NAME] [PERSON_NAME] 2025 HOMEOWNERS CANC ENDT EFF…"
click at [261, 108] on input "SSC case link*" at bounding box center [329, 111] width 176 height 14
paste input "[URL][DOMAIN_NAME]"
type textarea "x"
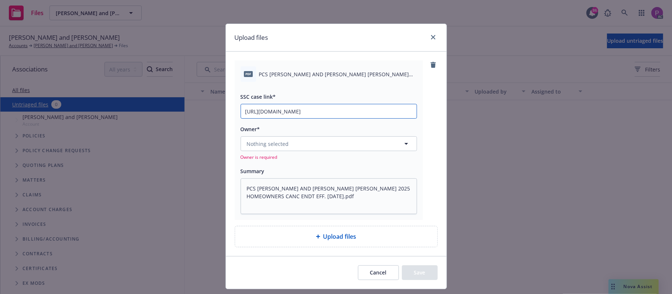
scroll to position [0, 100]
type input "[URL][DOMAIN_NAME]"
click at [269, 142] on span "Nothing selected" at bounding box center [268, 144] width 42 height 8
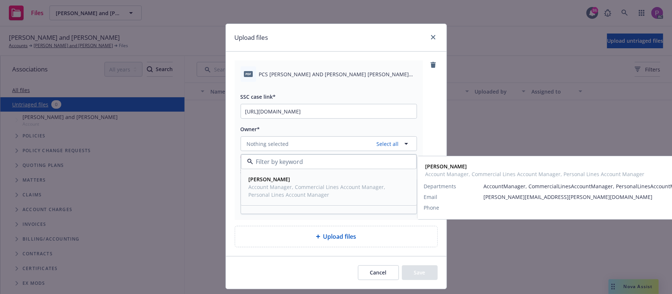
click at [274, 193] on span "Account Manager, Commercial Lines Account Manager, Personal Lines Account Manag…" at bounding box center [328, 190] width 159 height 15
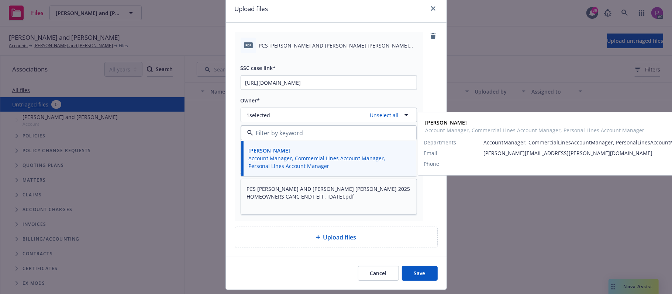
scroll to position [49, 0]
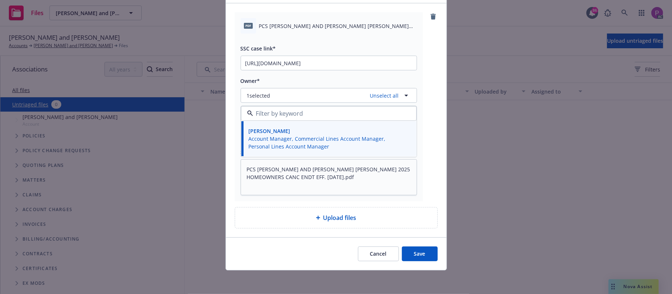
click at [409, 256] on button "Save" at bounding box center [420, 254] width 36 height 15
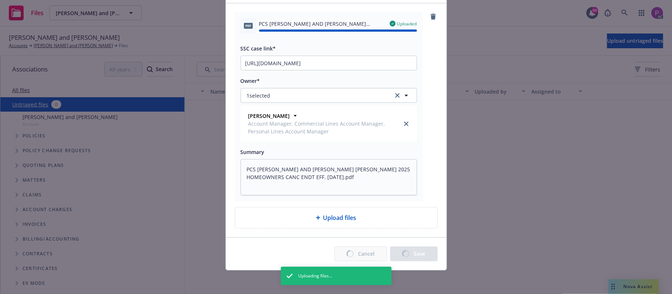
type textarea "x"
